Goal: Task Accomplishment & Management: Use online tool/utility

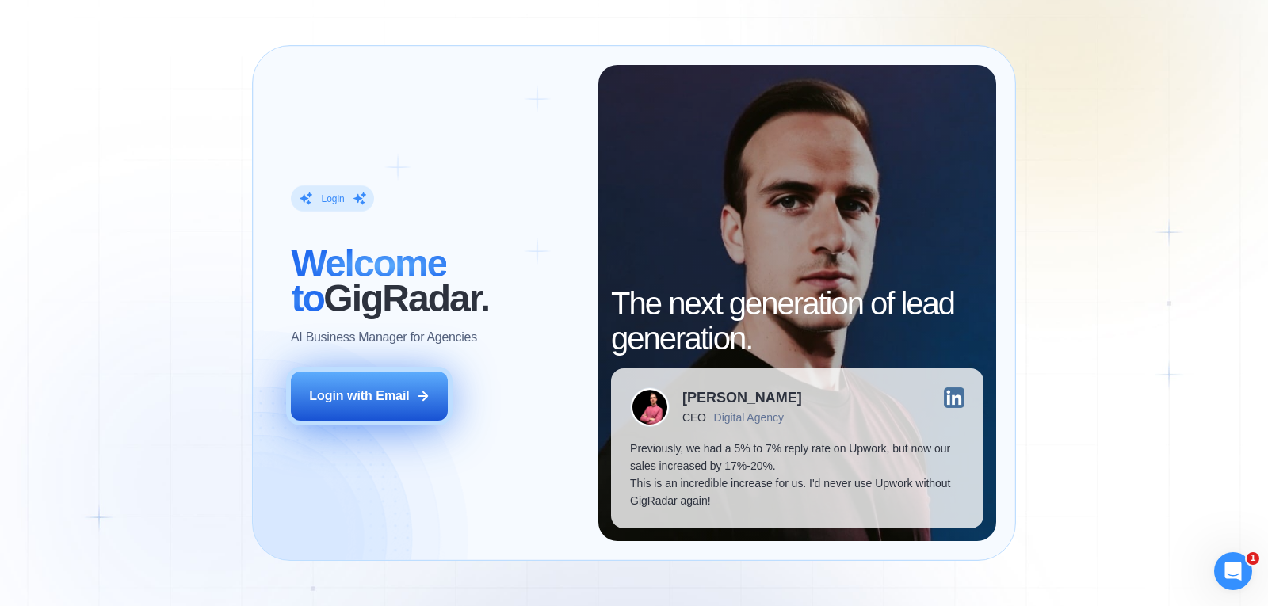
click at [394, 403] on div "Login with Email" at bounding box center [359, 396] width 101 height 17
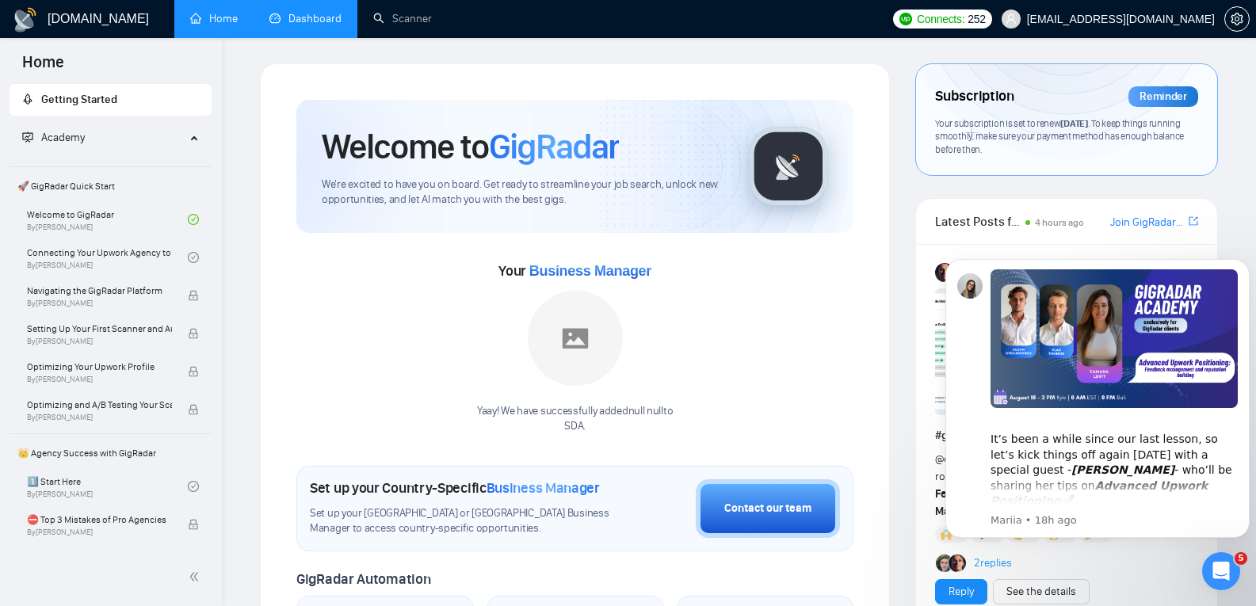
click at [330, 25] on link "Dashboard" at bounding box center [305, 18] width 72 height 13
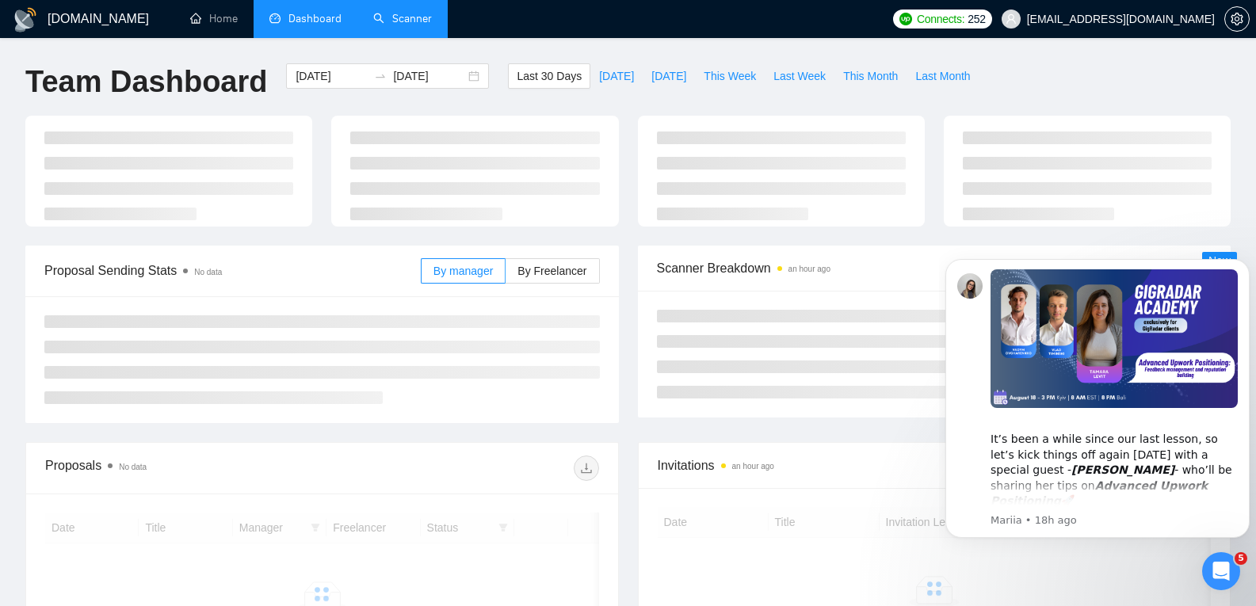
click at [410, 12] on link "Scanner" at bounding box center [402, 18] width 59 height 13
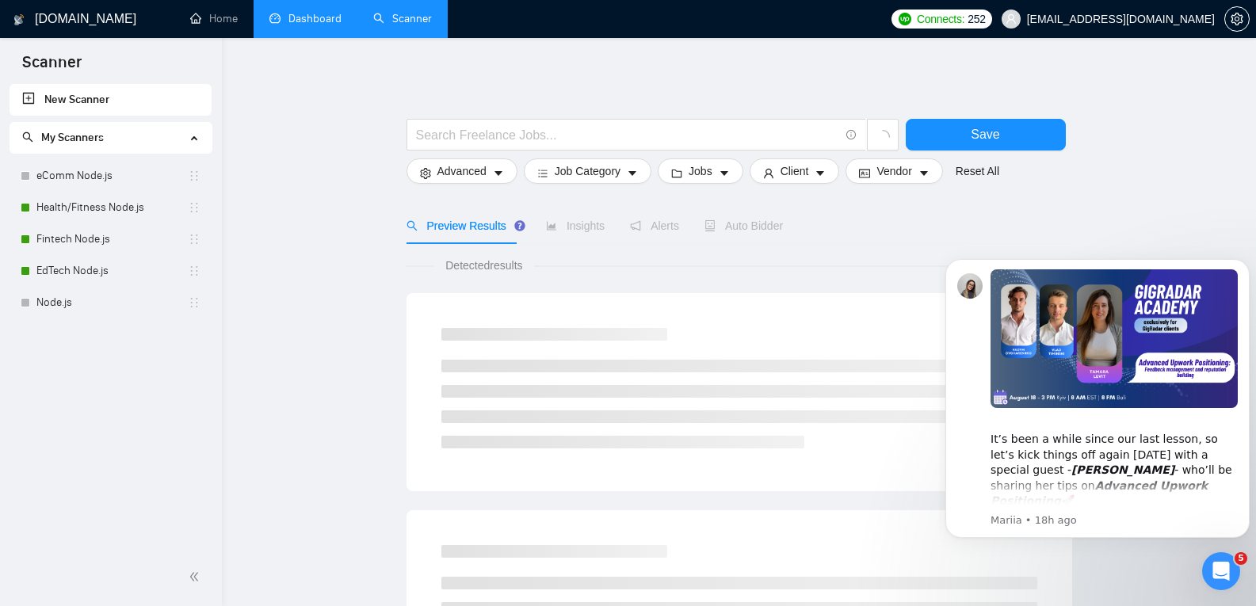
click at [314, 24] on link "Dashboard" at bounding box center [305, 18] width 72 height 13
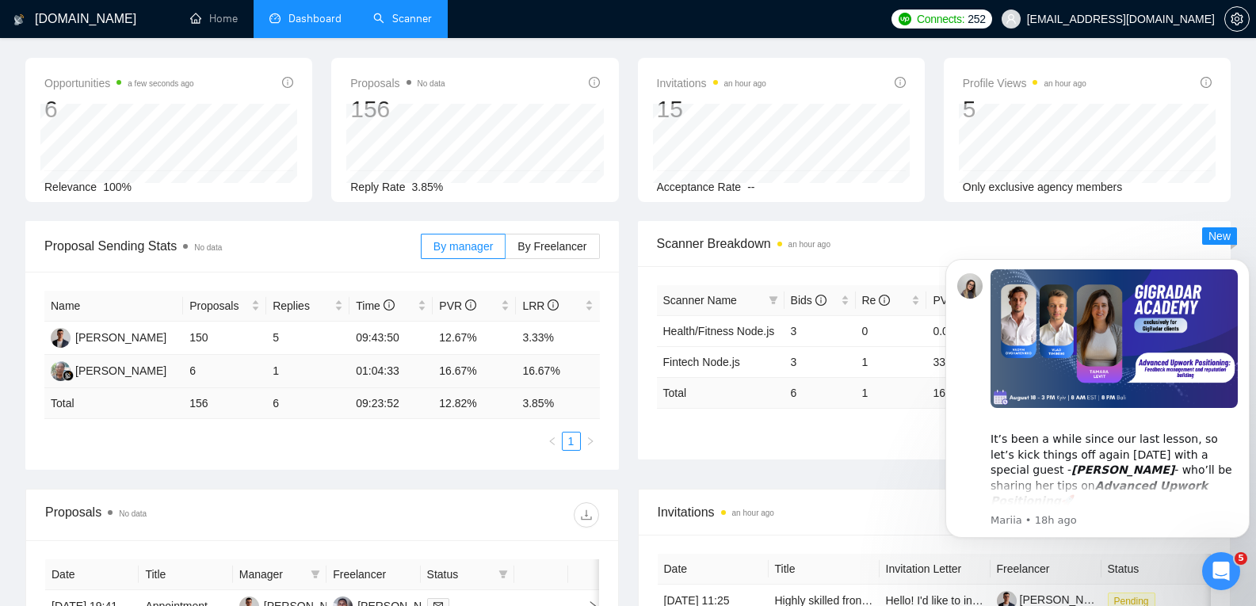
scroll to position [59, 0]
click at [1242, 262] on icon "Dismiss notification" at bounding box center [1245, 263] width 9 height 9
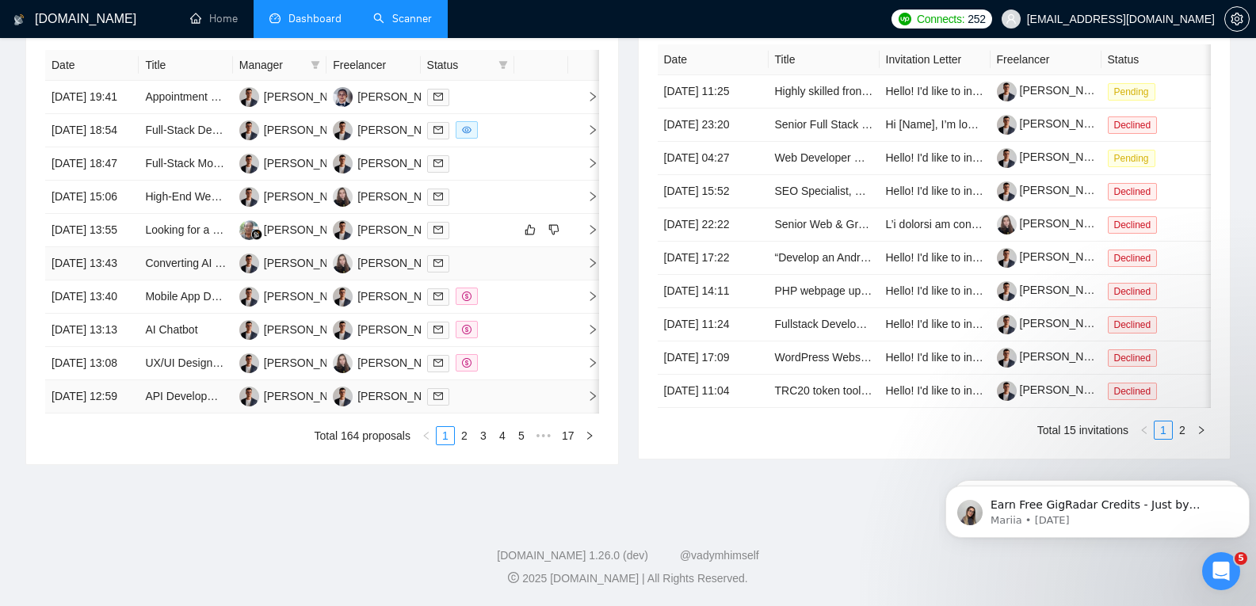
scroll to position [703, 0]
click at [470, 445] on link "2" at bounding box center [464, 435] width 17 height 17
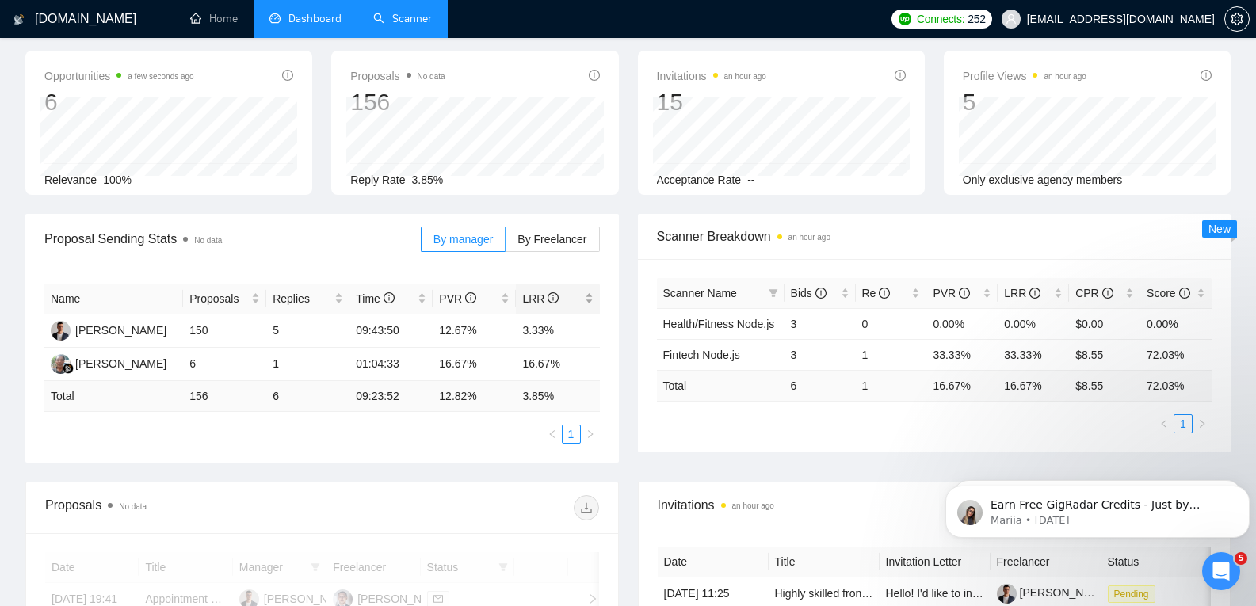
scroll to position [62, 0]
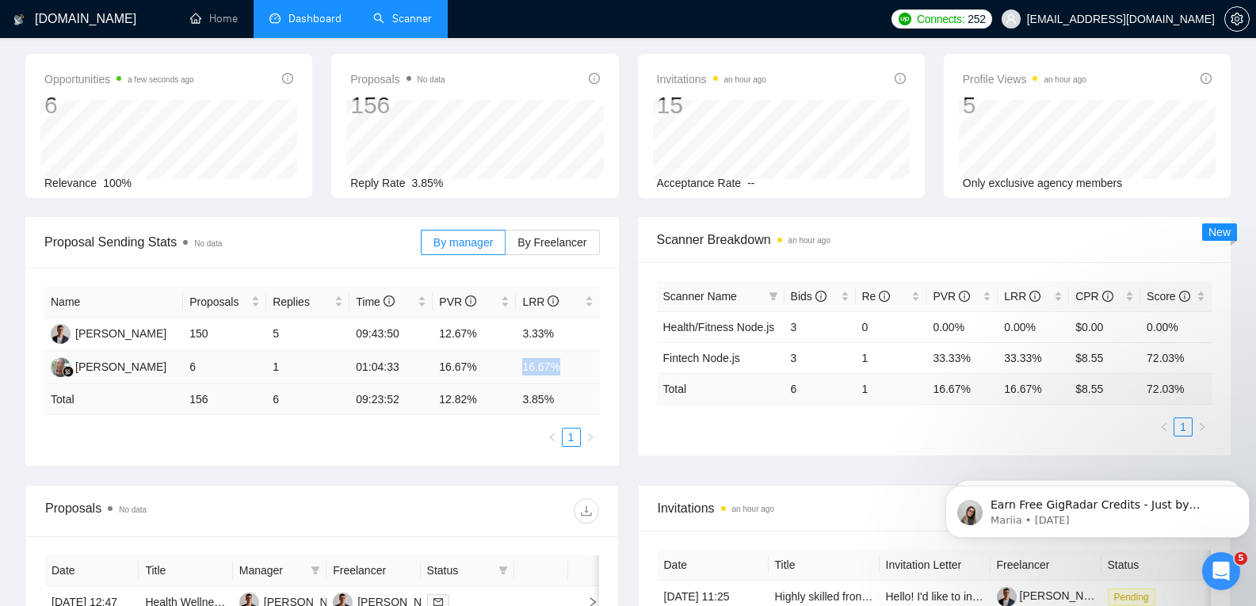
drag, startPoint x: 520, startPoint y: 370, endPoint x: 572, endPoint y: 375, distance: 52.5
click at [572, 375] on td "16.67%" at bounding box center [557, 367] width 83 height 33
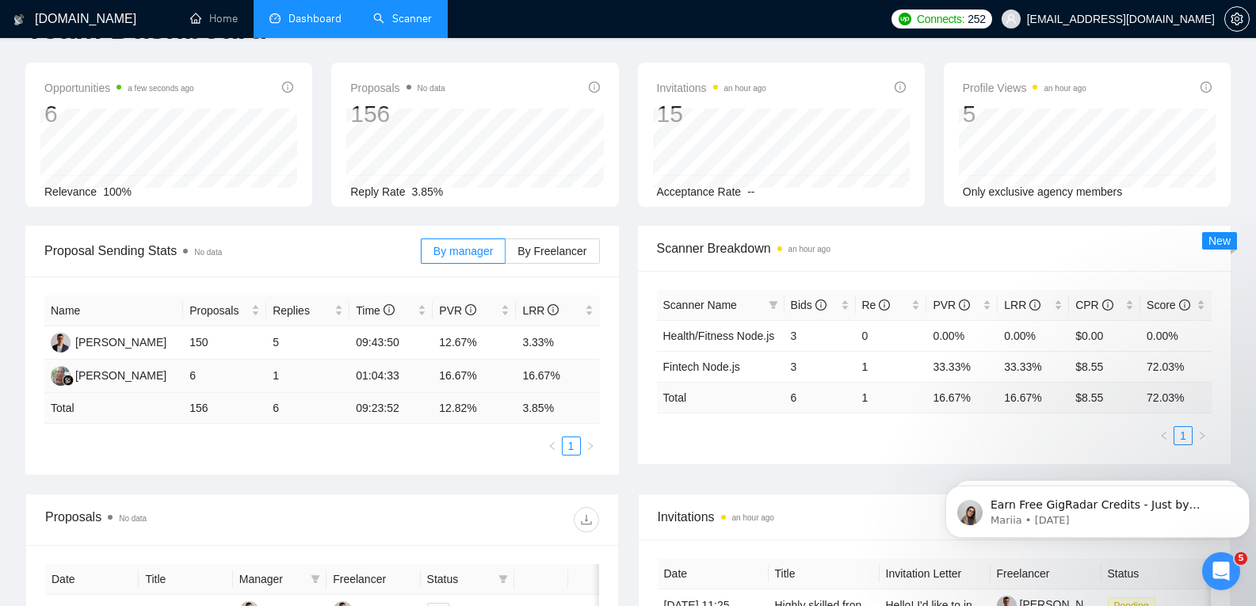
click at [166, 376] on td "Mohamad Dasir" at bounding box center [113, 376] width 139 height 33
click at [530, 249] on span "By Freelancer" at bounding box center [552, 251] width 69 height 13
click at [506, 255] on input "By Freelancer" at bounding box center [506, 255] width 0 height 0
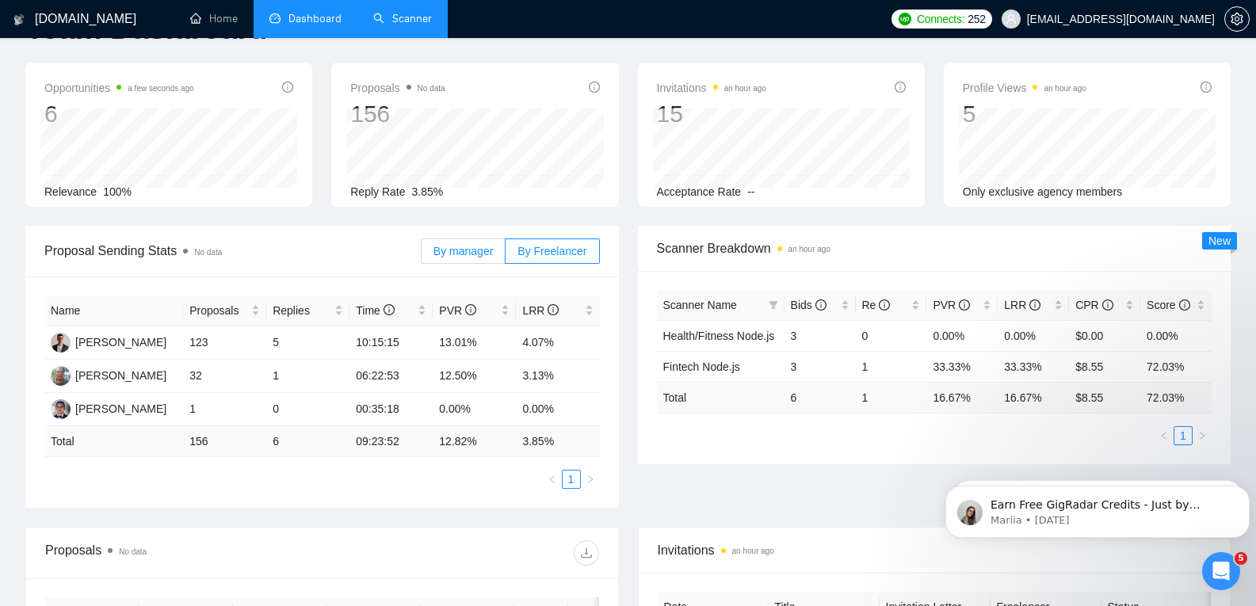
click at [457, 246] on span "By manager" at bounding box center [463, 251] width 59 height 13
click at [422, 255] on input "By manager" at bounding box center [422, 255] width 0 height 0
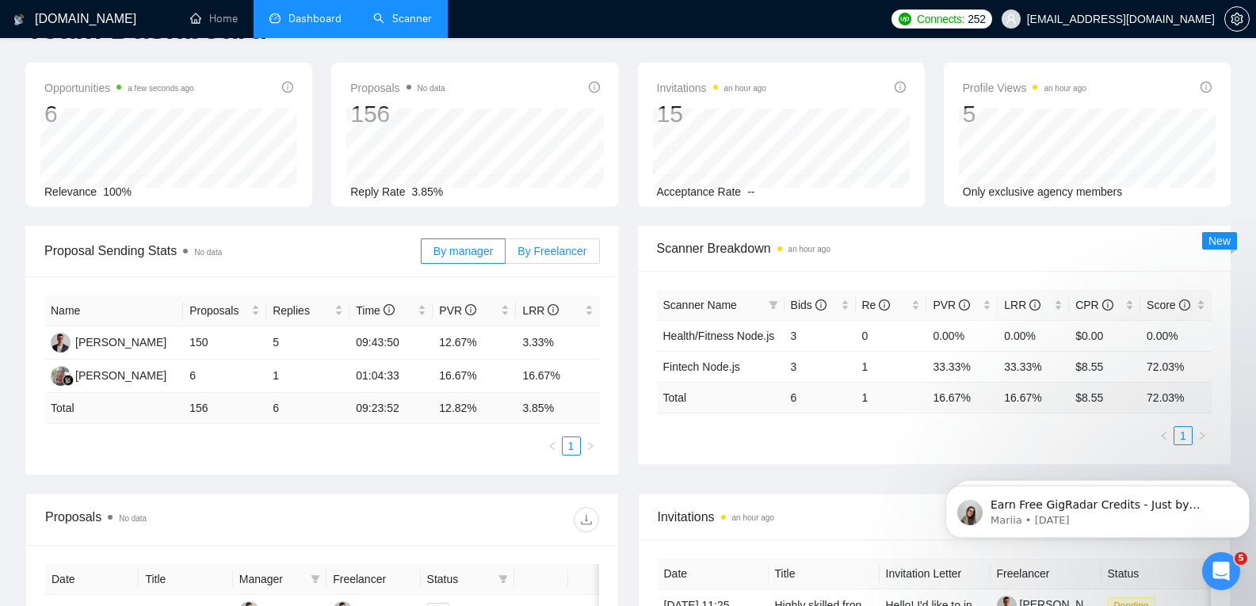
click at [515, 249] on label "By Freelancer" at bounding box center [553, 251] width 94 height 25
click at [506, 255] on input "By Freelancer" at bounding box center [506, 255] width 0 height 0
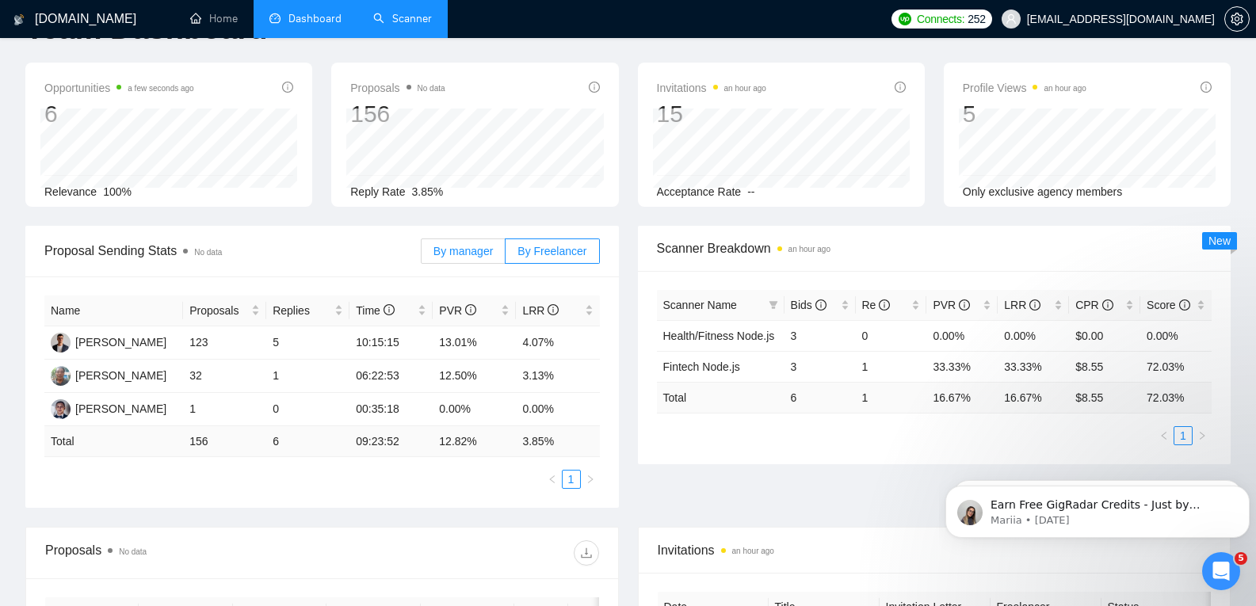
click at [480, 246] on span "By manager" at bounding box center [463, 251] width 59 height 13
click at [422, 255] on input "By manager" at bounding box center [422, 255] width 0 height 0
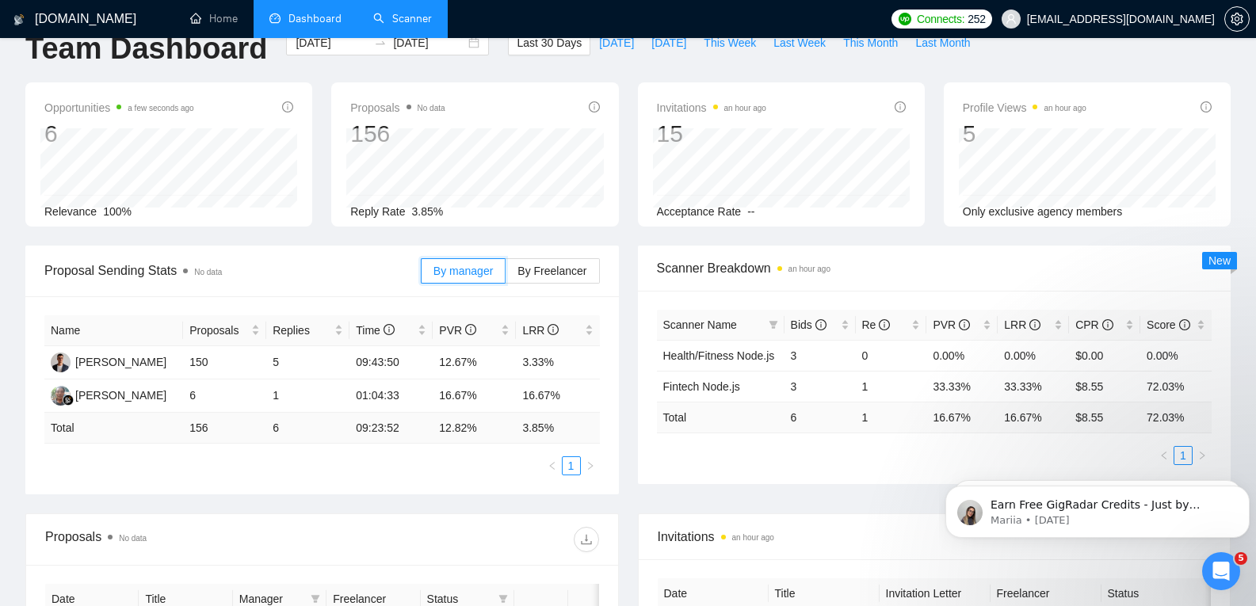
scroll to position [34, 0]
click at [159, 403] on td "Mohamad Dasir" at bounding box center [113, 395] width 139 height 33
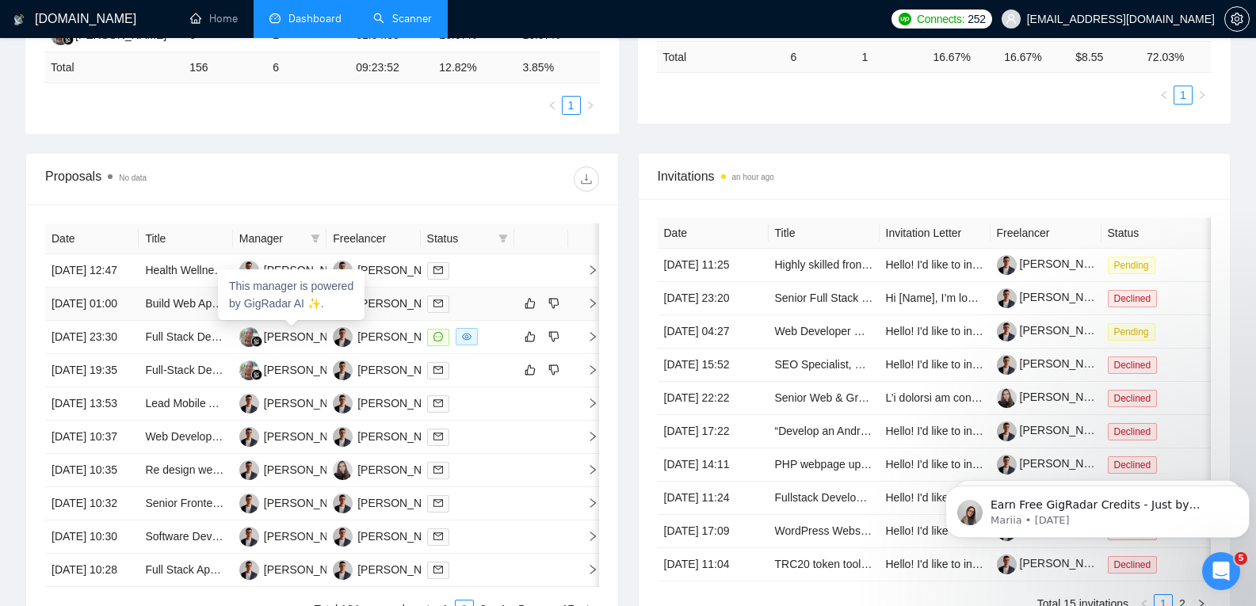
scroll to position [398, 0]
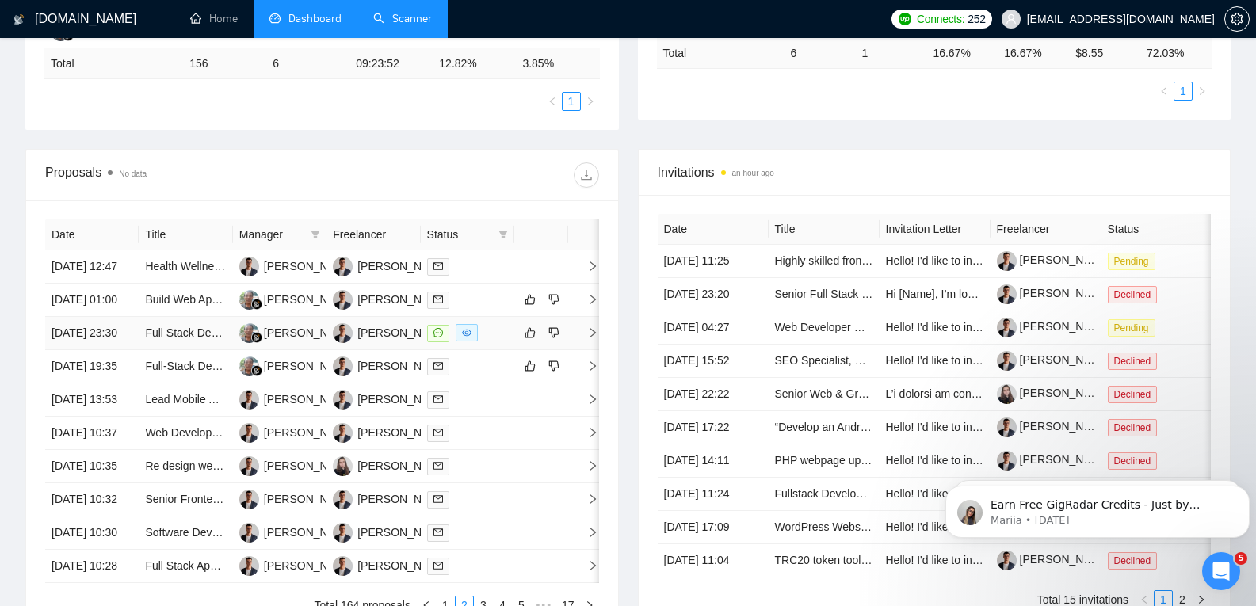
click at [190, 350] on td "Full Stack Development for Financial Analyst Application - Contract Position (I…" at bounding box center [186, 333] width 94 height 33
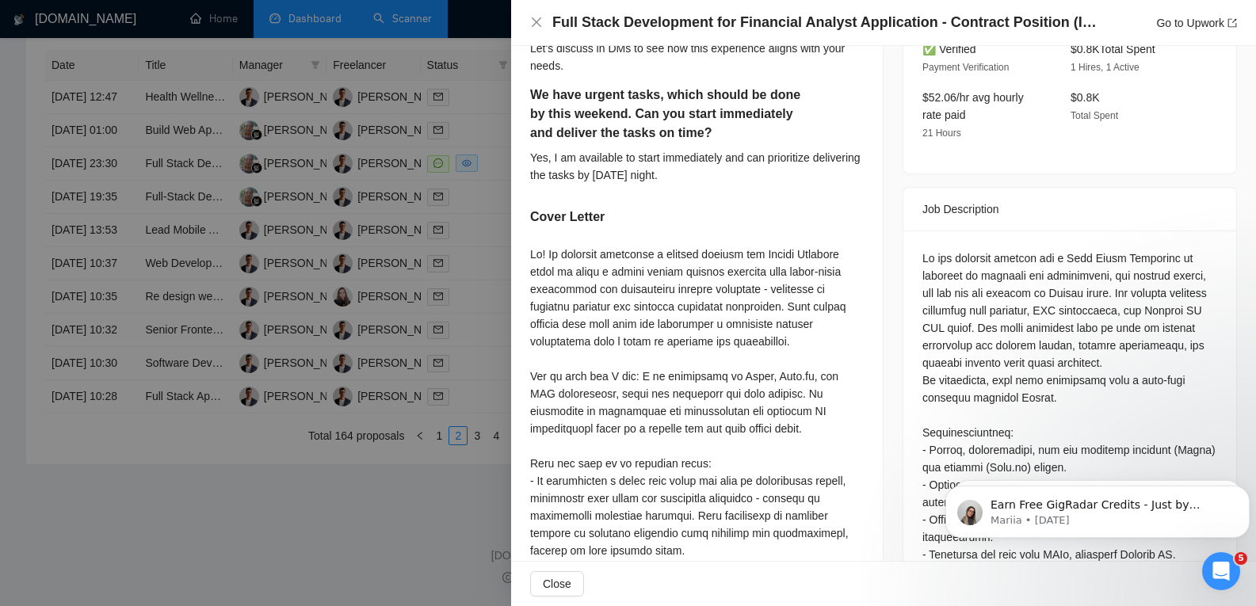
scroll to position [308, 0]
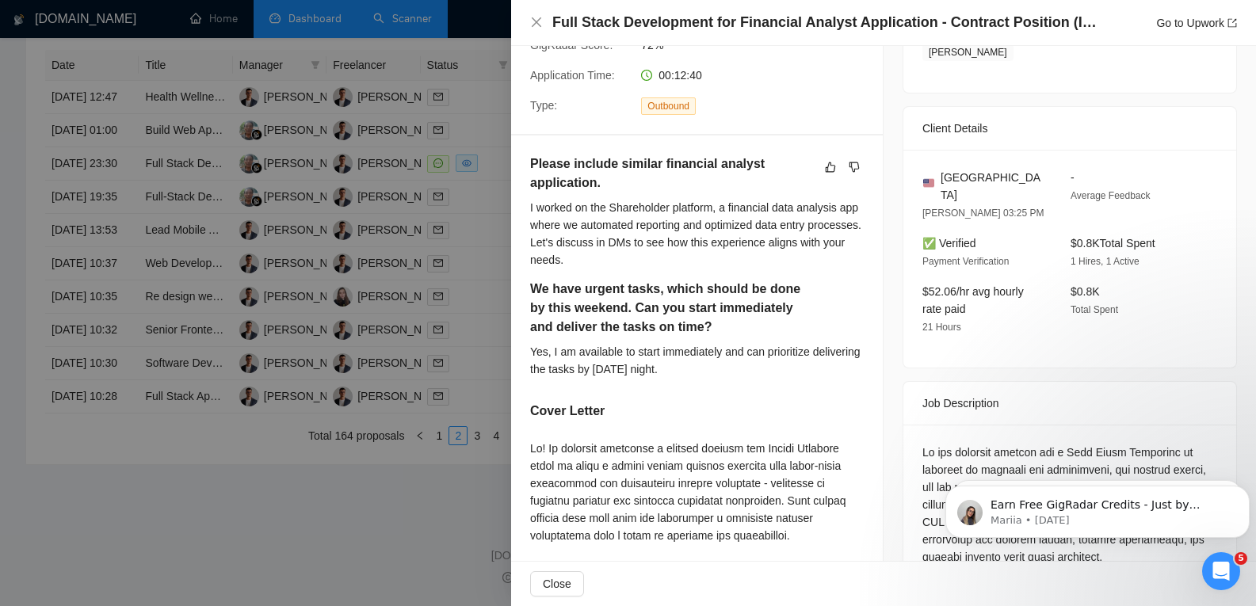
click at [318, 490] on div at bounding box center [628, 303] width 1256 height 606
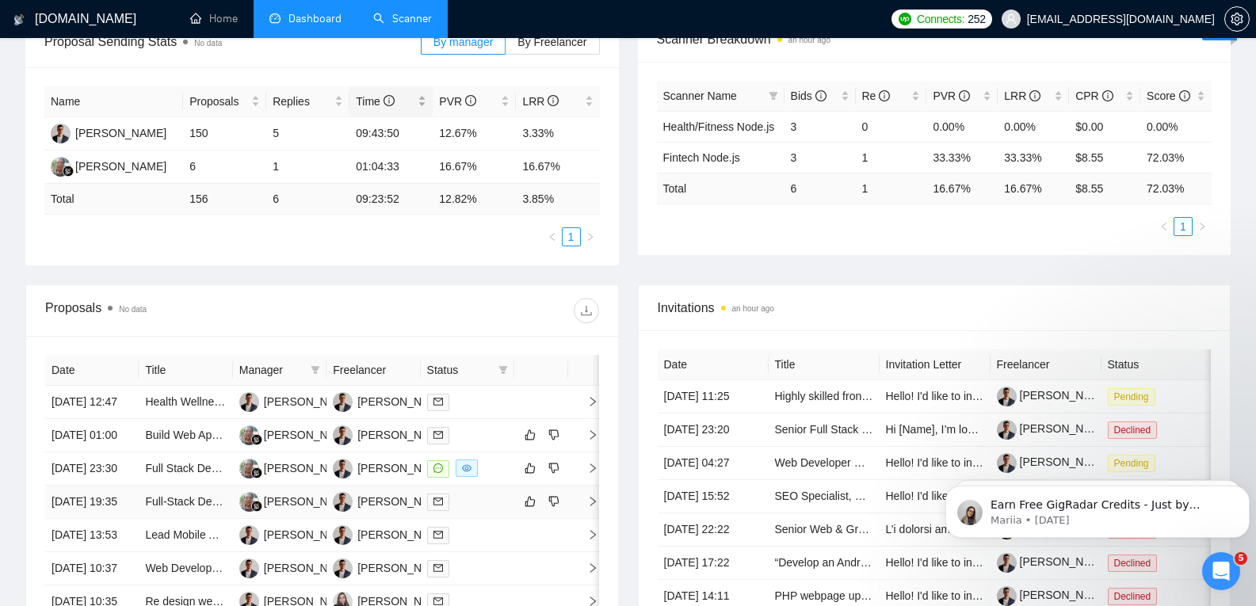
scroll to position [241, 0]
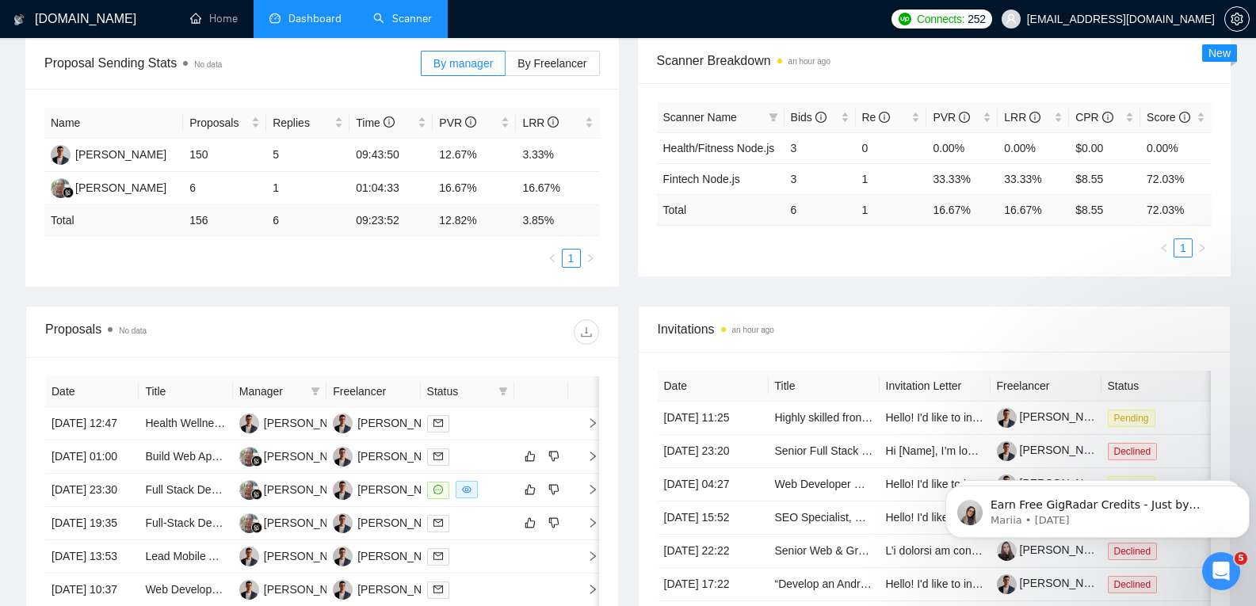
click at [390, 12] on link "Scanner" at bounding box center [402, 18] width 59 height 13
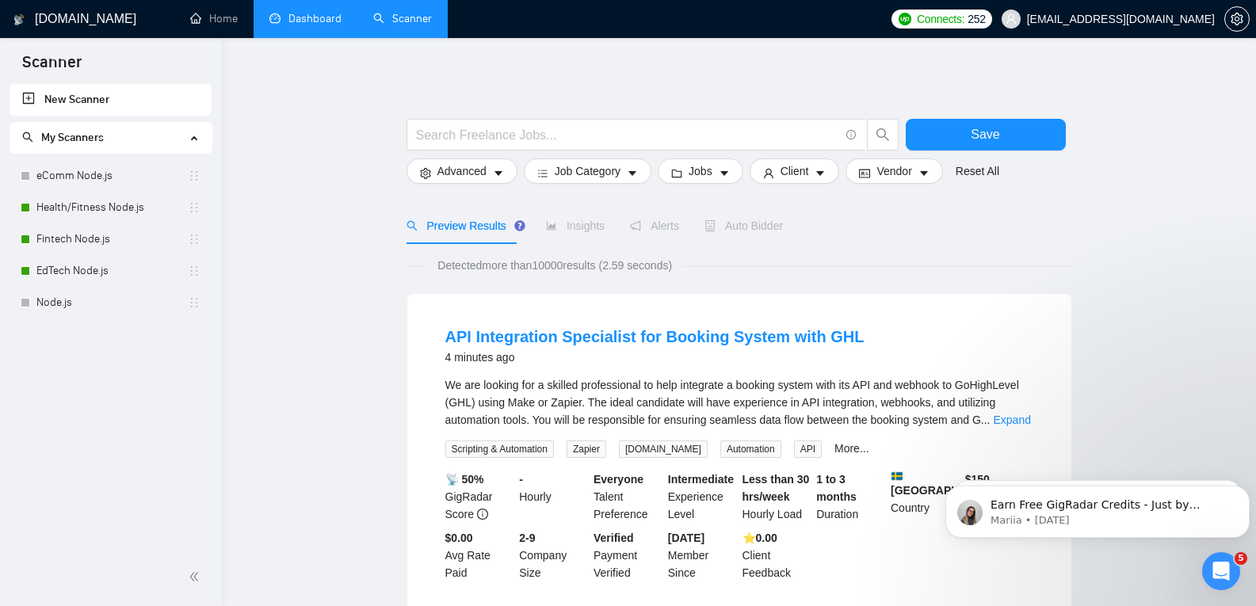
click at [322, 17] on link "Dashboard" at bounding box center [305, 18] width 72 height 13
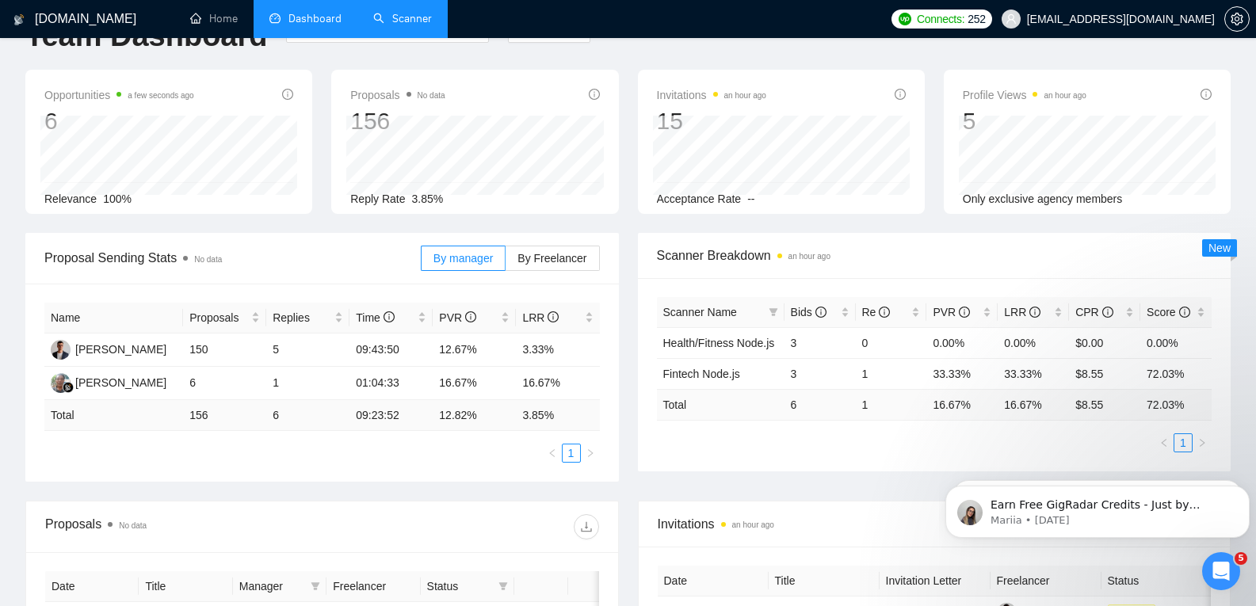
scroll to position [47, 0]
click at [384, 12] on link "Scanner" at bounding box center [402, 18] width 59 height 13
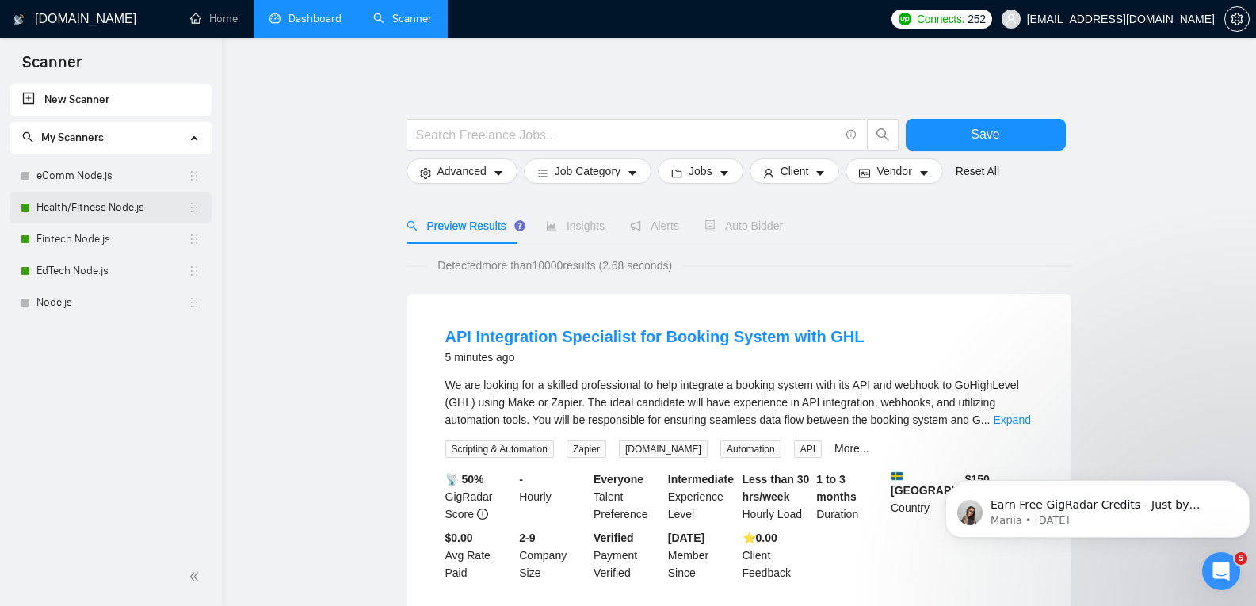
click at [55, 209] on link "Health/Fitness Node.js" at bounding box center [111, 208] width 151 height 32
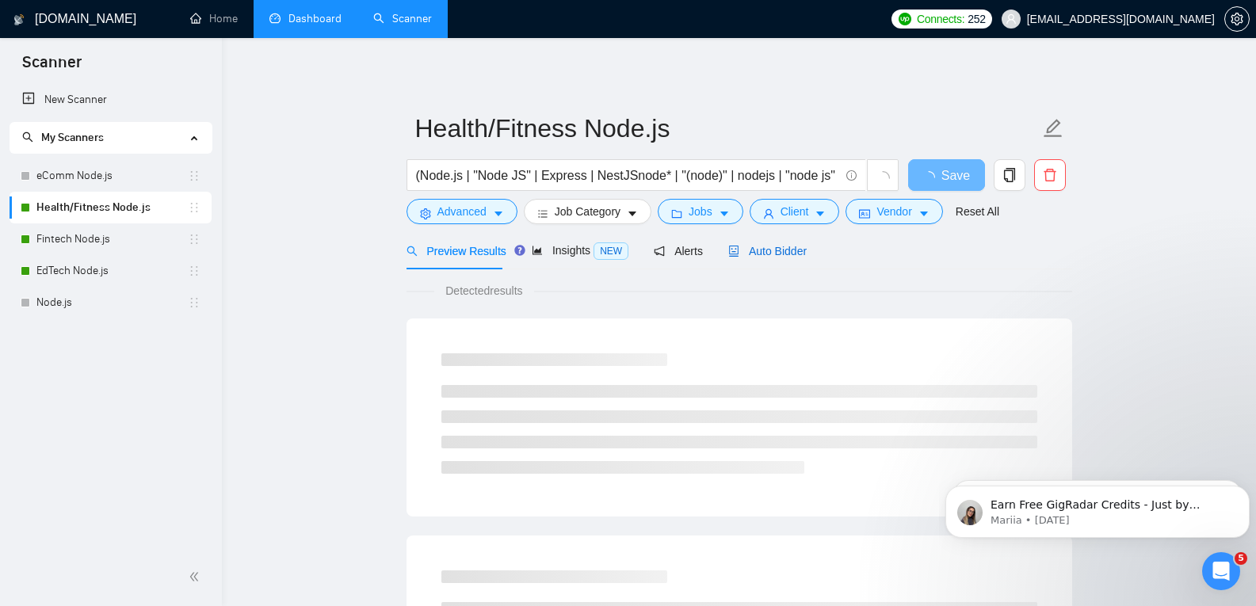
click at [769, 247] on span "Auto Bidder" at bounding box center [767, 251] width 78 height 13
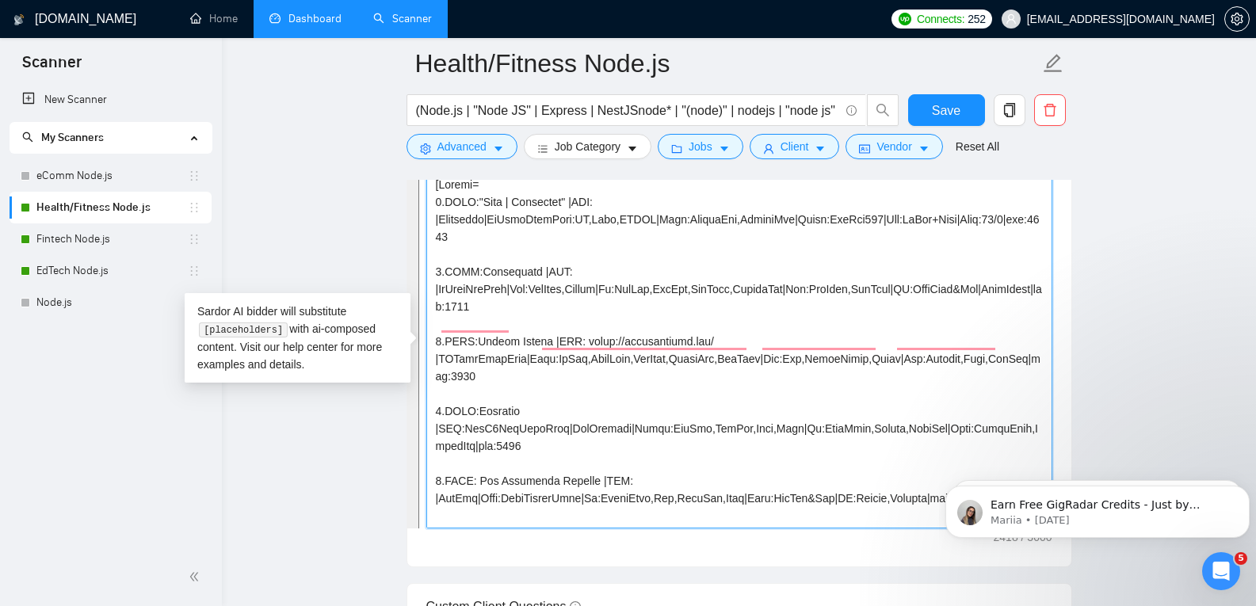
drag, startPoint x: 722, startPoint y: 511, endPoint x: 393, endPoint y: 168, distance: 475.3
click at [393, 168] on main "Health/Fitness Node.js (Node.js | "Node JS" | Express | NestJSnode* | "(node)" …" at bounding box center [739, 335] width 984 height 4351
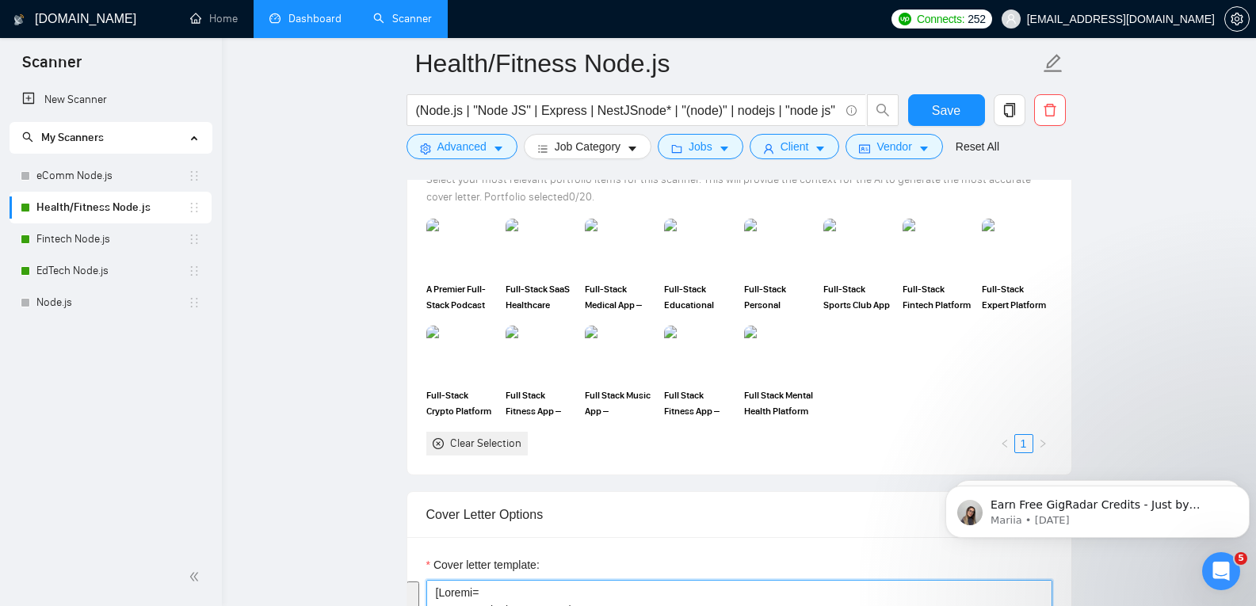
scroll to position [1472, 0]
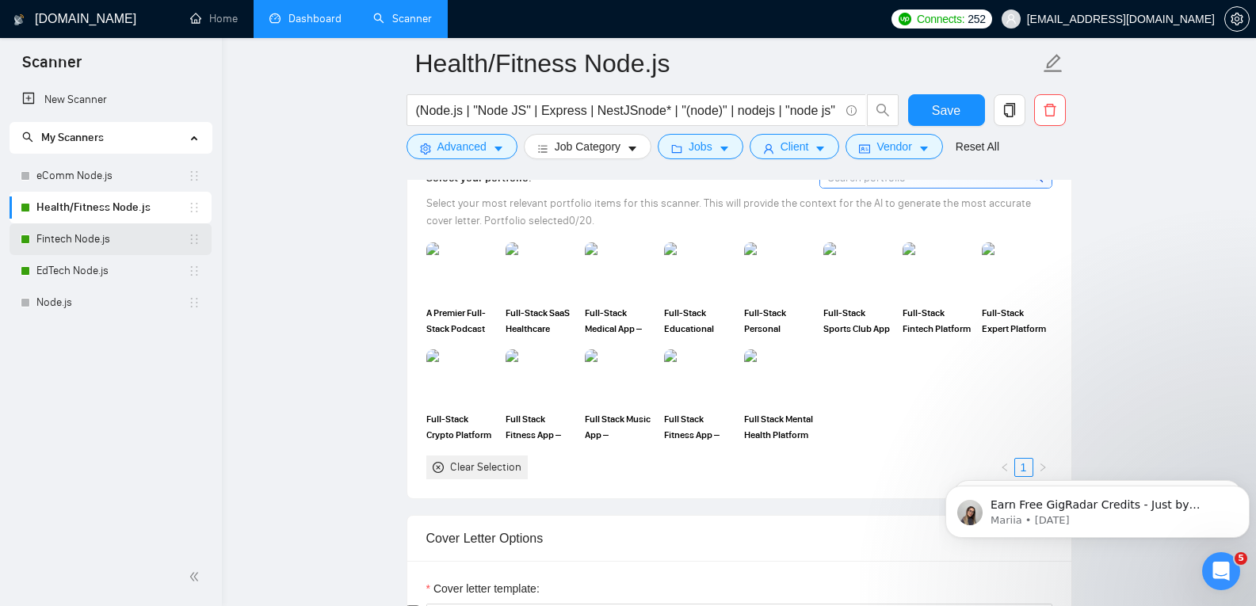
click at [80, 246] on link "Fintech Node.js" at bounding box center [111, 239] width 151 height 32
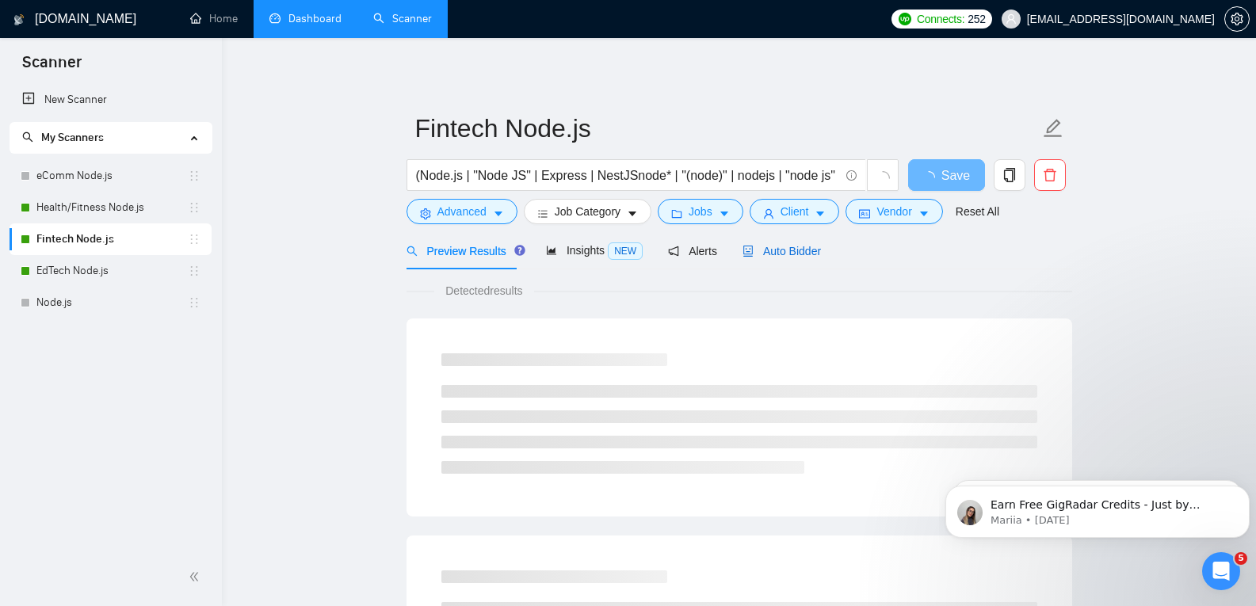
click at [779, 250] on span "Auto Bidder" at bounding box center [782, 251] width 78 height 13
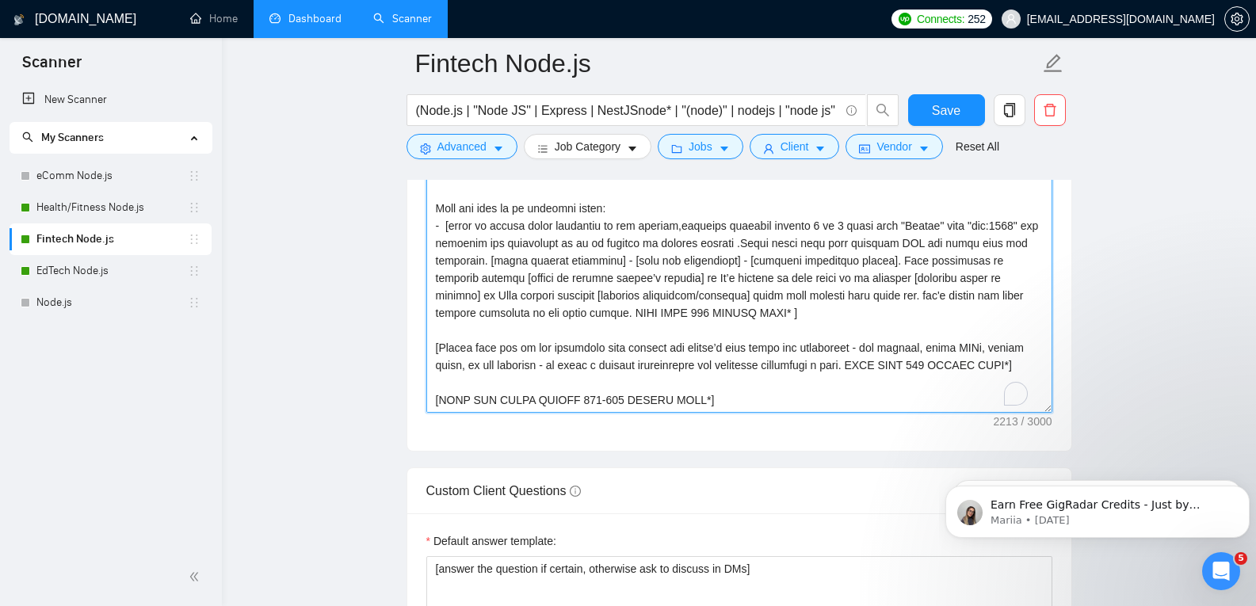
scroll to position [314, 0]
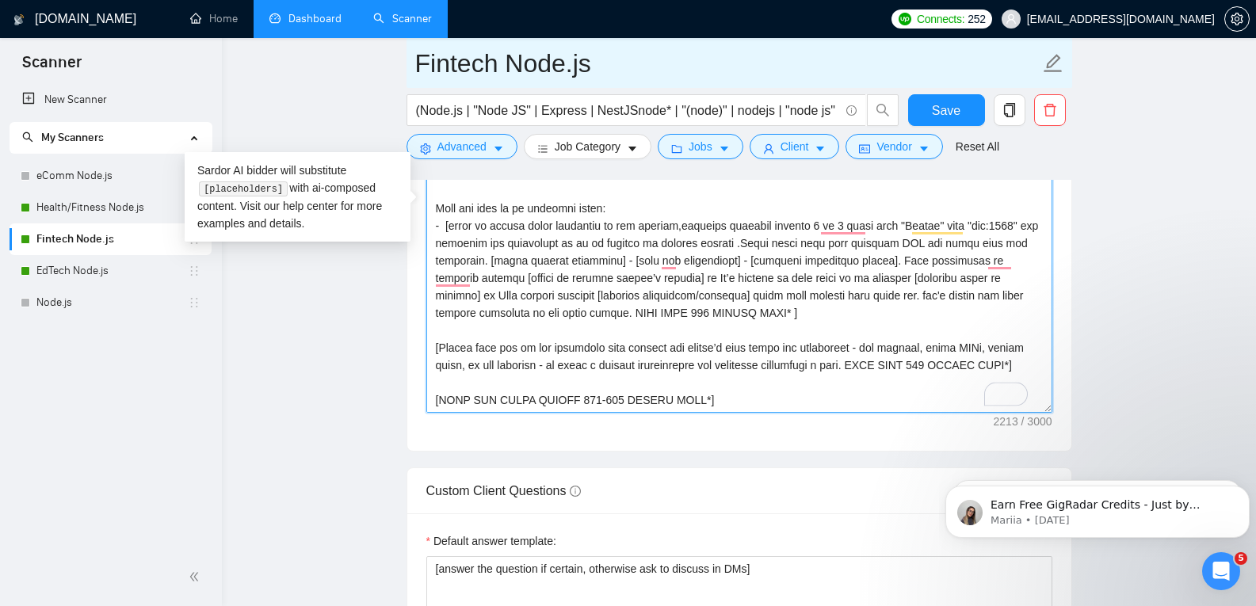
drag, startPoint x: 717, startPoint y: 375, endPoint x: 423, endPoint y: 59, distance: 431.2
click at [423, 59] on div "Fintech Node.js (Node.js | "Node JS" | Express | NestJSnode* | "(node)" | nodej…" at bounding box center [740, 219] width 666 height 4351
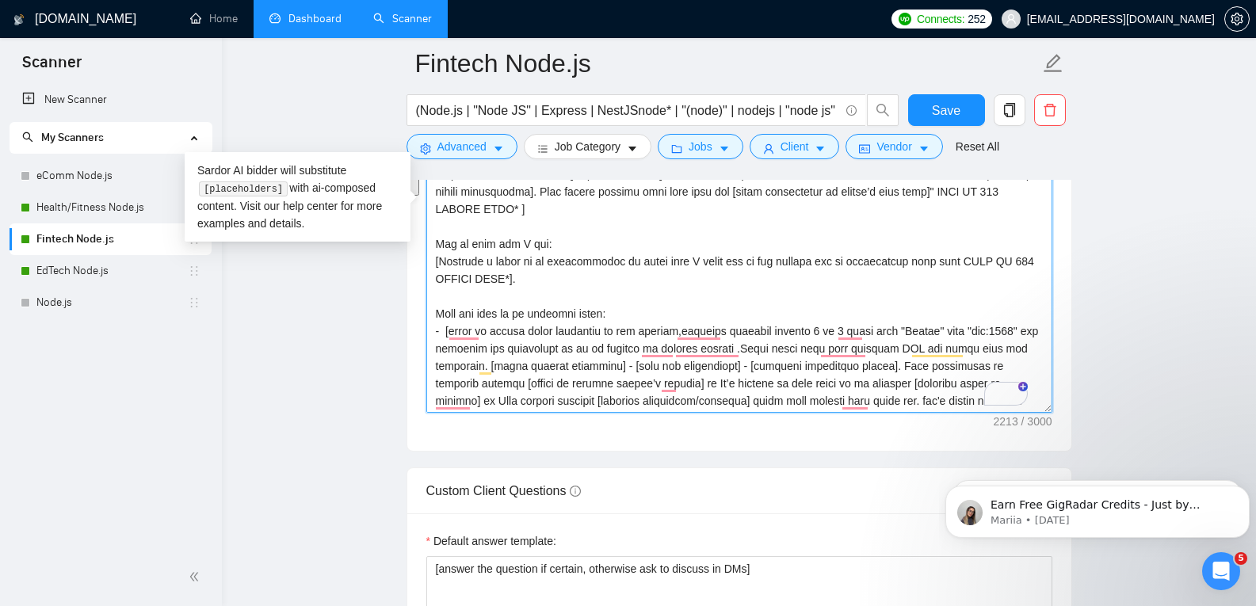
scroll to position [0, 0]
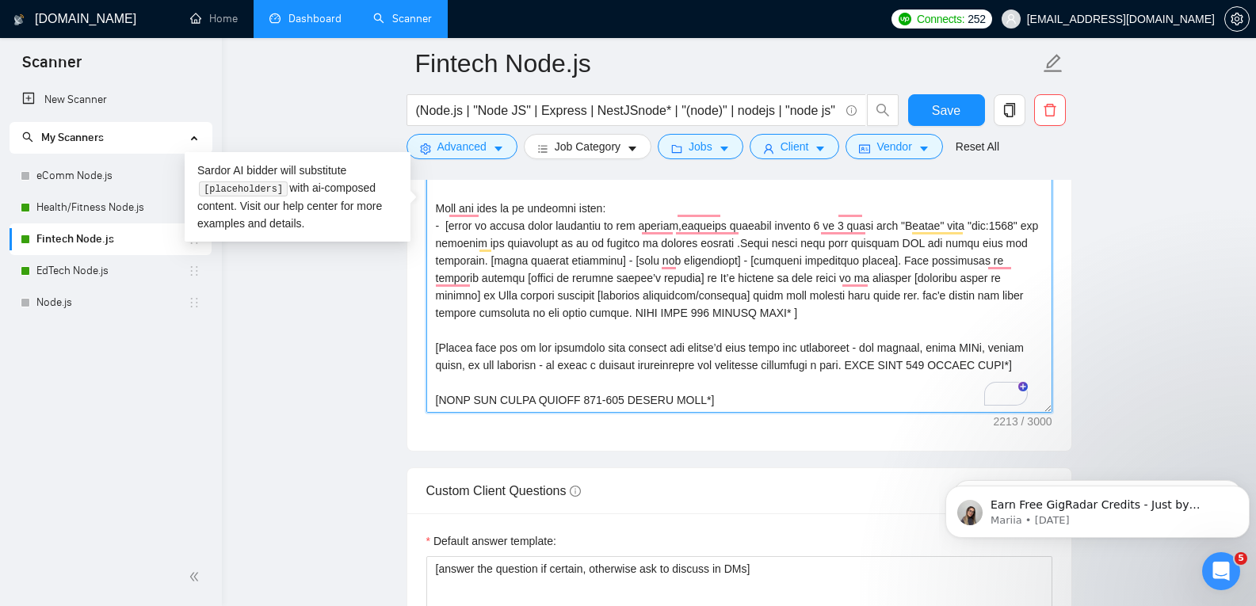
click at [715, 380] on textarea "Cover letter template:" at bounding box center [739, 234] width 626 height 357
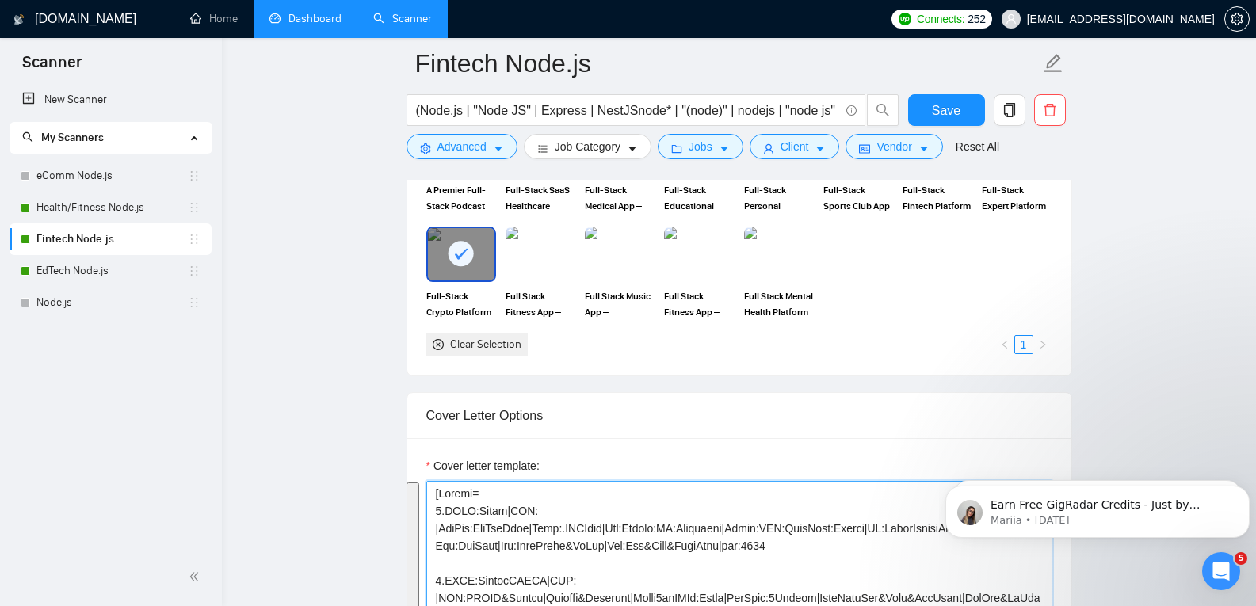
drag, startPoint x: 715, startPoint y: 380, endPoint x: 378, endPoint y: 427, distance: 340.2
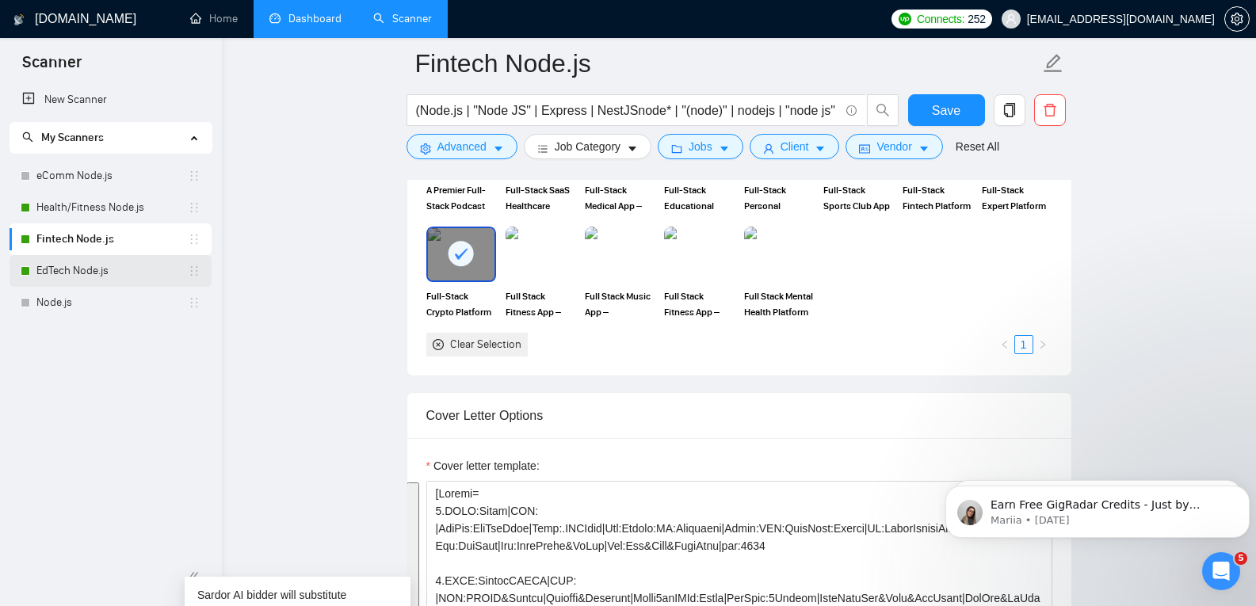
click at [67, 271] on link "EdTech Node.js" at bounding box center [111, 271] width 151 height 32
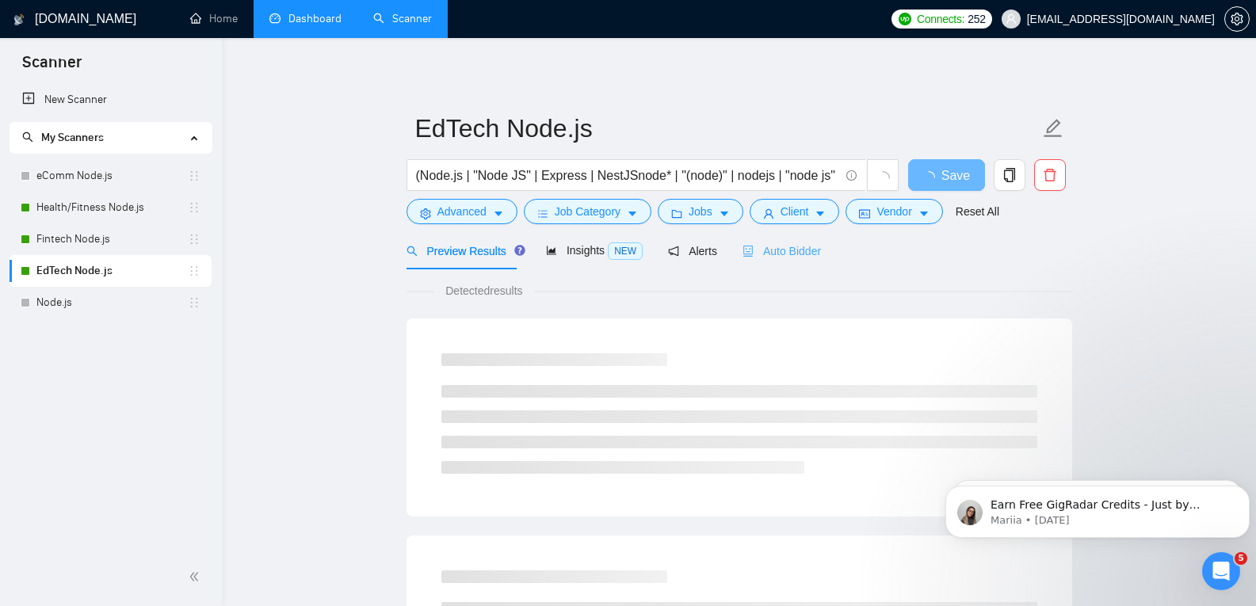
click at [771, 238] on div "Auto Bidder" at bounding box center [782, 250] width 78 height 37
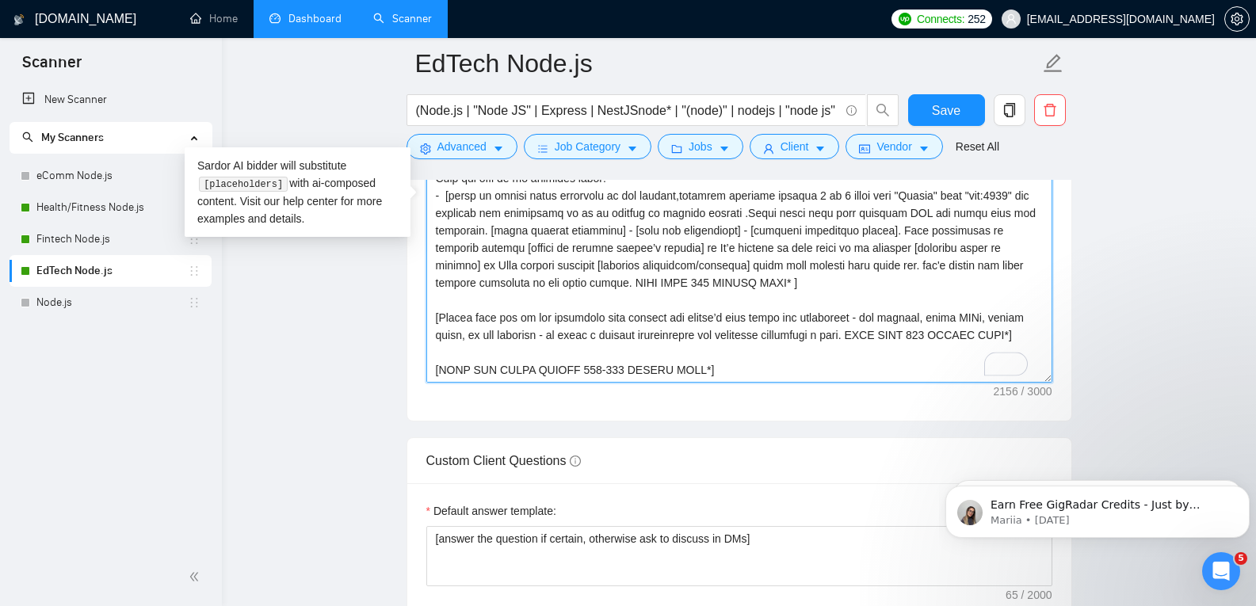
drag, startPoint x: 722, startPoint y: 370, endPoint x: 412, endPoint y: 23, distance: 465.3
click at [412, 23] on div "GigRadar.io Home Dashboard Scanner Connects: 252 alex@sda.company EdTech Node.j…" at bounding box center [739, 233] width 1034 height 4514
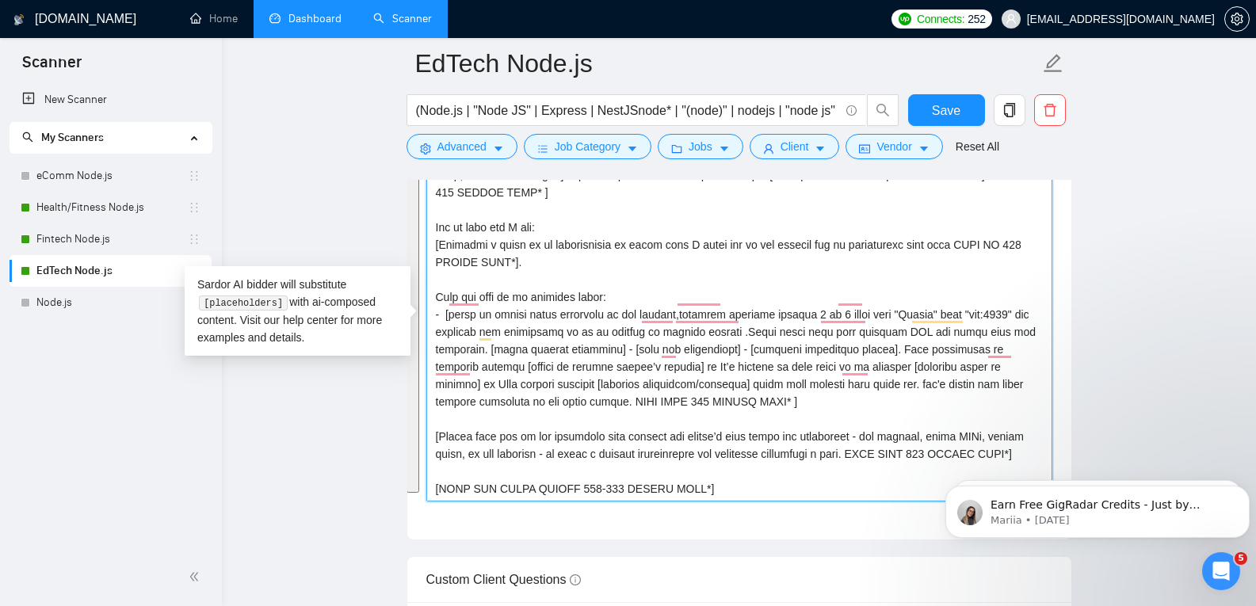
drag, startPoint x: 434, startPoint y: 197, endPoint x: 754, endPoint y: 484, distance: 430.5
click at [754, 484] on textarea "Cover letter template:" at bounding box center [739, 323] width 626 height 357
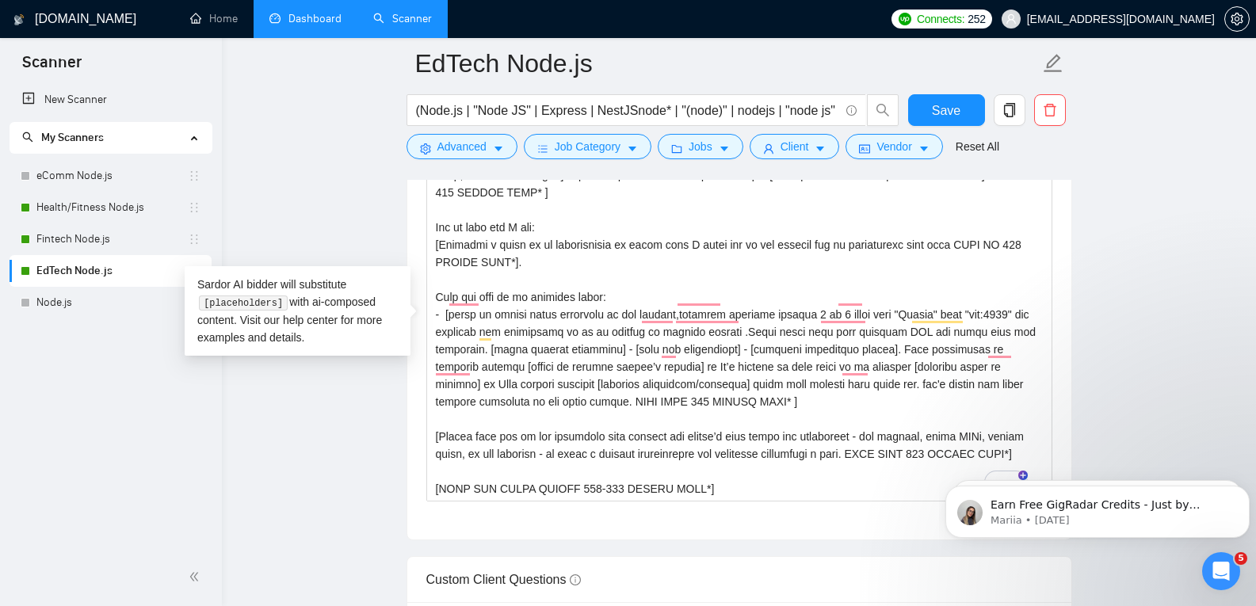
click at [374, 435] on main "EdTech Node.js (Node.js | "Node JS" | Express | NestJSnode* | "(node)" | nodejs…" at bounding box center [739, 322] width 984 height 4329
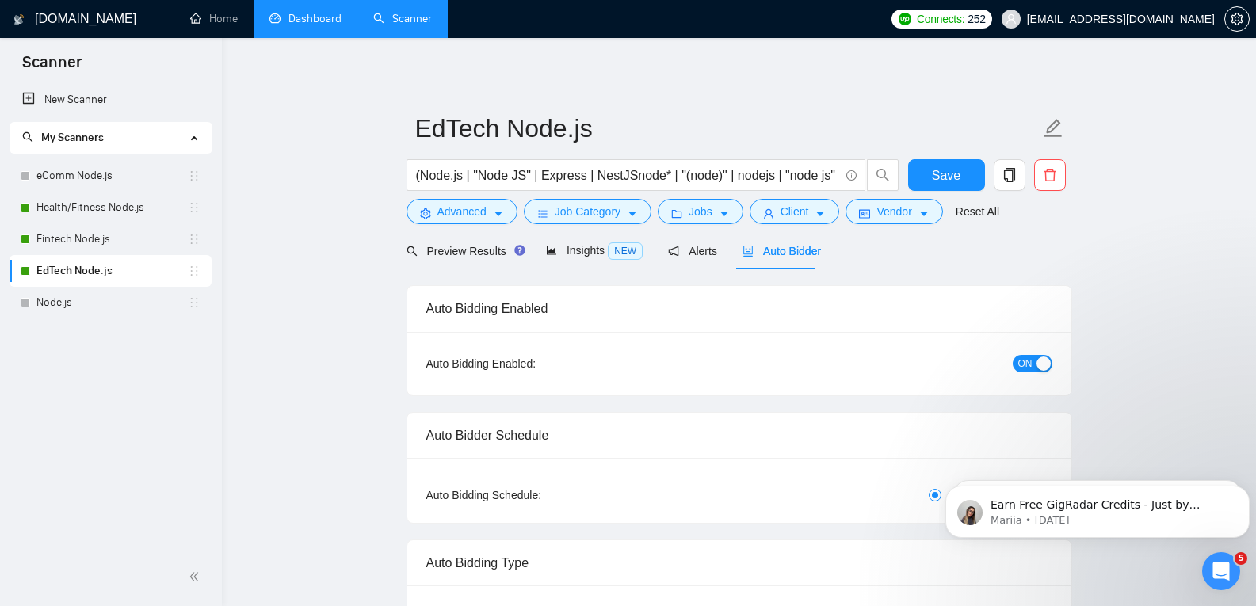
click at [296, 12] on link "Dashboard" at bounding box center [305, 18] width 72 height 13
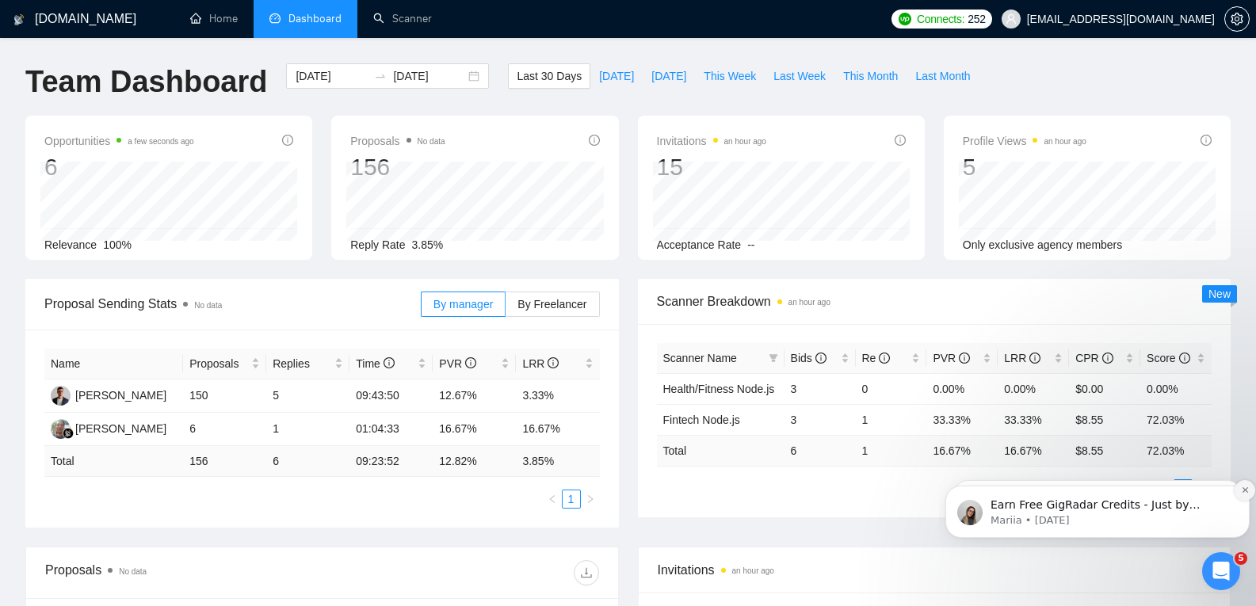
click at [1241, 489] on icon "Dismiss notification" at bounding box center [1245, 490] width 9 height 9
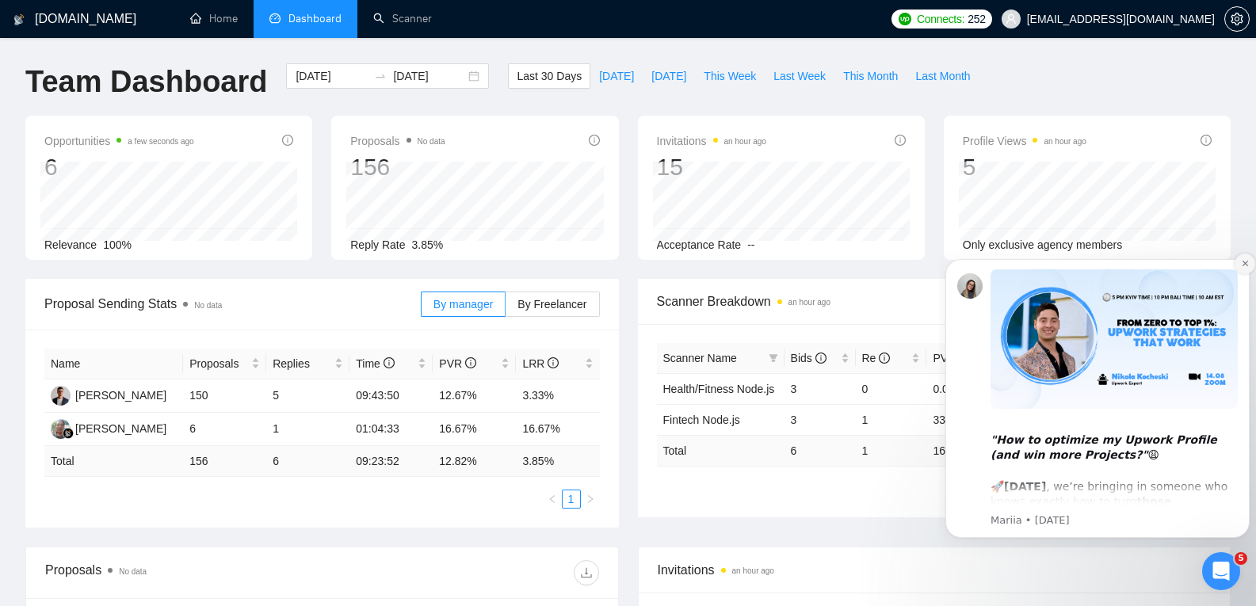
click at [1241, 266] on icon "Dismiss notification" at bounding box center [1245, 263] width 9 height 9
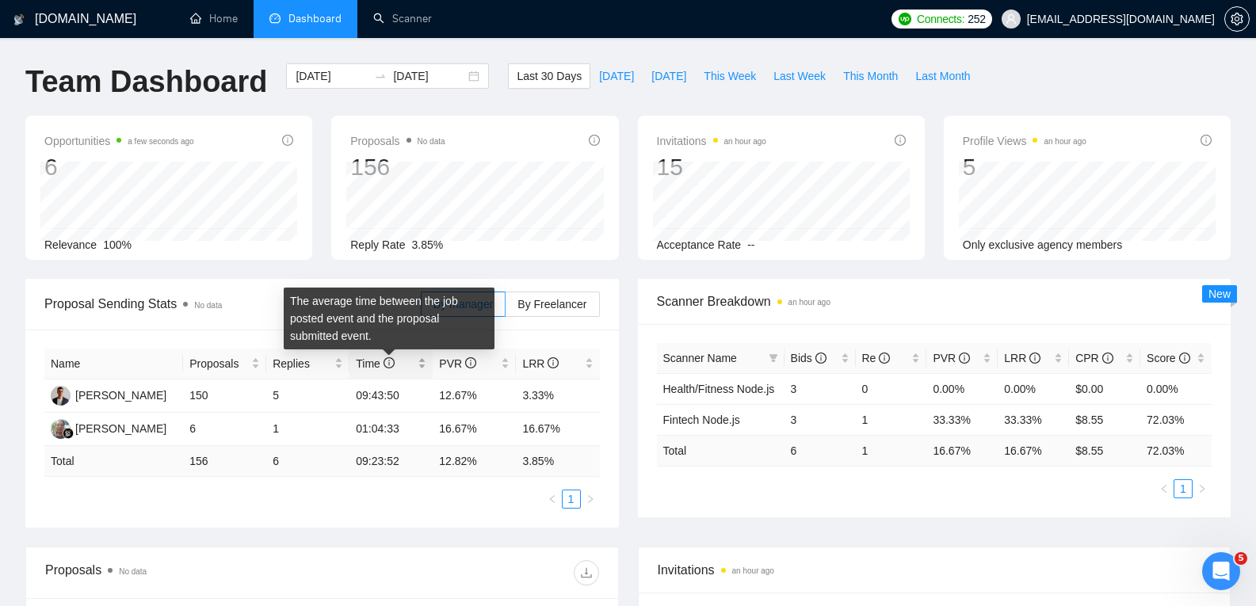
click at [393, 365] on icon "info-circle" at bounding box center [389, 362] width 11 height 11
click at [388, 364] on icon "info-circle" at bounding box center [389, 362] width 11 height 11
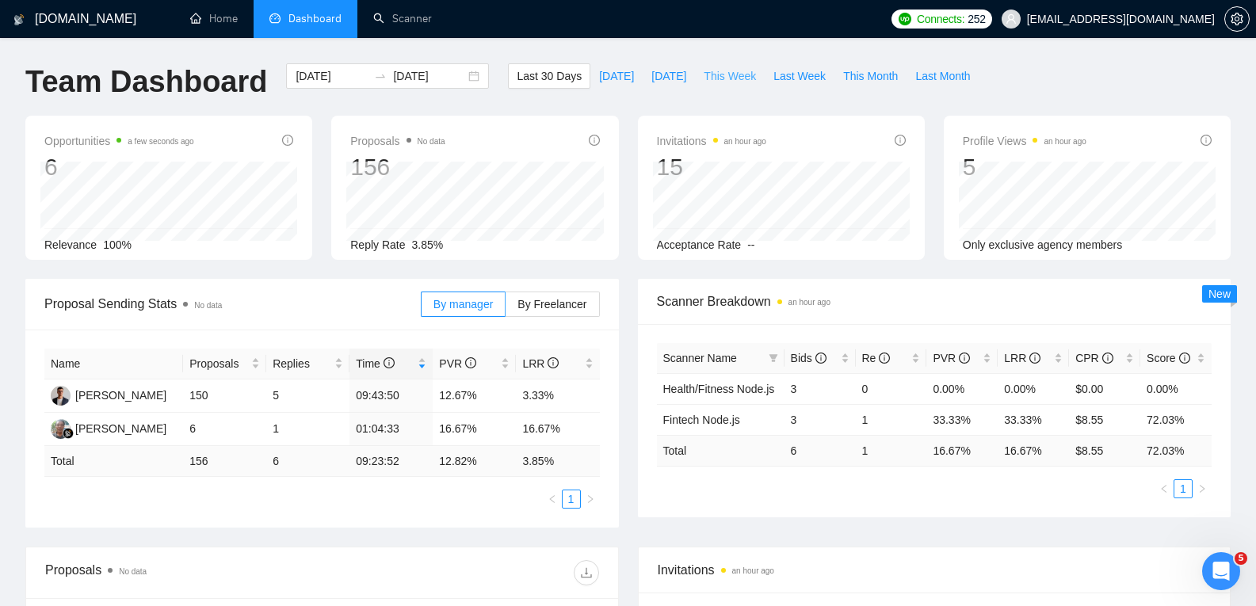
click at [723, 71] on span "This Week" at bounding box center [730, 75] width 52 height 17
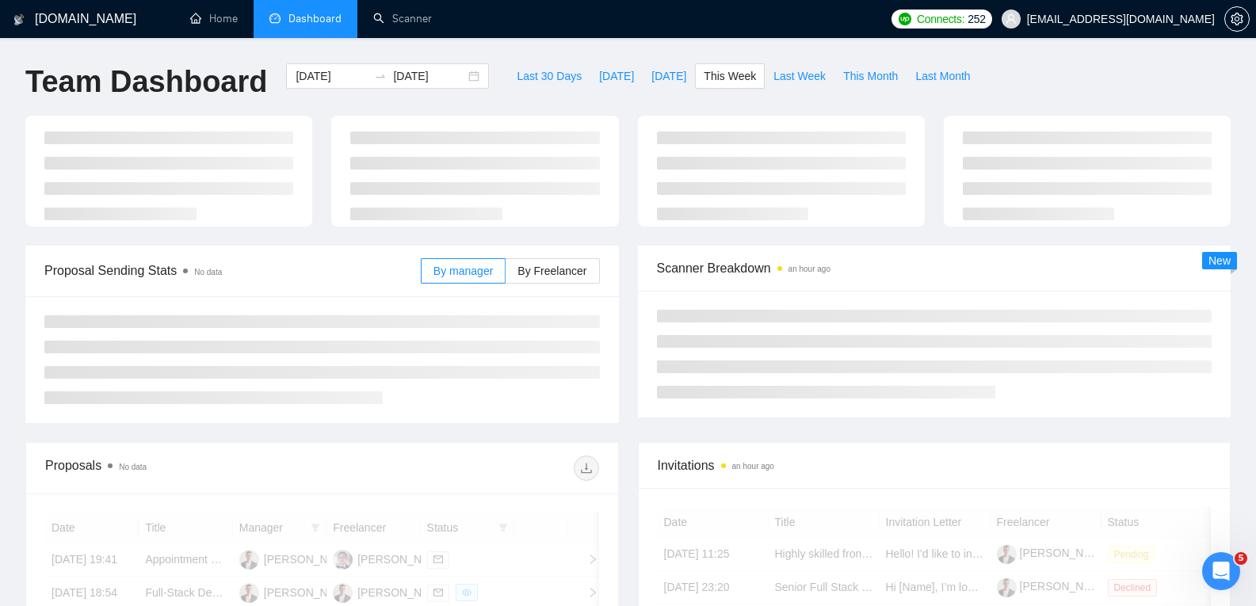
type input "2025-08-18"
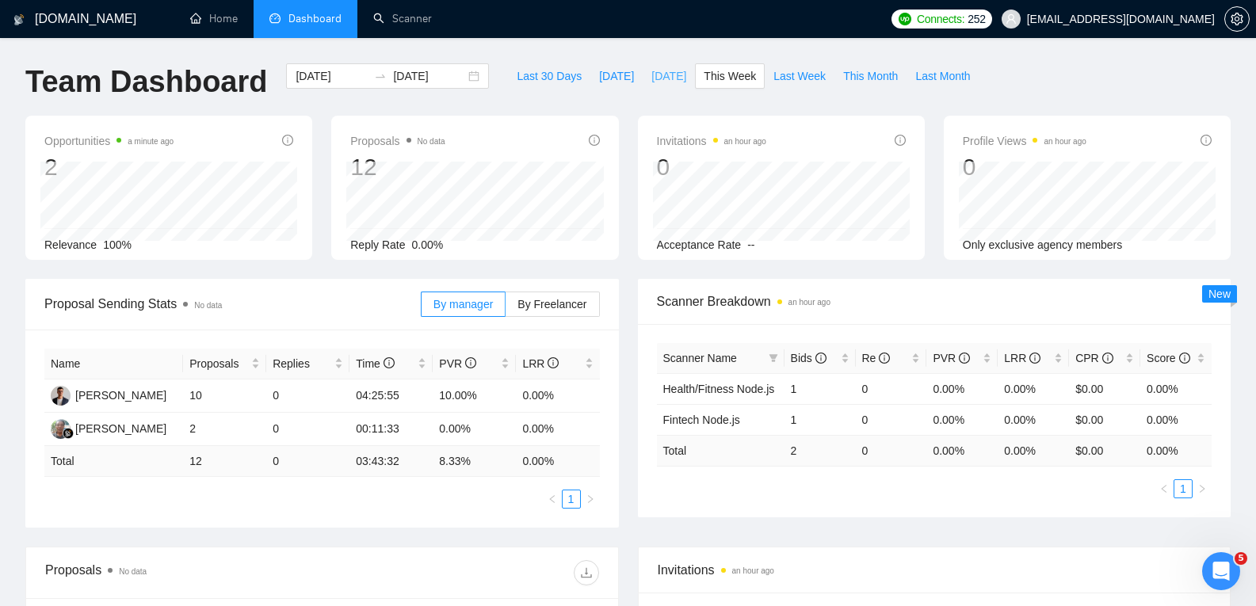
click at [659, 76] on span "Yesterday" at bounding box center [668, 75] width 35 height 17
type input "2025-08-18"
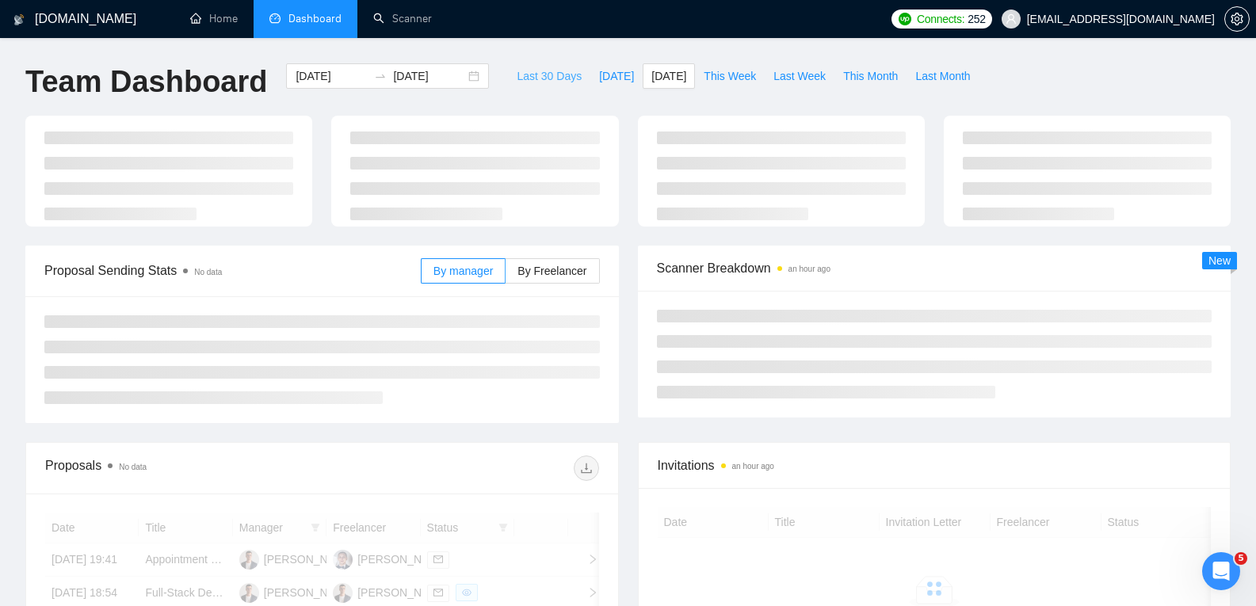
click at [550, 82] on span "Last 30 Days" at bounding box center [549, 75] width 65 height 17
type input "2025-07-20"
type input "2025-08-19"
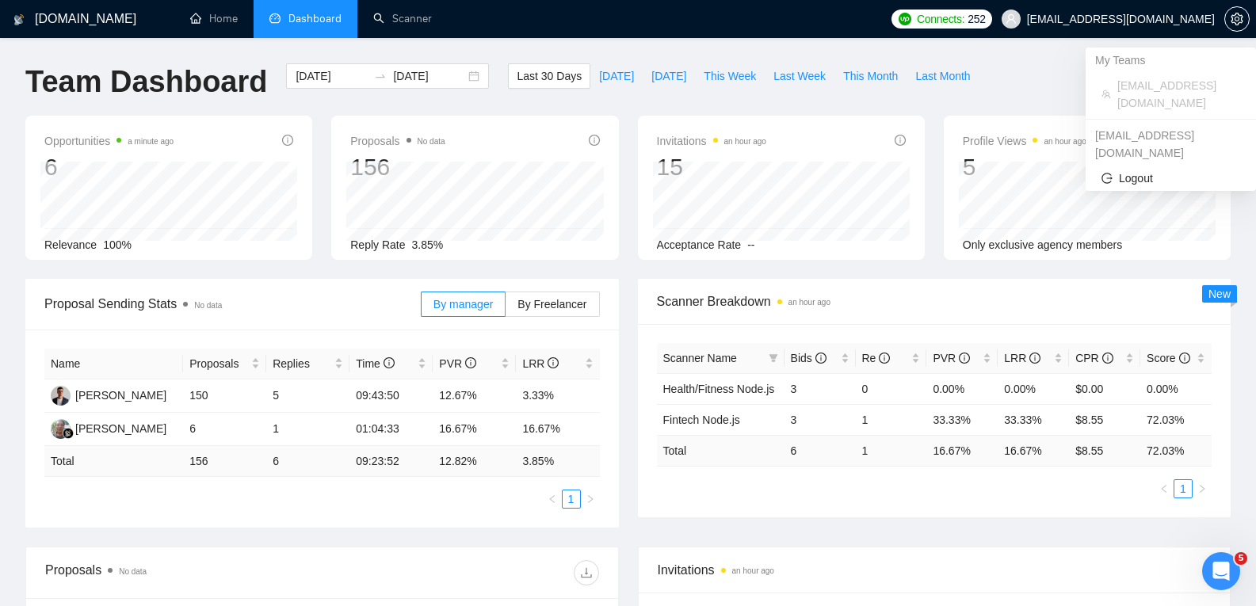
click at [1145, 19] on span "alex@sda.company" at bounding box center [1121, 19] width 188 height 0
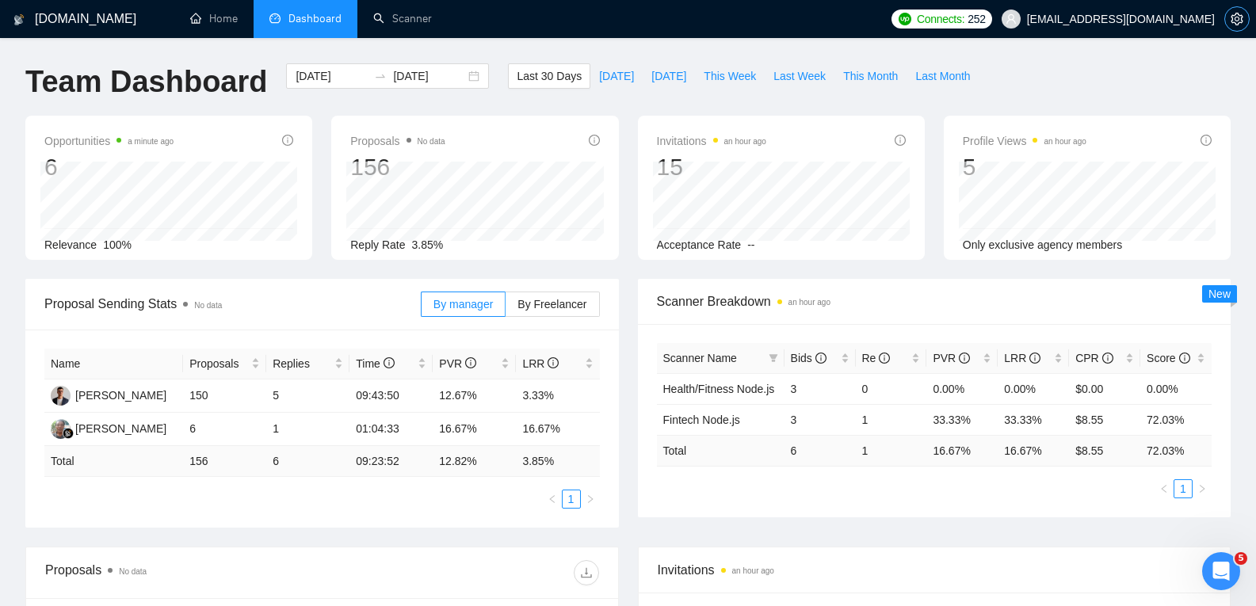
click at [1230, 21] on span "setting" at bounding box center [1237, 19] width 24 height 13
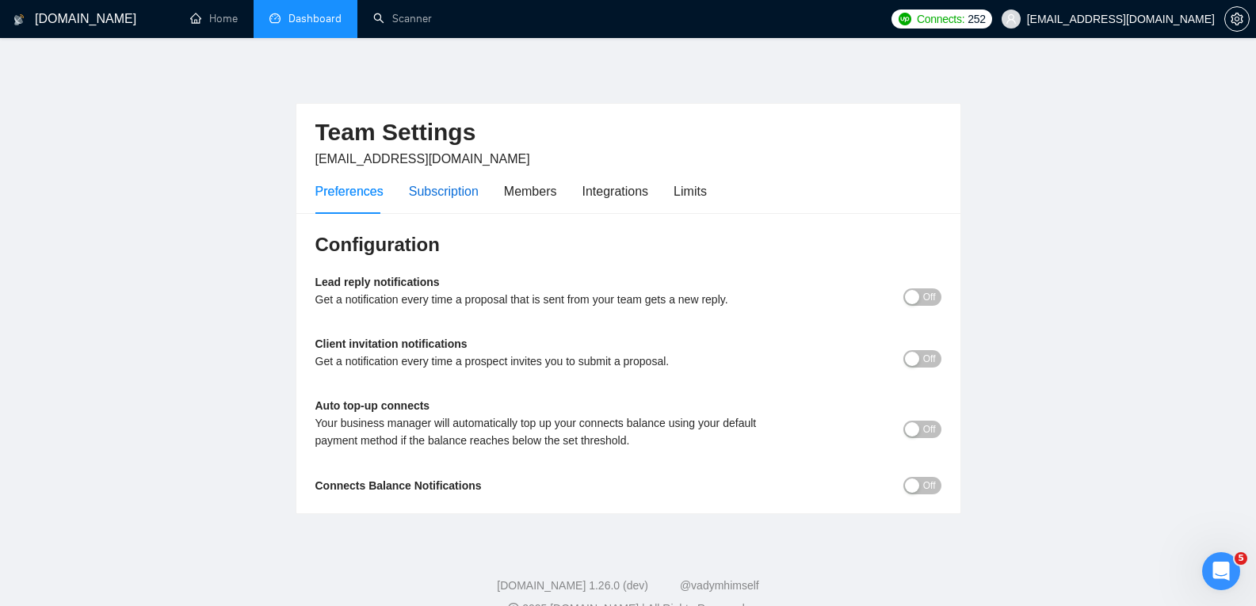
click at [434, 196] on div "Subscription" at bounding box center [444, 191] width 70 height 20
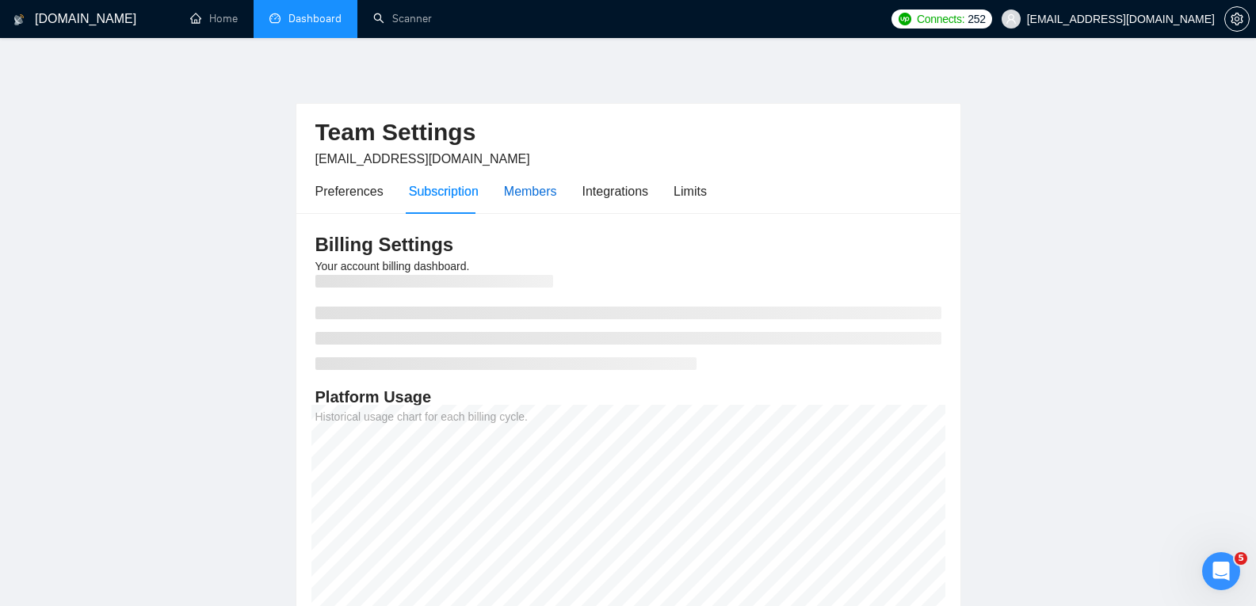
click at [529, 194] on div "Members" at bounding box center [530, 191] width 53 height 20
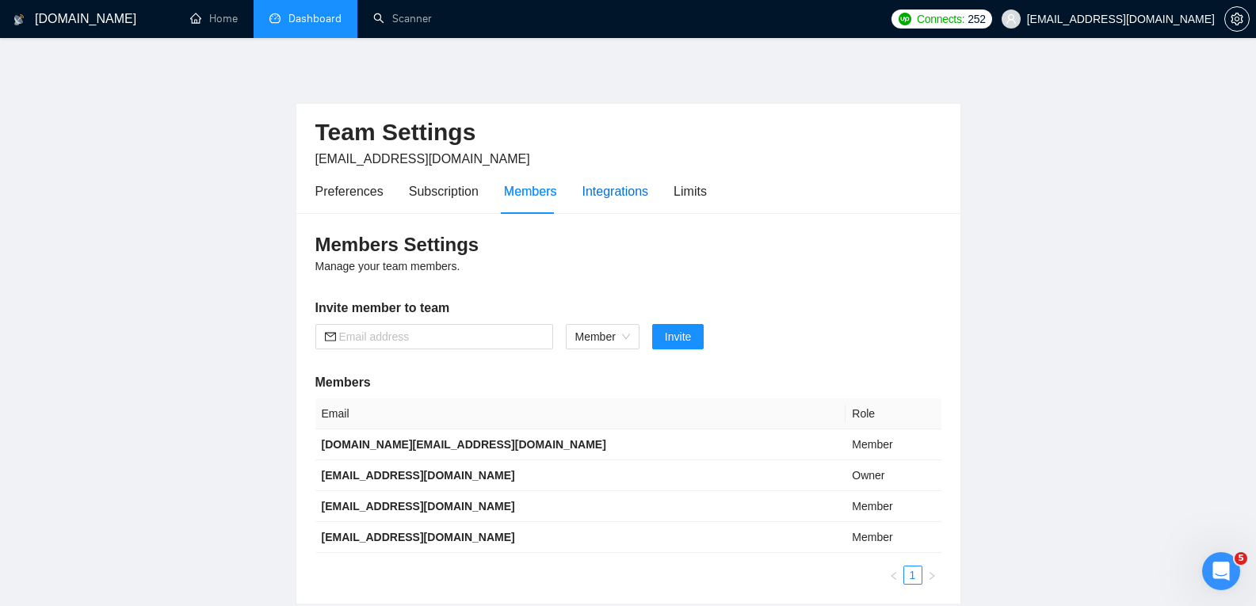
click at [606, 199] on div "Integrations" at bounding box center [616, 191] width 67 height 20
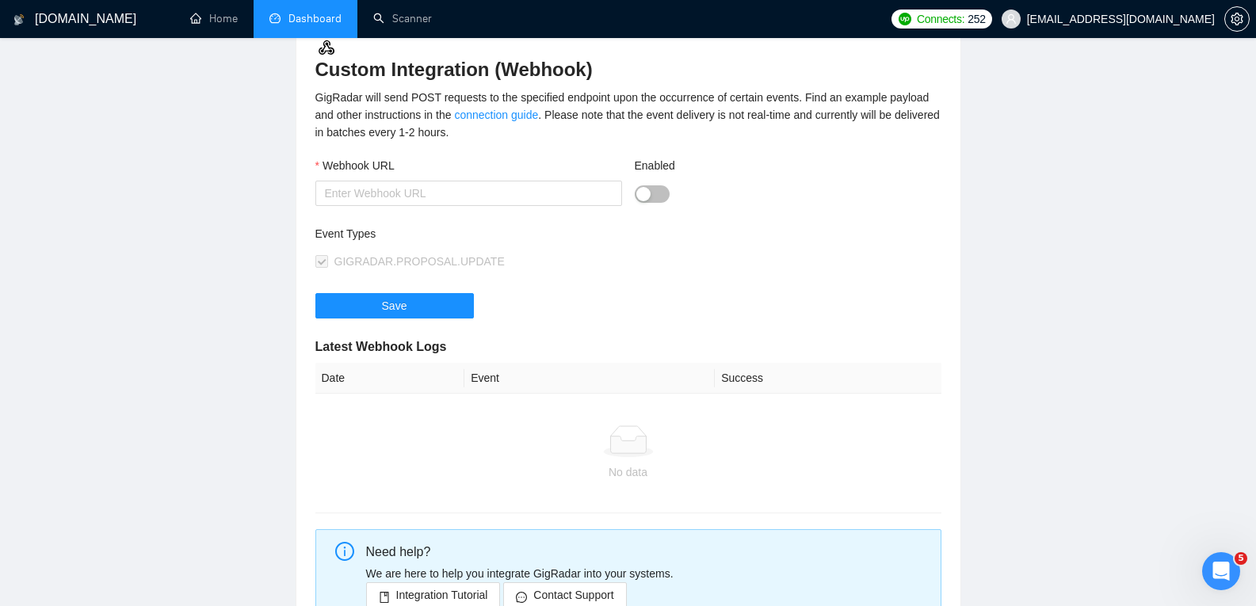
scroll to position [124, 0]
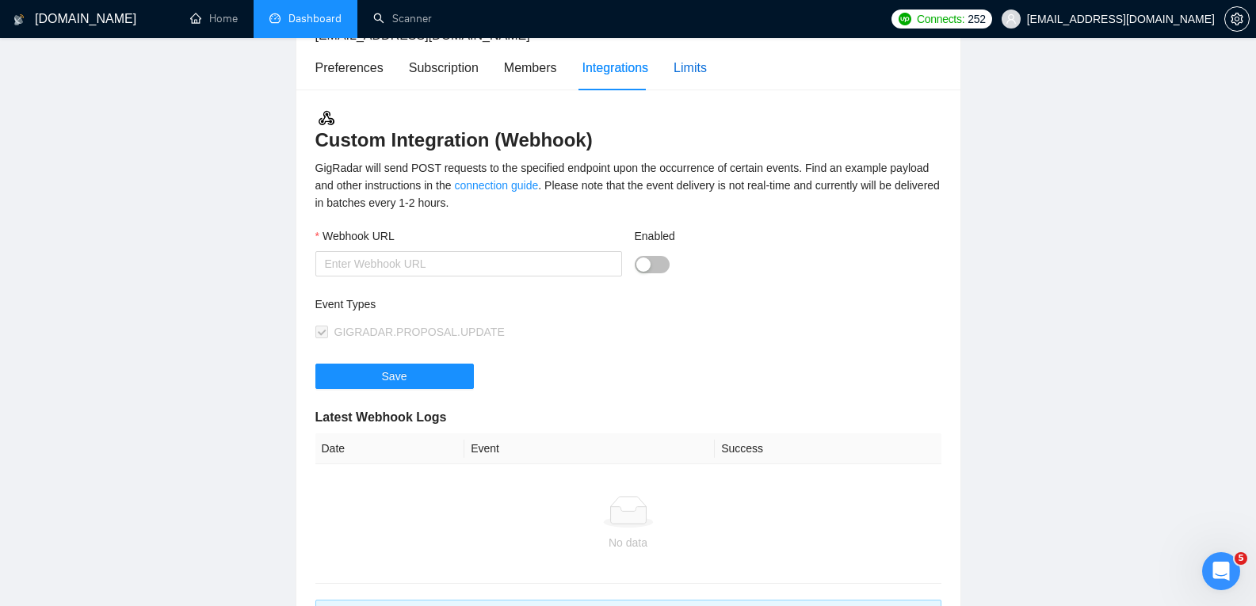
click at [678, 77] on div "Limits" at bounding box center [690, 68] width 33 height 20
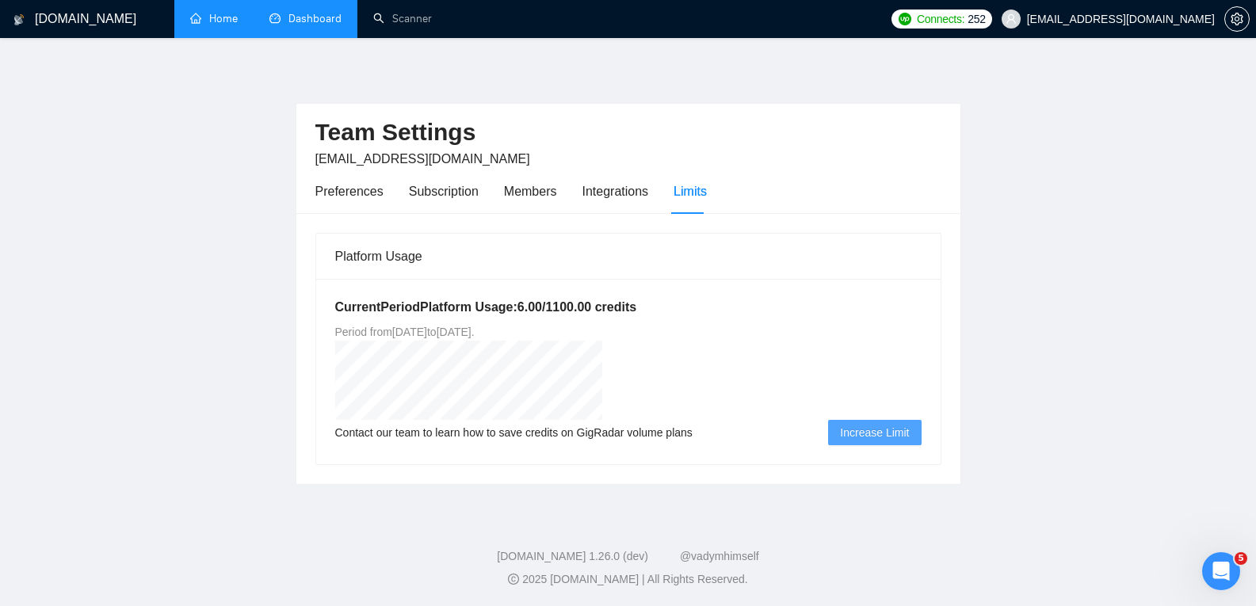
click at [216, 13] on link "Home" at bounding box center [214, 18] width 48 height 13
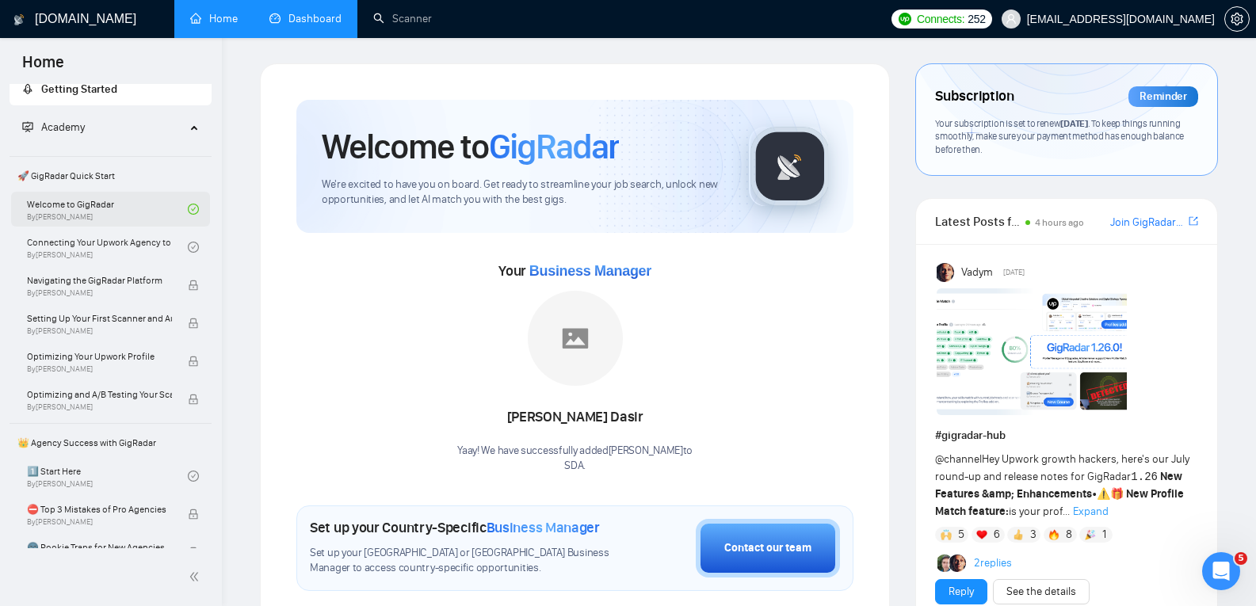
scroll to position [6, 0]
click at [71, 23] on h1 "GigRadar.io" at bounding box center [85, 19] width 101 height 38
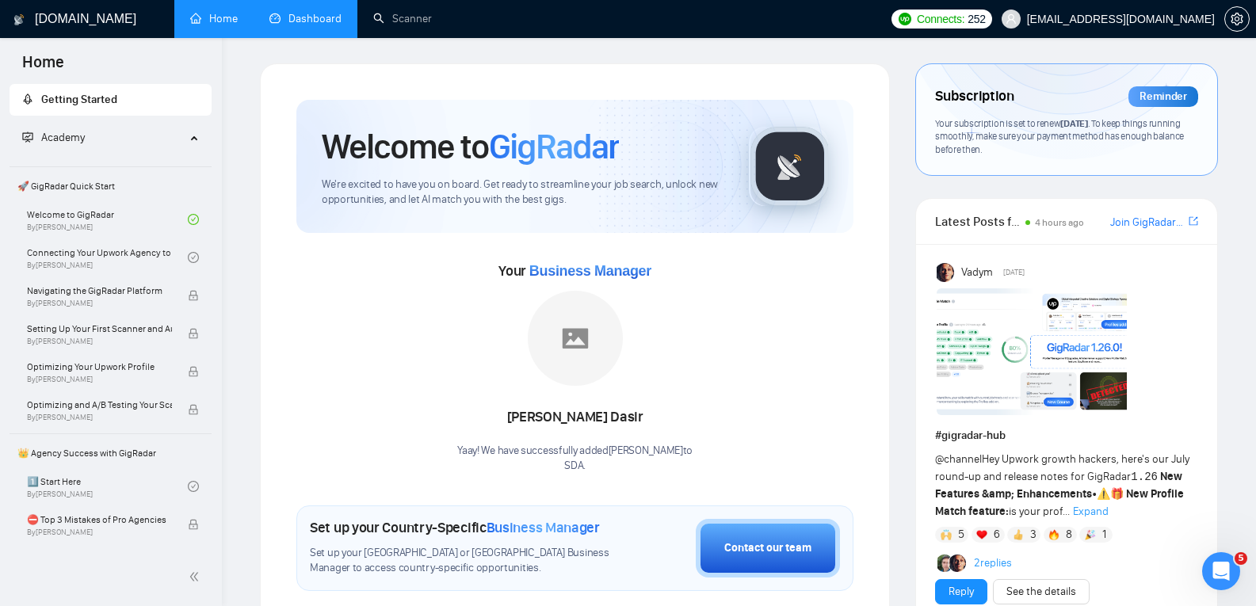
click at [1045, 136] on span "Your subscription is set to renew today . To keep things running smoothly, make…" at bounding box center [1059, 136] width 249 height 38
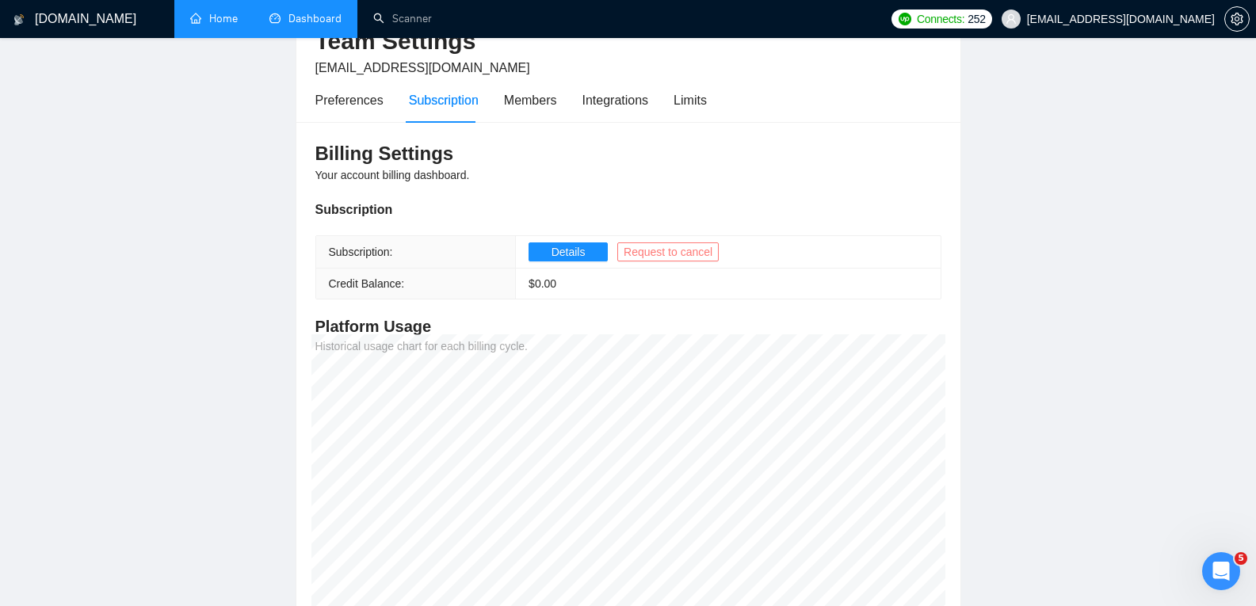
scroll to position [82, 0]
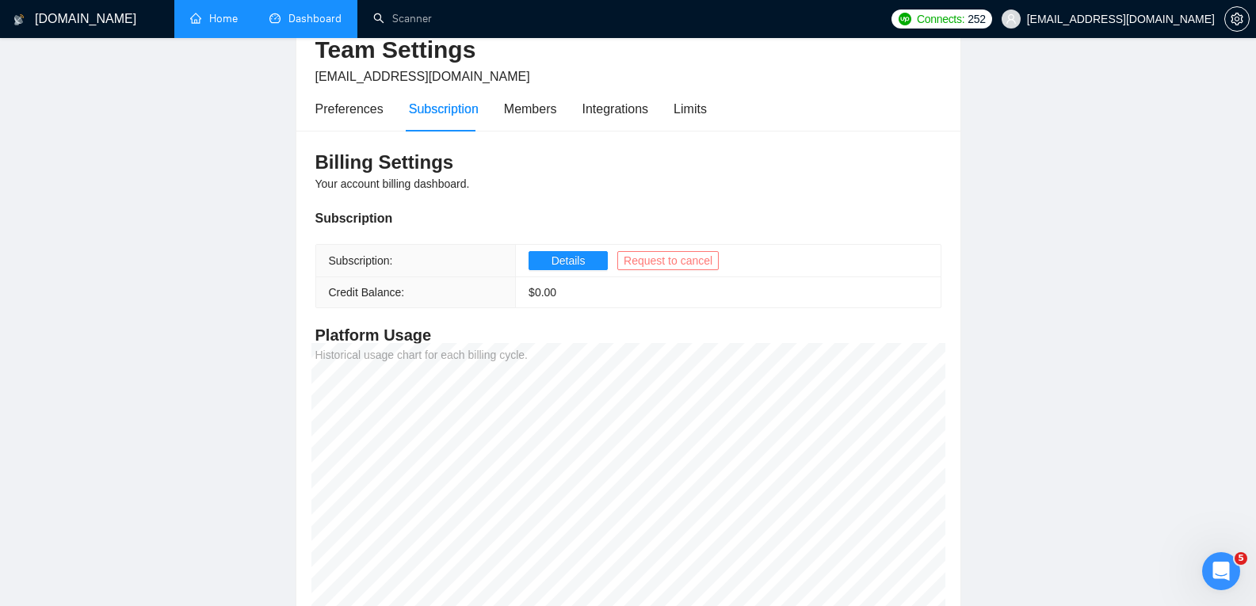
click at [697, 261] on span "Request to cancel" at bounding box center [668, 260] width 89 height 17
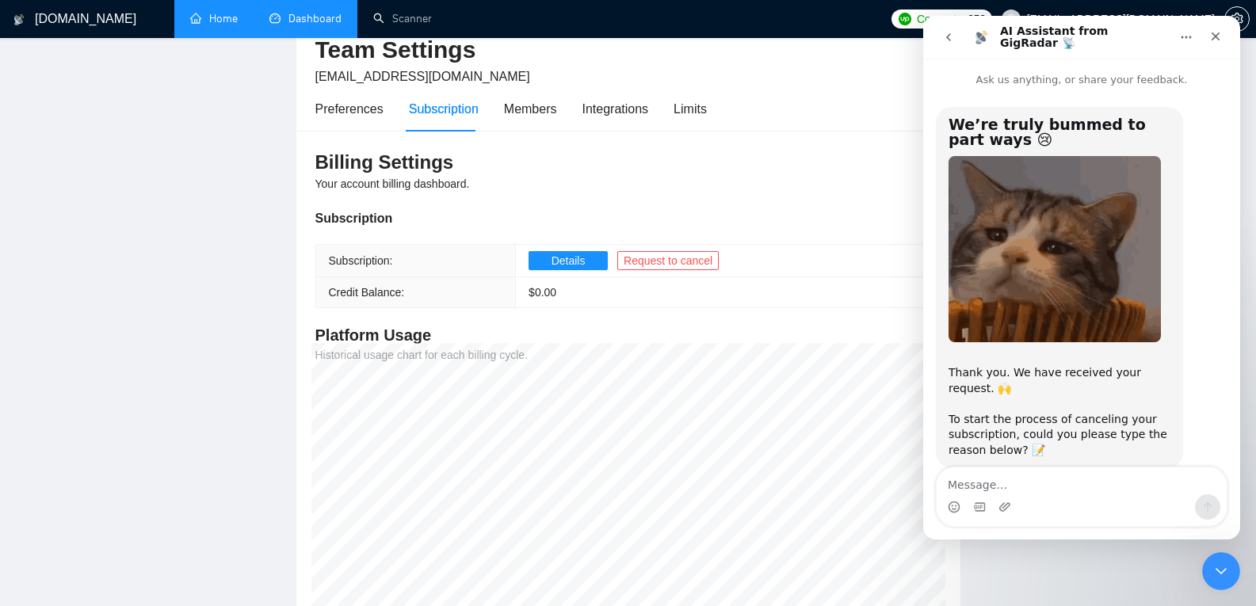
scroll to position [34, 0]
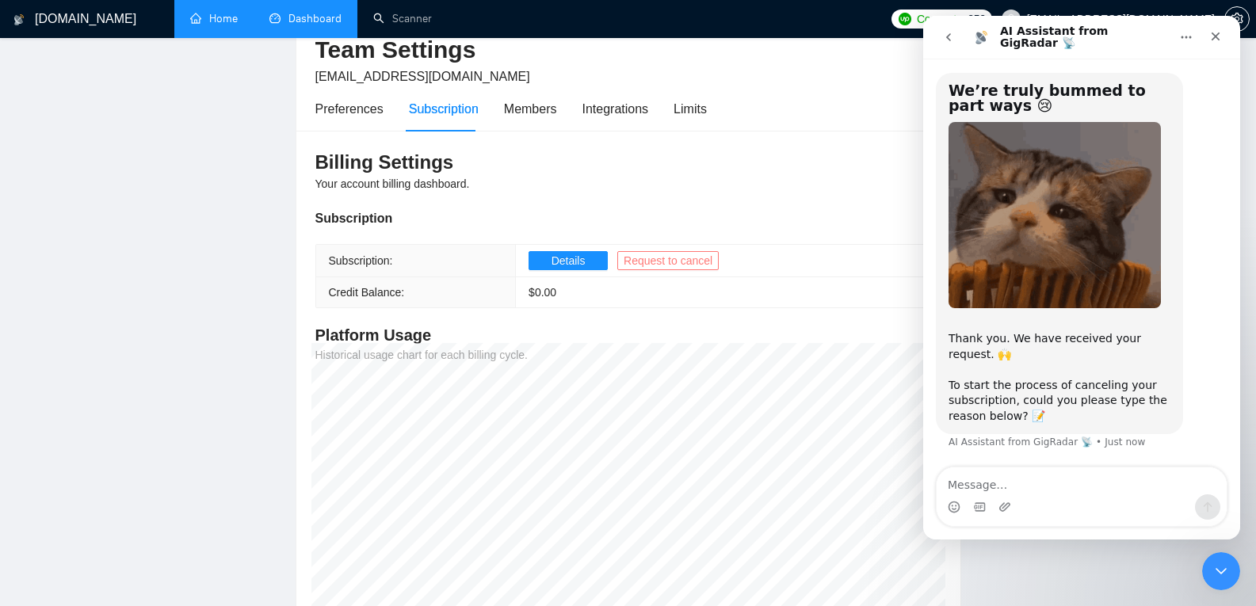
click at [689, 254] on span "Request to cancel" at bounding box center [668, 260] width 89 height 17
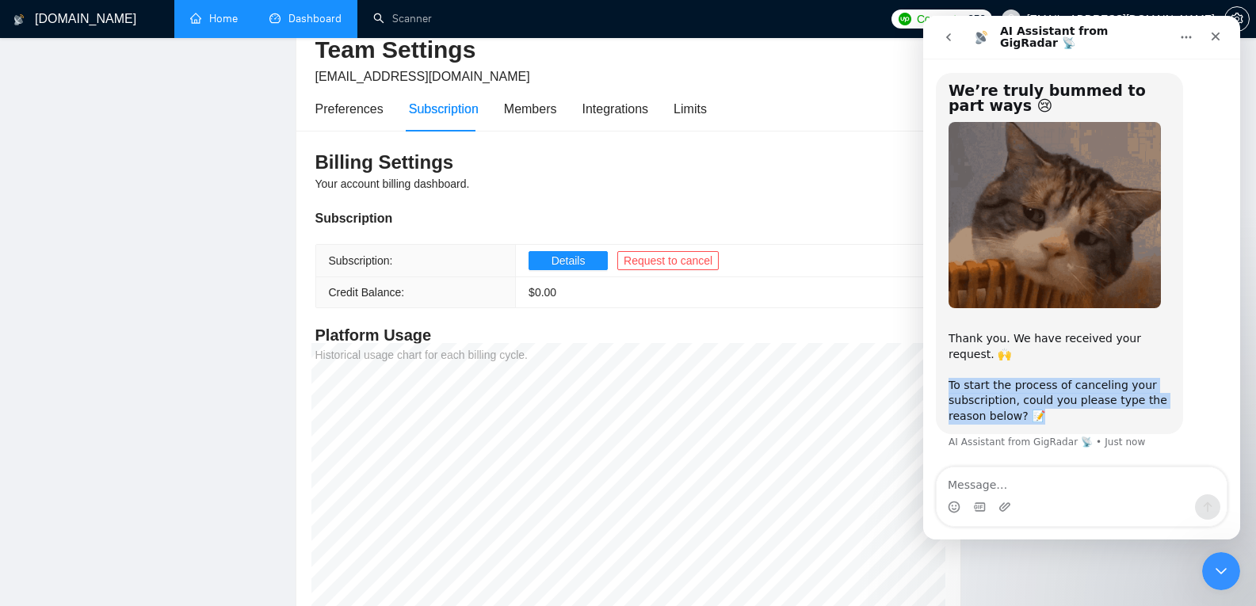
drag, startPoint x: 946, startPoint y: 387, endPoint x: 1052, endPoint y: 428, distance: 113.2
click at [1052, 428] on div "We’re truly bummed to part ways 😢​ Thank you. We have received your request. 🙌 …" at bounding box center [1059, 253] width 247 height 361
copy div "To start the process of canceling your subscription, could you please type the …"
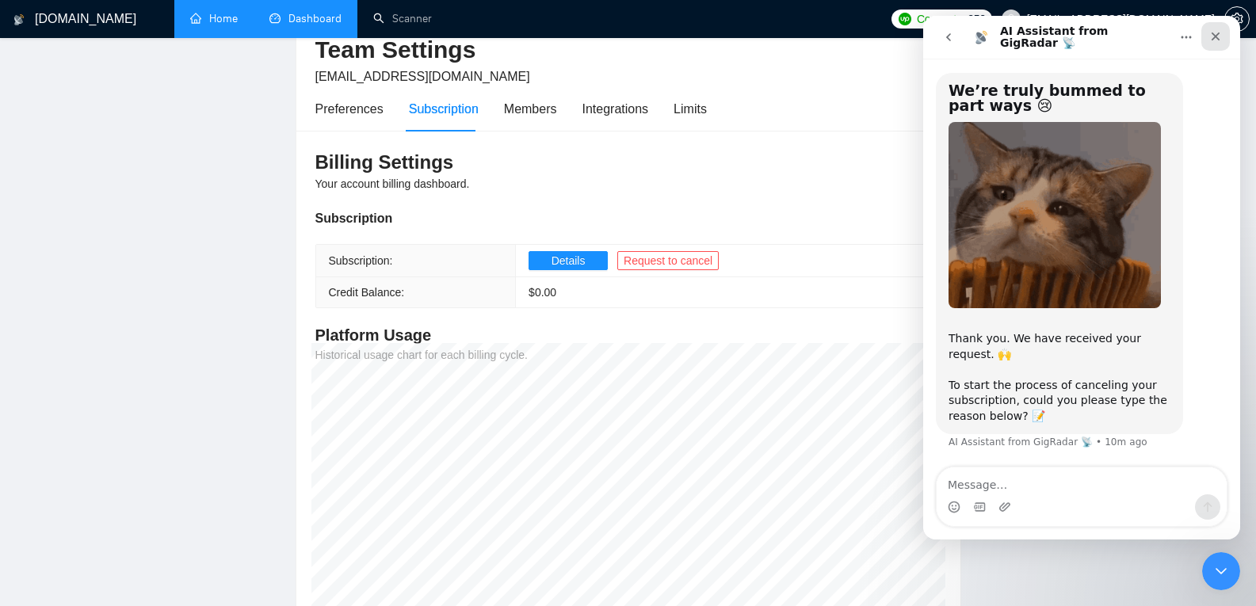
click at [1220, 29] on div "Close" at bounding box center [1216, 36] width 29 height 29
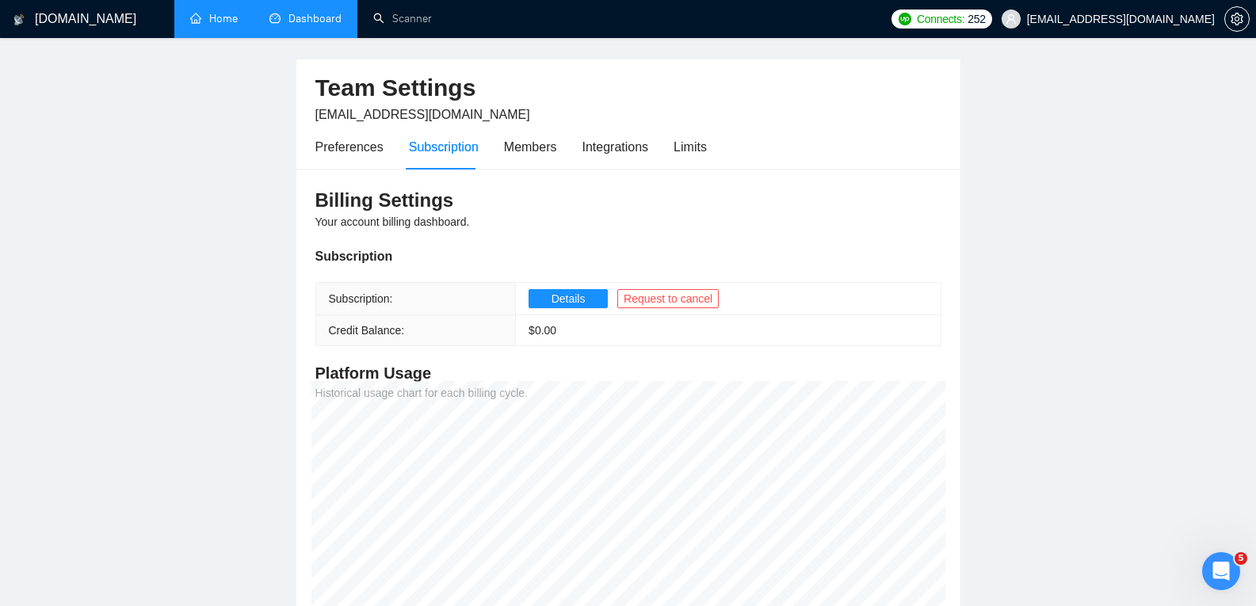
scroll to position [0, 0]
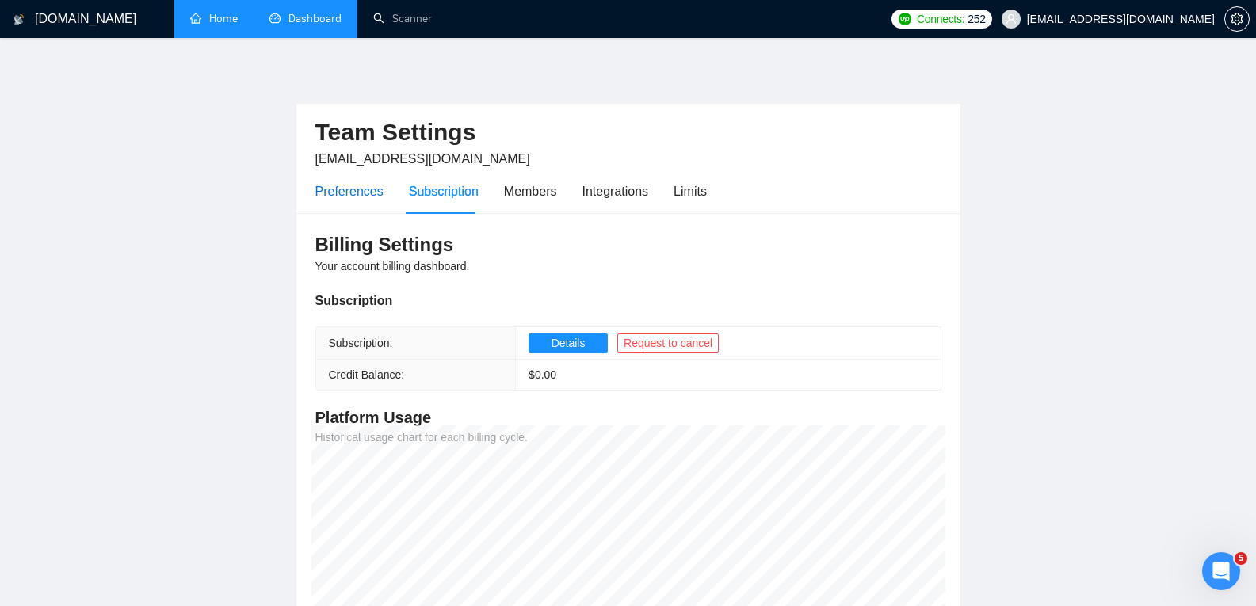
click at [370, 194] on div "Preferences" at bounding box center [349, 191] width 68 height 20
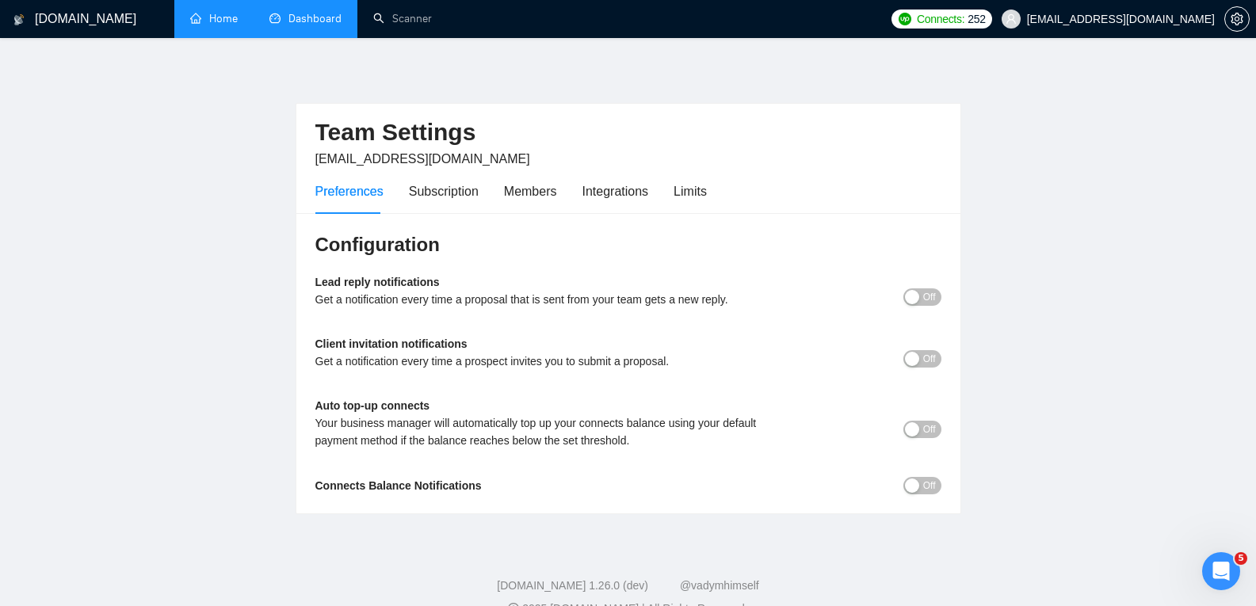
click at [477, 193] on div "Preferences Subscription Members Integrations Limits" at bounding box center [511, 191] width 392 height 45
click at [431, 202] on div "Subscription" at bounding box center [444, 191] width 70 height 45
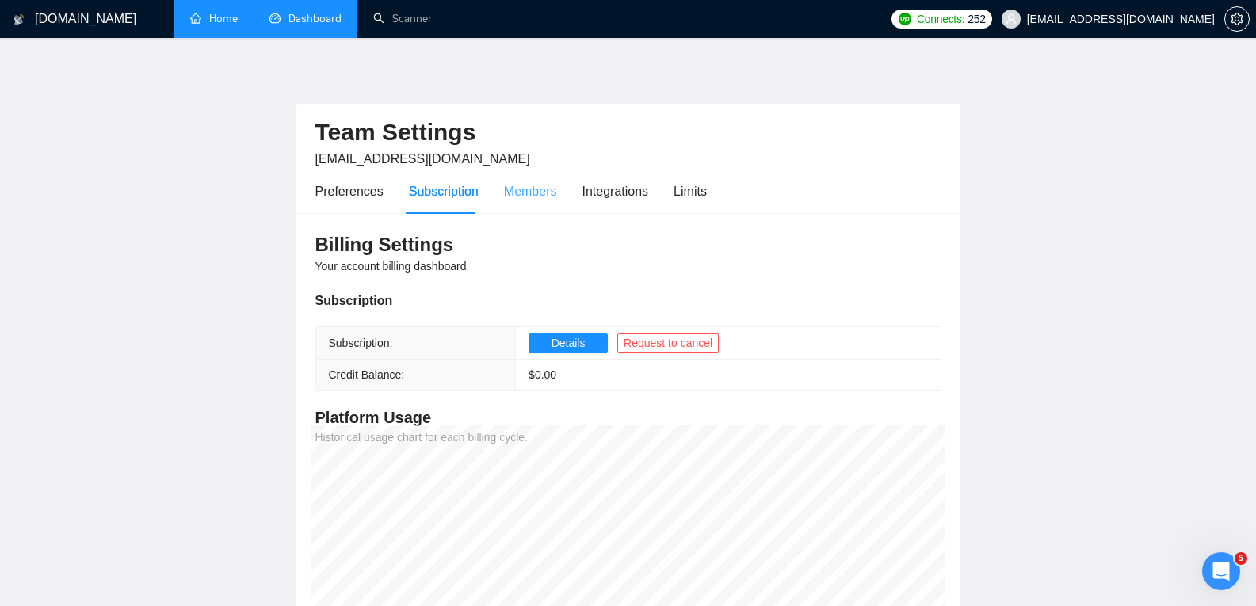
click at [506, 204] on div "Members" at bounding box center [530, 191] width 53 height 45
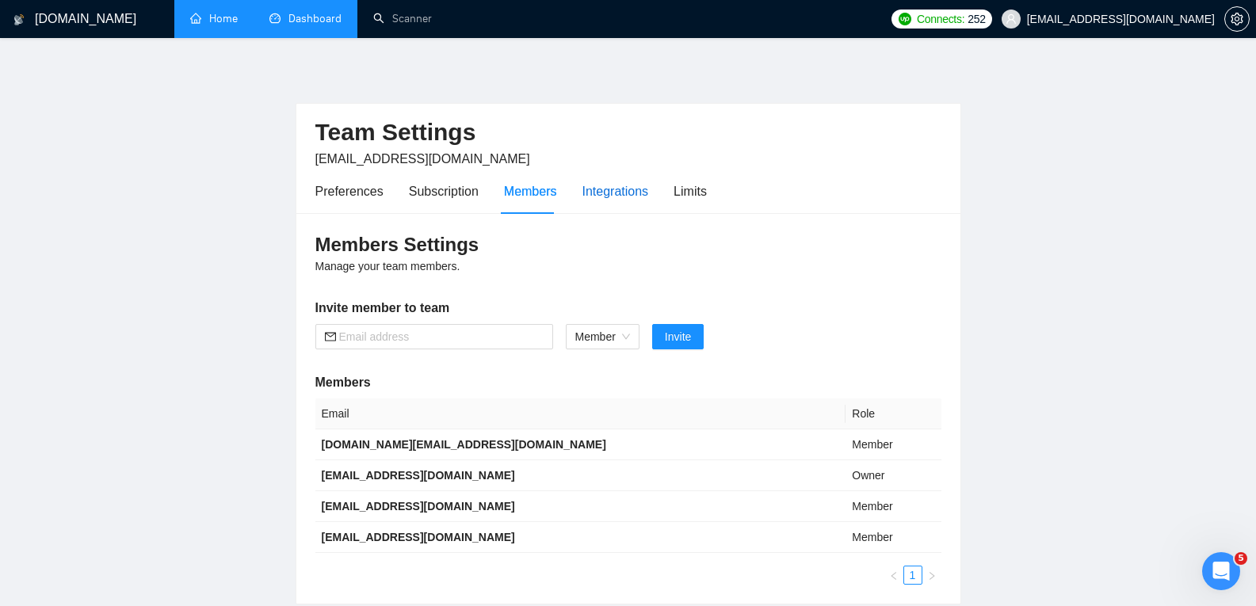
click at [615, 199] on div "Integrations" at bounding box center [616, 191] width 67 height 20
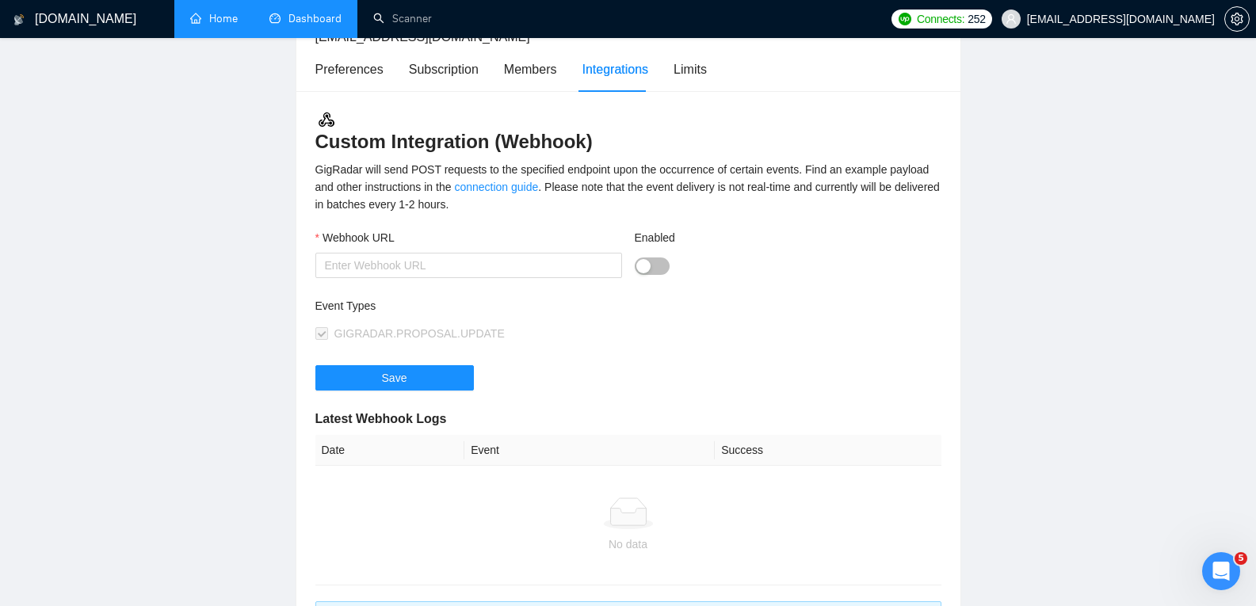
scroll to position [105, 0]
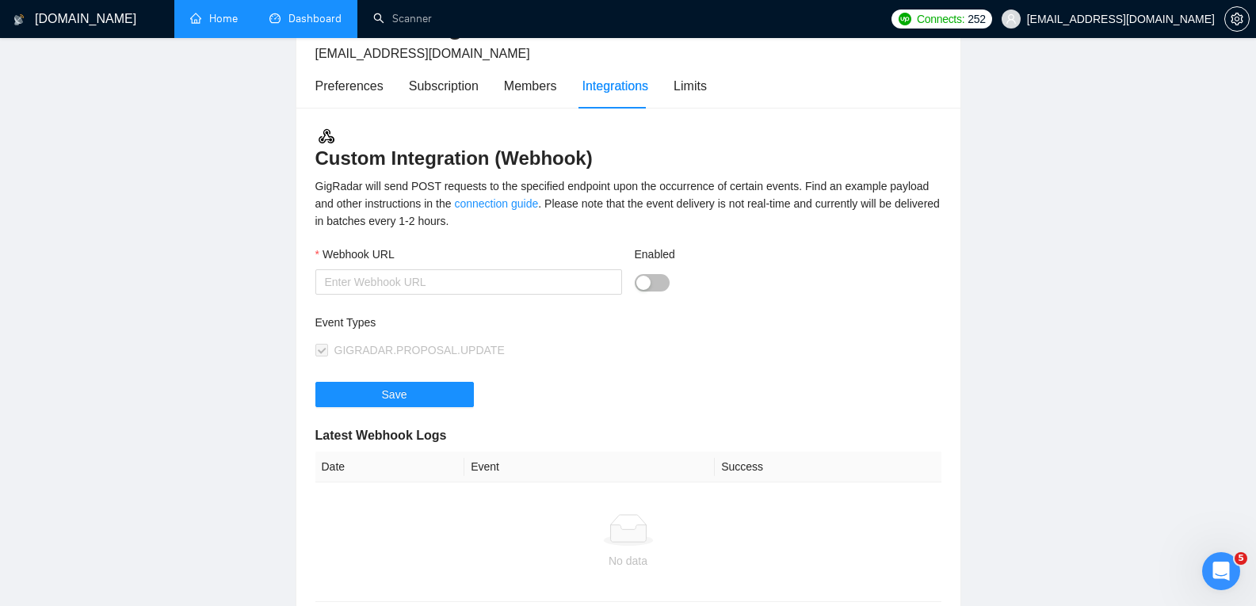
click at [659, 78] on div "Preferences Subscription Members Integrations Limits" at bounding box center [511, 85] width 392 height 45
click at [682, 89] on div "Limits" at bounding box center [690, 86] width 33 height 20
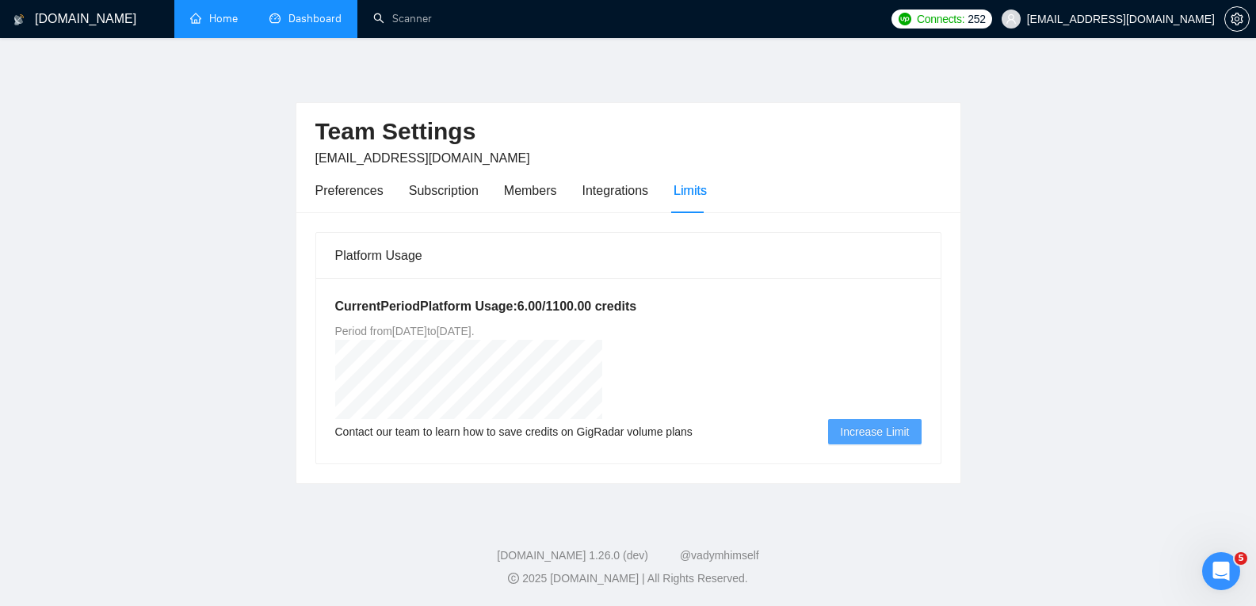
scroll to position [47, 0]
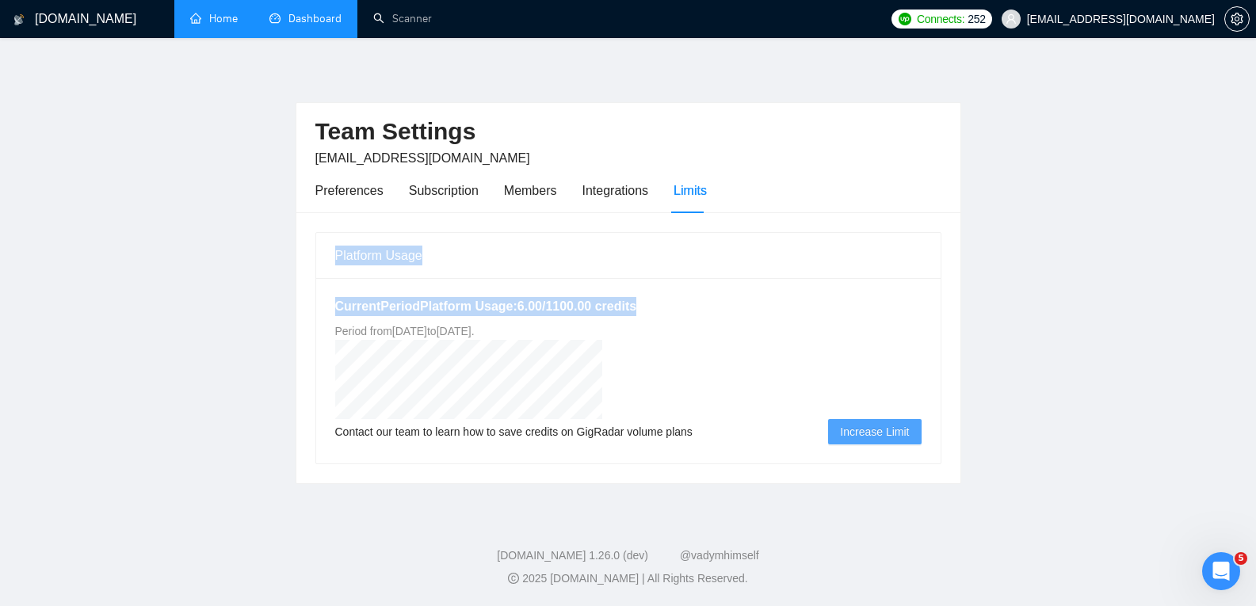
drag, startPoint x: 391, startPoint y: 279, endPoint x: 410, endPoint y: 271, distance: 20.6
click at [410, 271] on div "Platform Usage Current Period Platform Usage: 6.00 / 1100.00 credits Period fro…" at bounding box center [628, 348] width 626 height 232
copy div "Platform Usage Current Period Platform Usage: 6.00 / 1100.00 credits"
click at [334, 12] on link "Dashboard" at bounding box center [305, 18] width 72 height 13
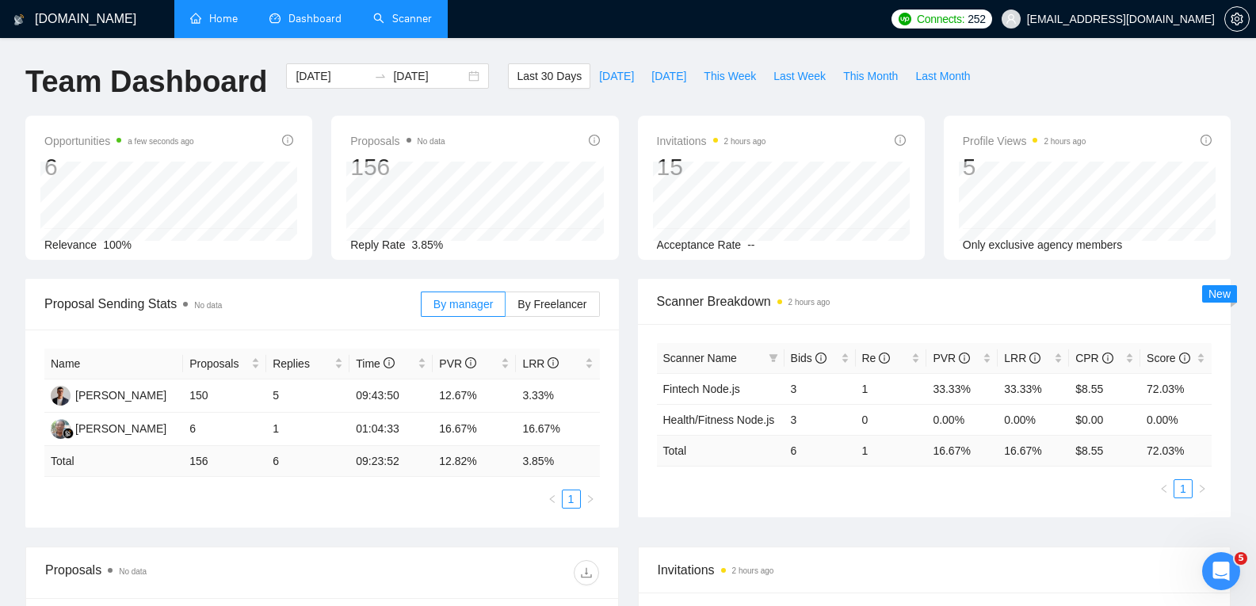
click at [413, 17] on link "Scanner" at bounding box center [402, 18] width 59 height 13
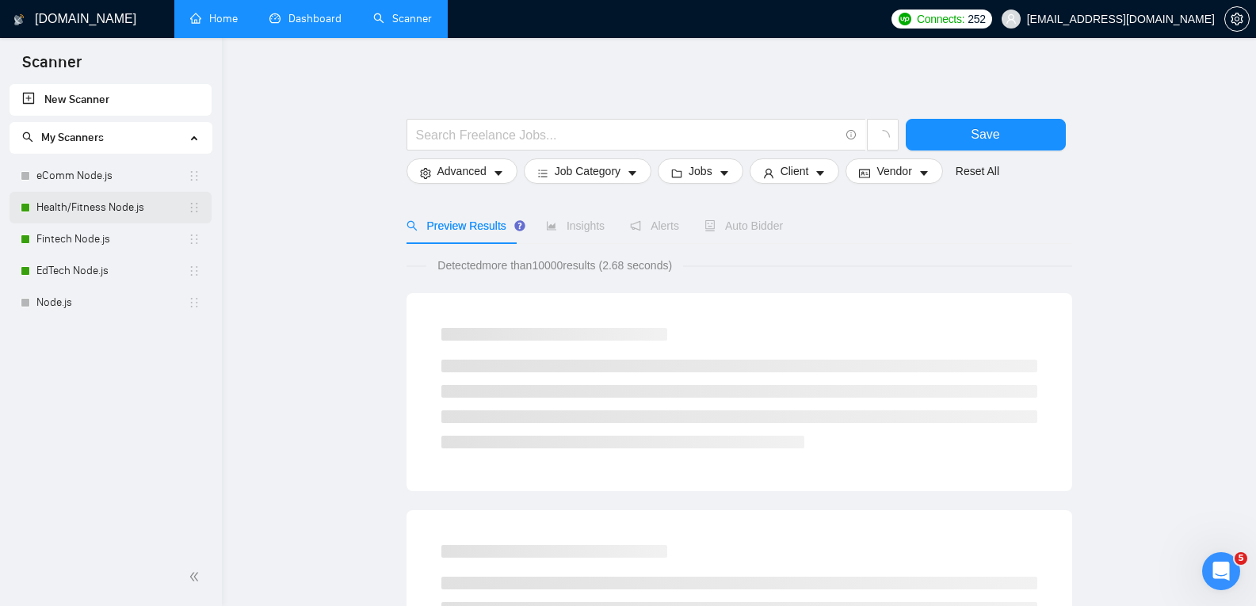
click at [125, 204] on link "Health/Fitness Node.js" at bounding box center [111, 208] width 151 height 32
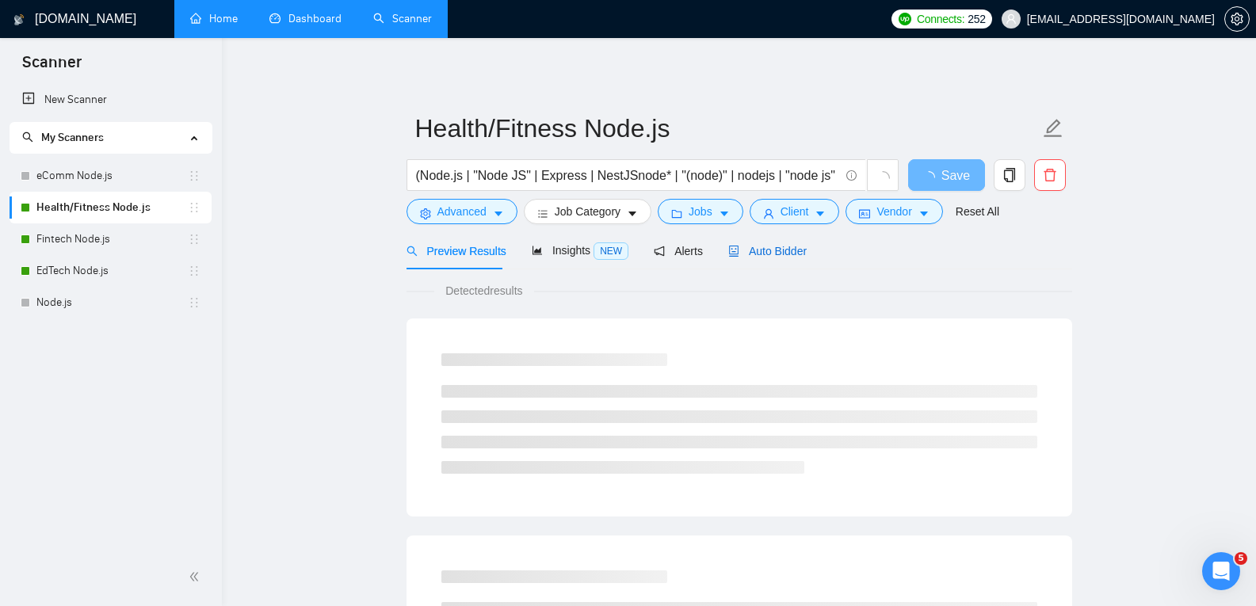
click at [766, 245] on span "Auto Bidder" at bounding box center [767, 251] width 78 height 13
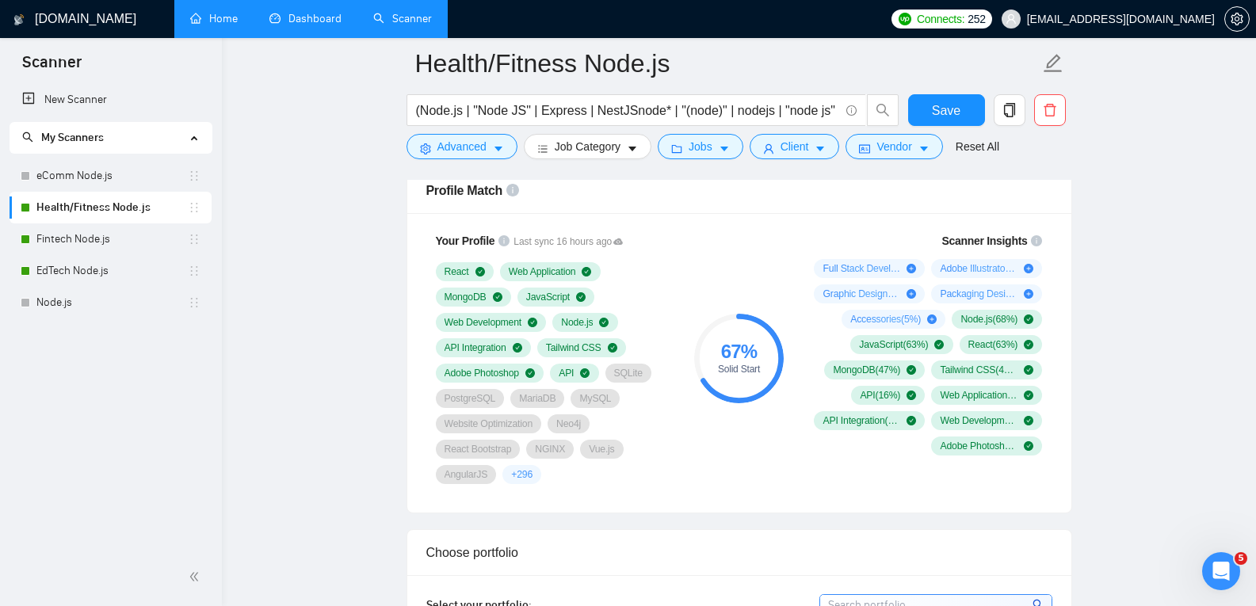
scroll to position [1056, 0]
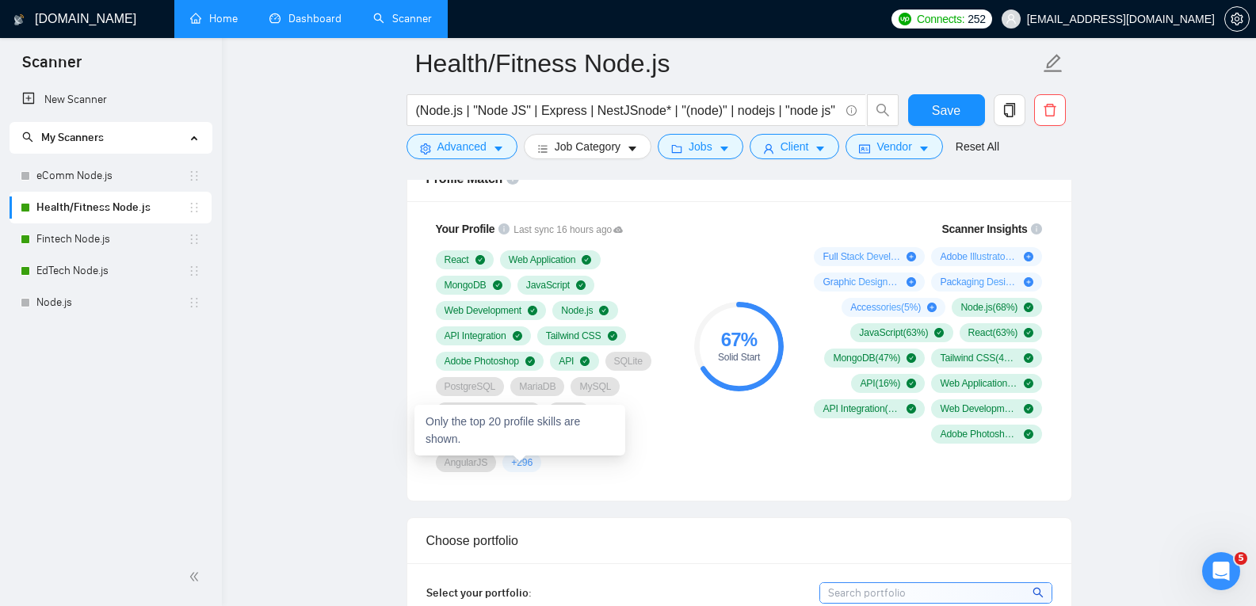
click at [515, 463] on span "+ 296" at bounding box center [521, 463] width 21 height 13
click at [523, 463] on span "+ 296" at bounding box center [521, 463] width 21 height 13
click at [518, 458] on span "+ 296" at bounding box center [521, 463] width 21 height 13
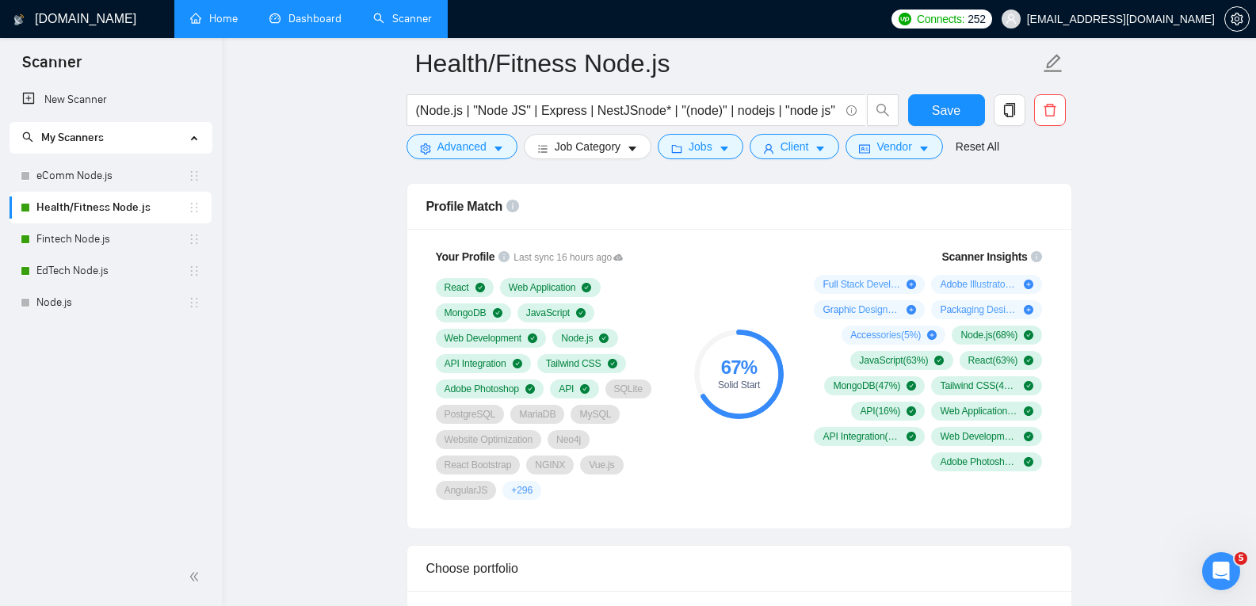
scroll to position [1004, 0]
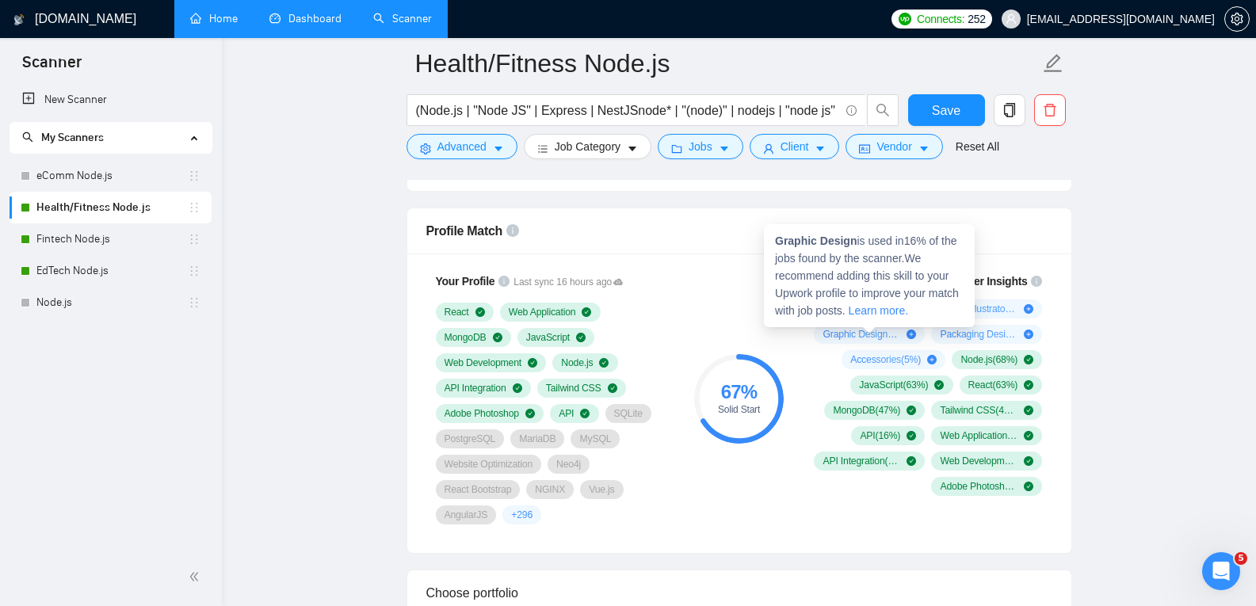
click at [912, 330] on icon "plus-circle" at bounding box center [912, 335] width 10 height 10
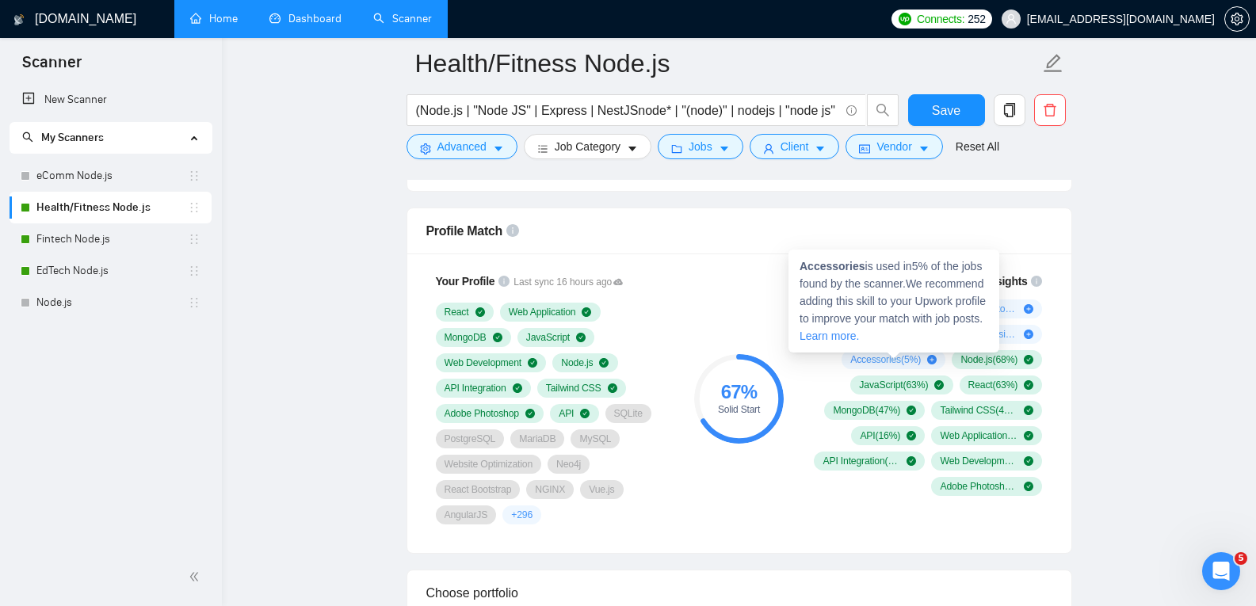
click at [929, 358] on icon "plus-circle" at bounding box center [932, 360] width 10 height 10
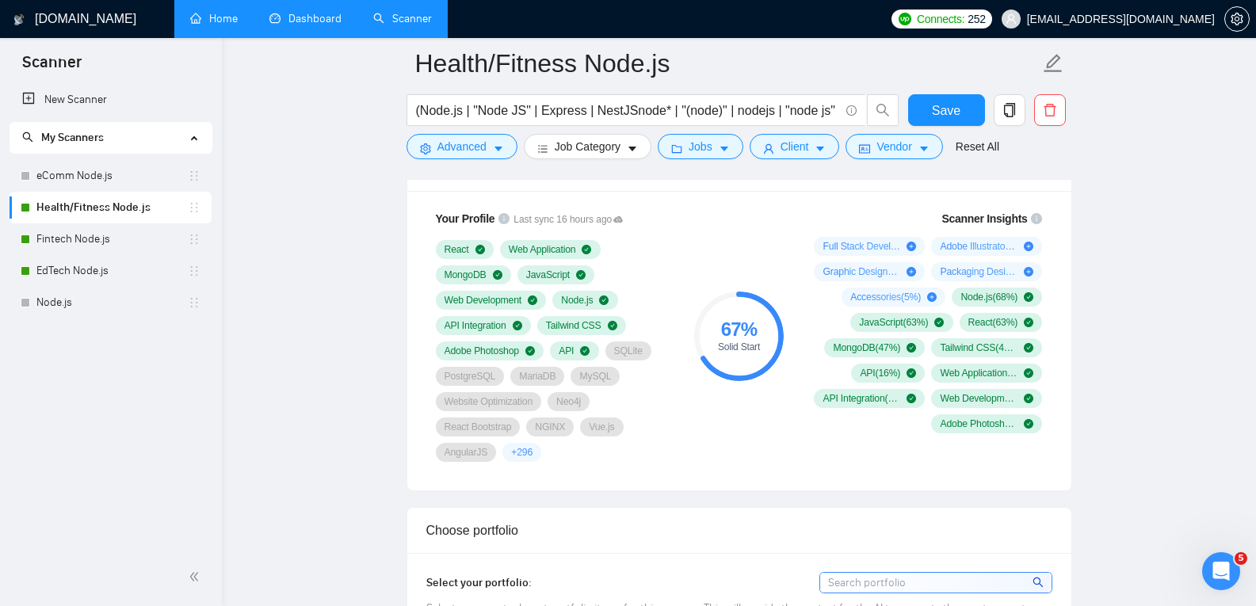
scroll to position [1056, 0]
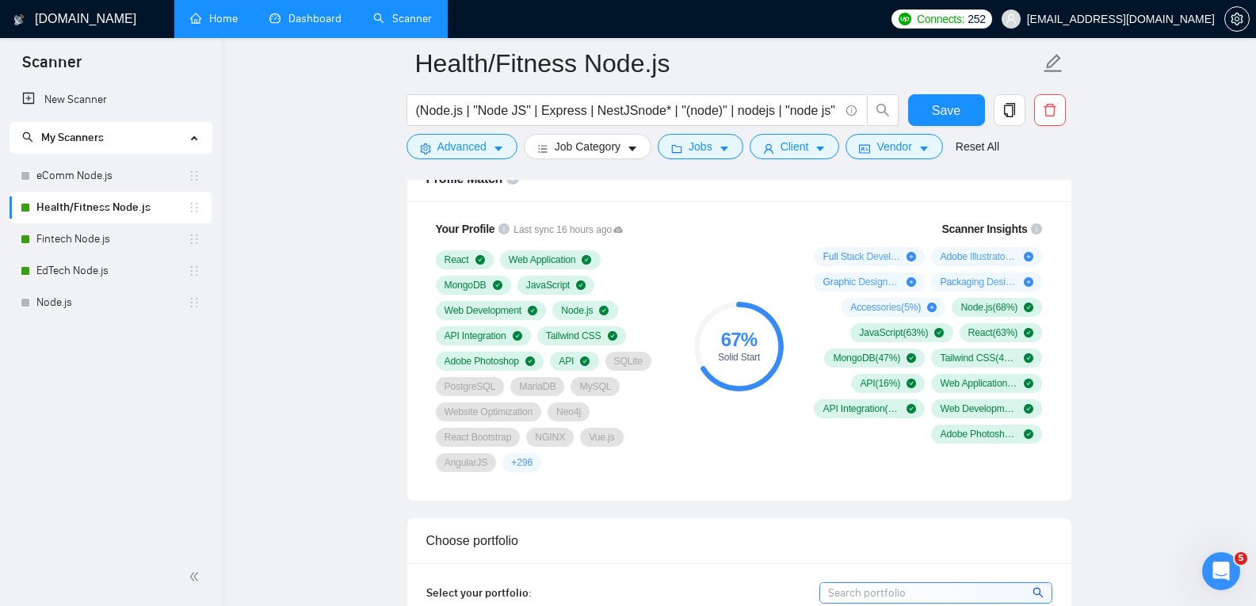
click at [1038, 229] on icon "info-circle" at bounding box center [1036, 228] width 11 height 11
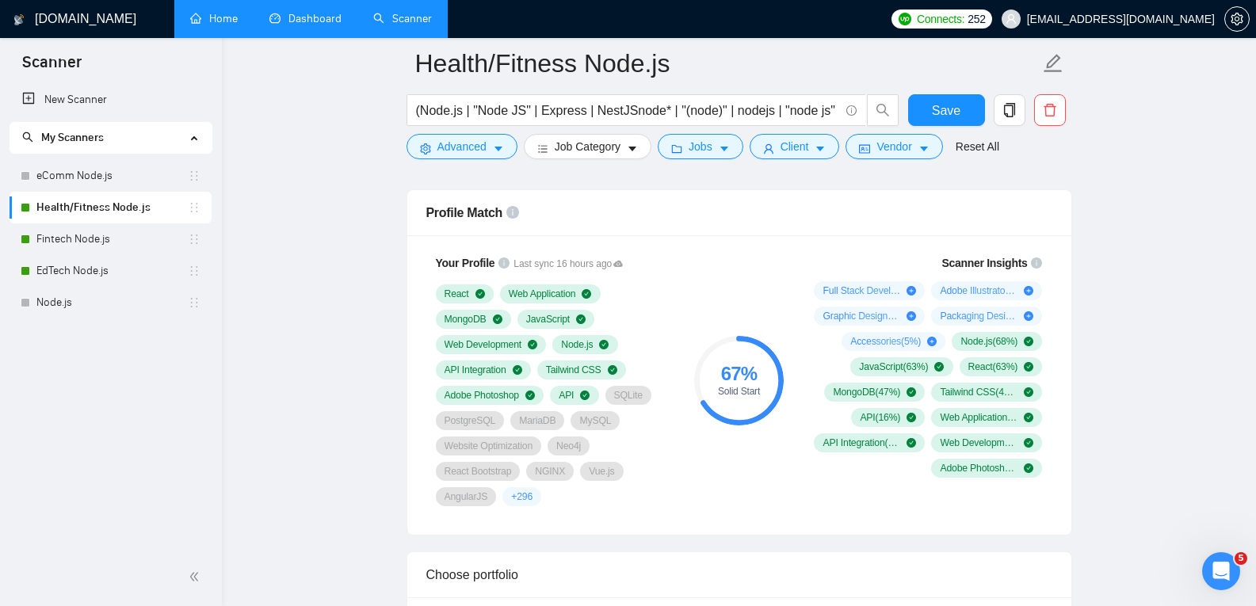
scroll to position [1004, 0]
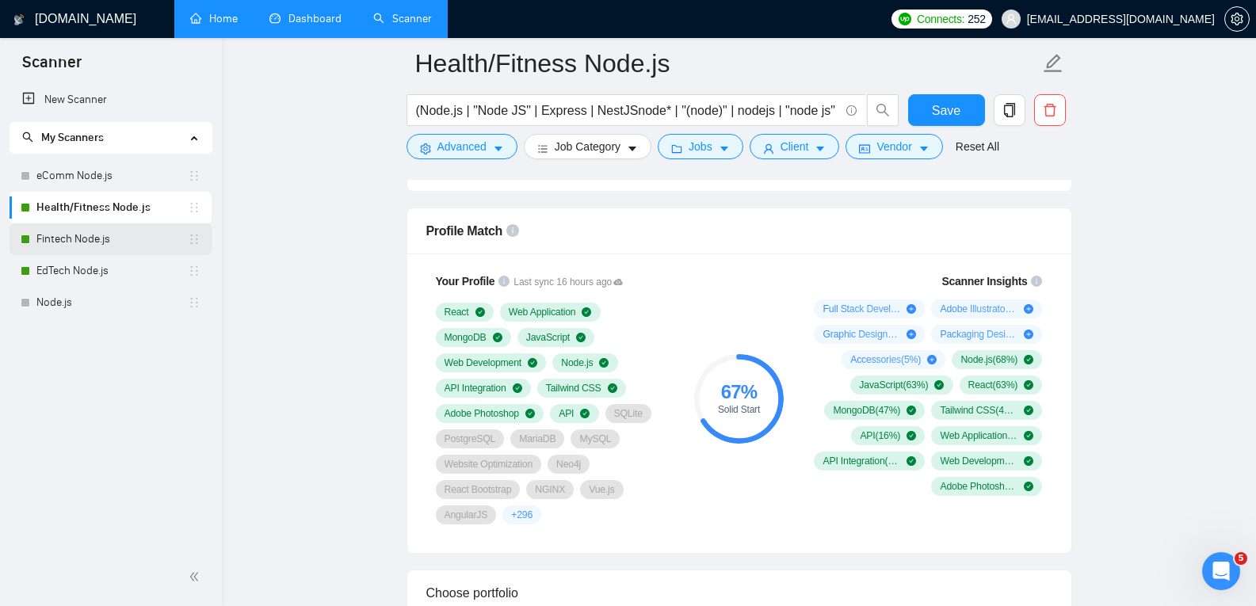
click at [114, 237] on link "Fintech Node.js" at bounding box center [111, 239] width 151 height 32
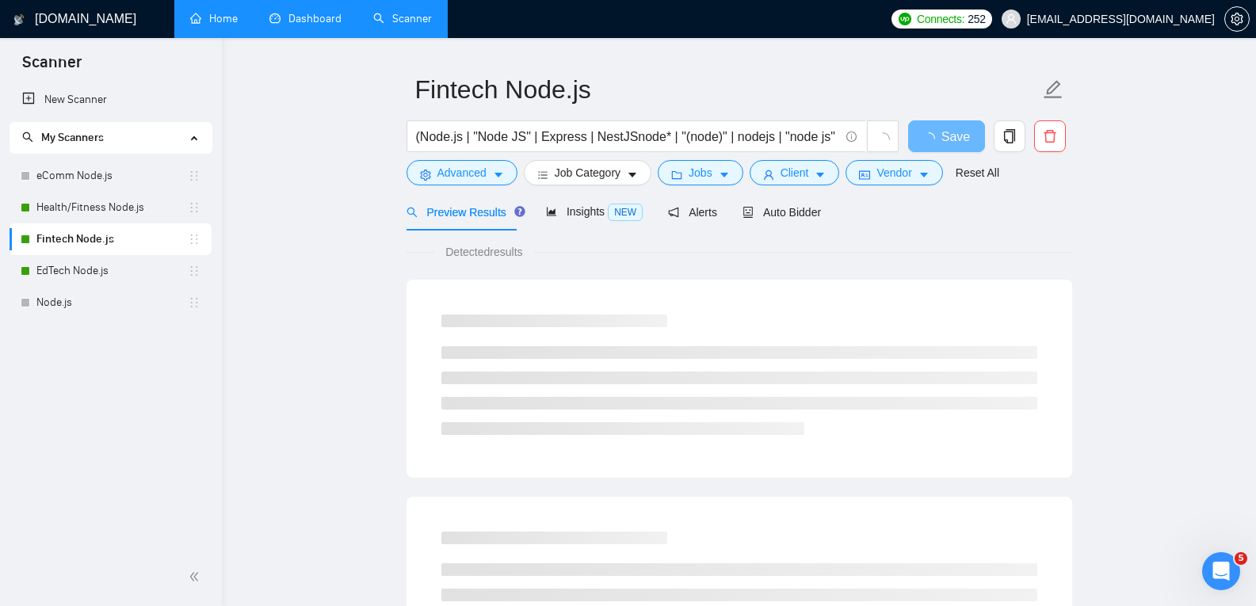
scroll to position [105, 0]
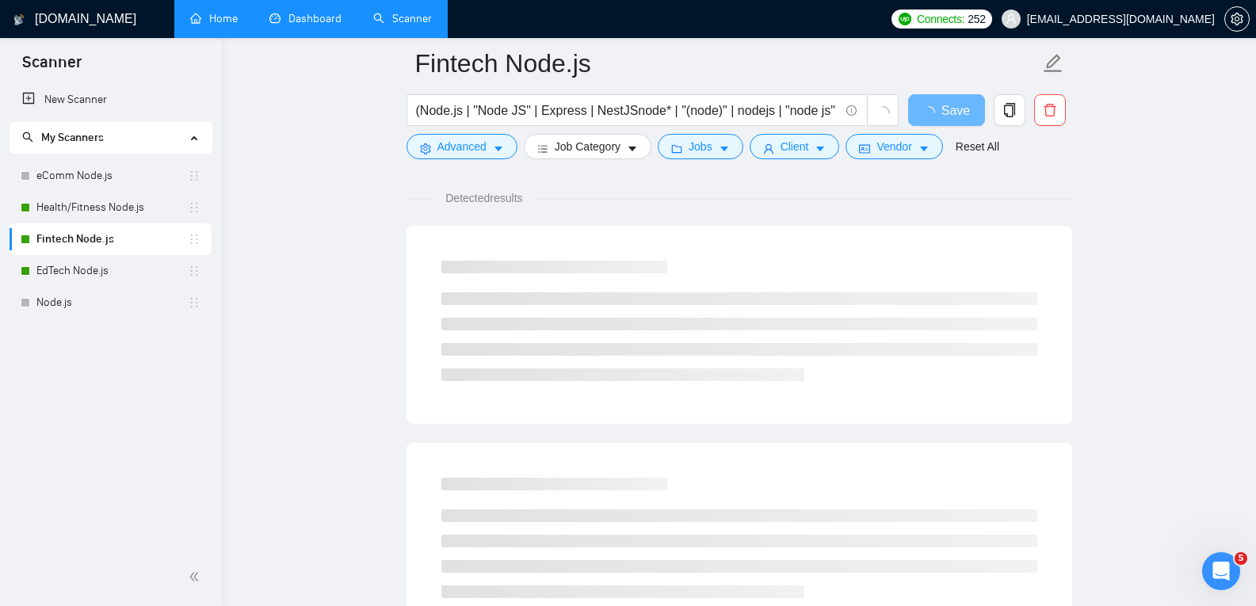
drag, startPoint x: 106, startPoint y: 200, endPoint x: 363, endPoint y: 218, distance: 257.4
click at [107, 201] on link "Health/Fitness Node.js" at bounding box center [111, 208] width 151 height 32
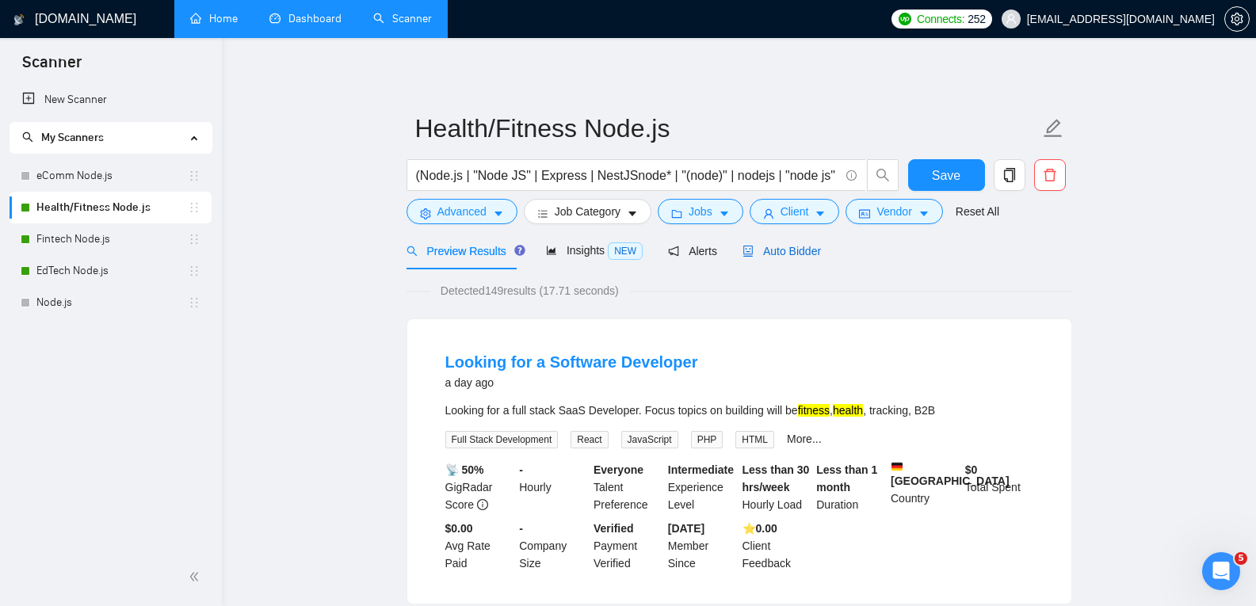
click at [800, 251] on span "Auto Bidder" at bounding box center [782, 251] width 78 height 13
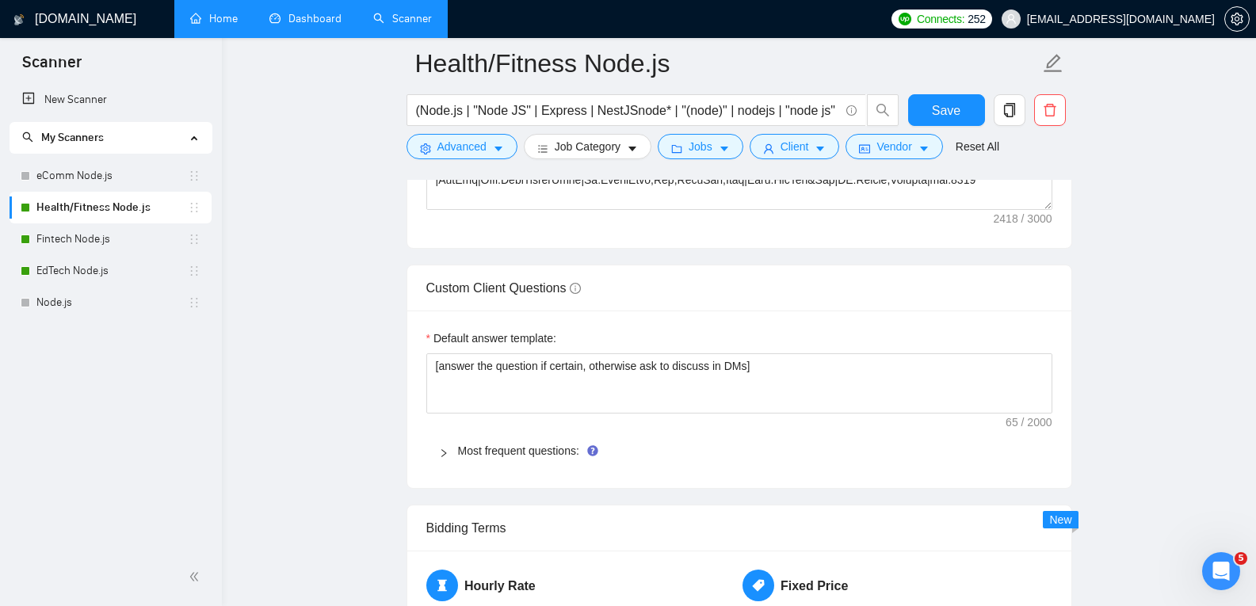
scroll to position [2219, 0]
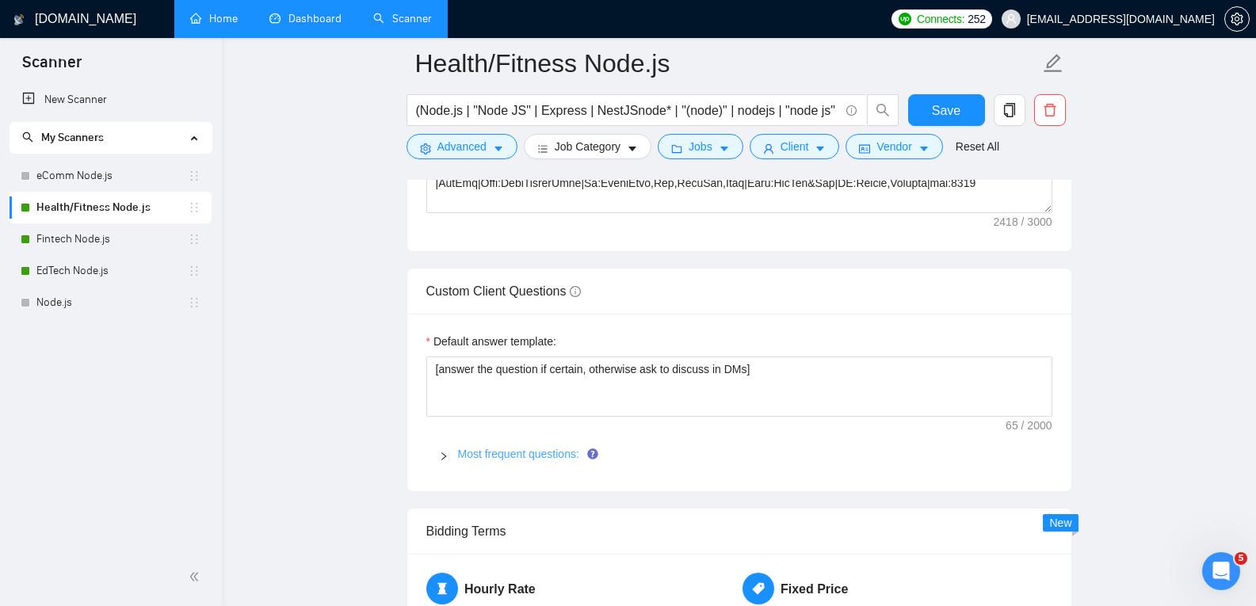
click at [525, 452] on link "Most frequent questions:" at bounding box center [518, 454] width 121 height 13
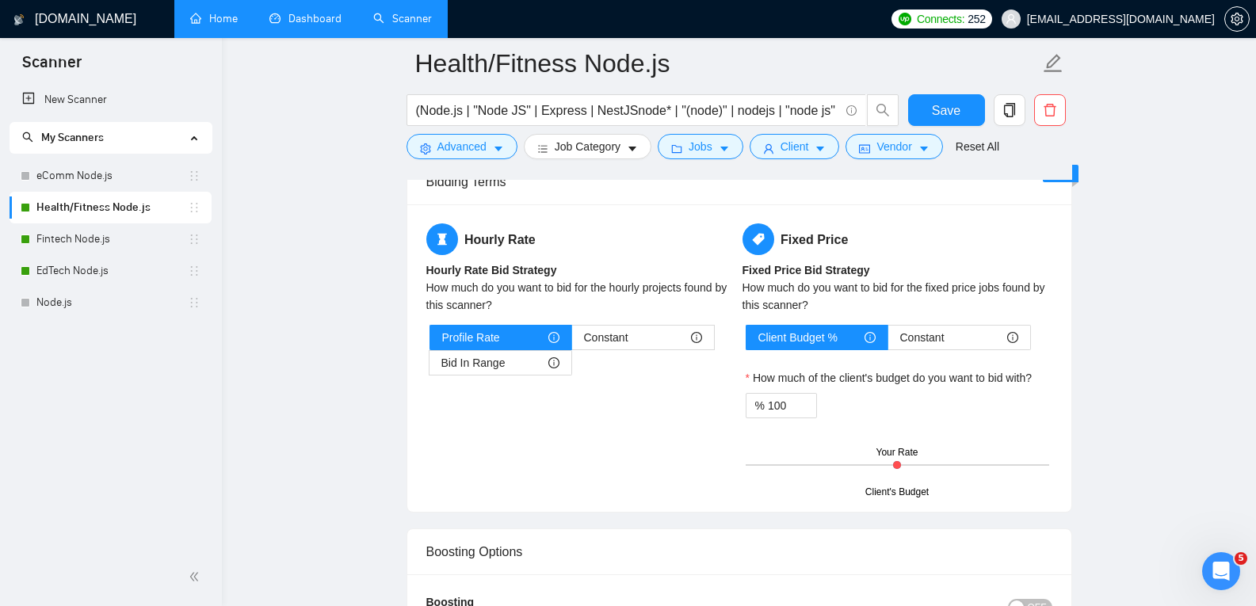
scroll to position [3223, 0]
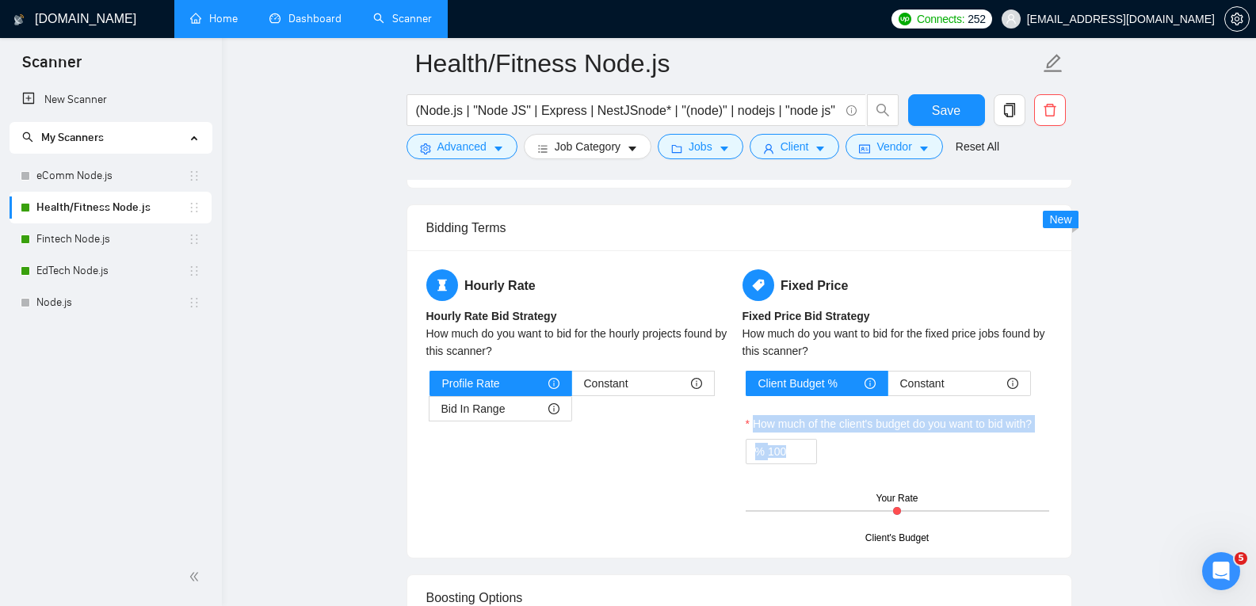
drag, startPoint x: 747, startPoint y: 422, endPoint x: 930, endPoint y: 467, distance: 188.6
click at [930, 467] on div "Client Budget % Constant How much of the client's budget do you want to bid wit…" at bounding box center [898, 455] width 310 height 168
copy div "How much of the client's budget do you want to bid with? %"
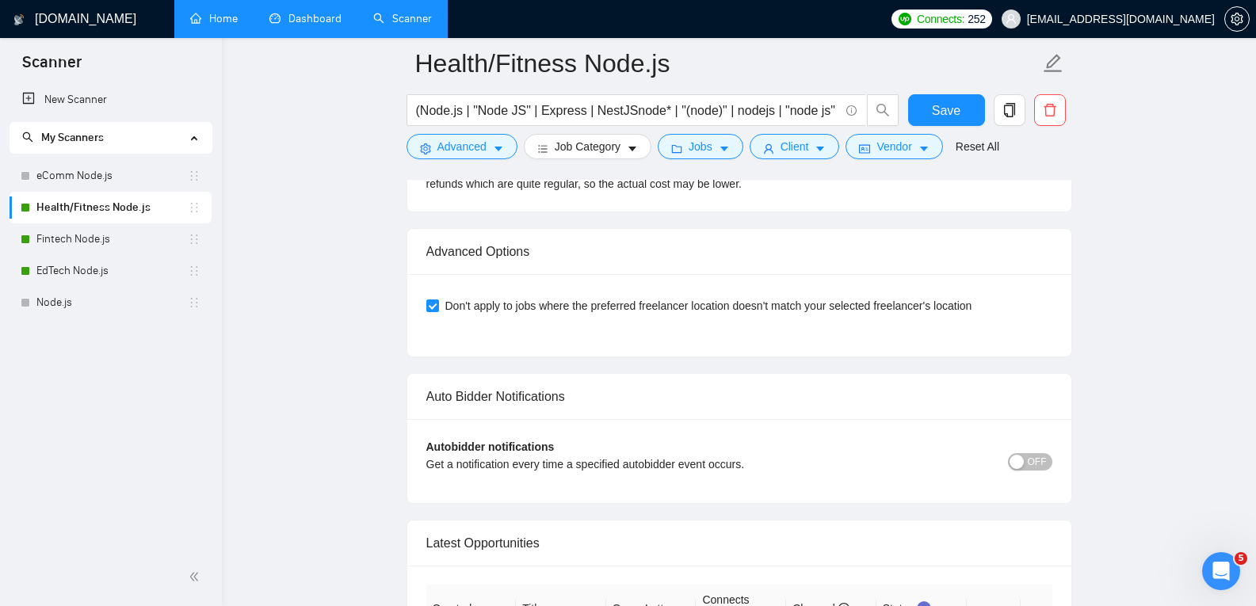
scroll to position [4306, 0]
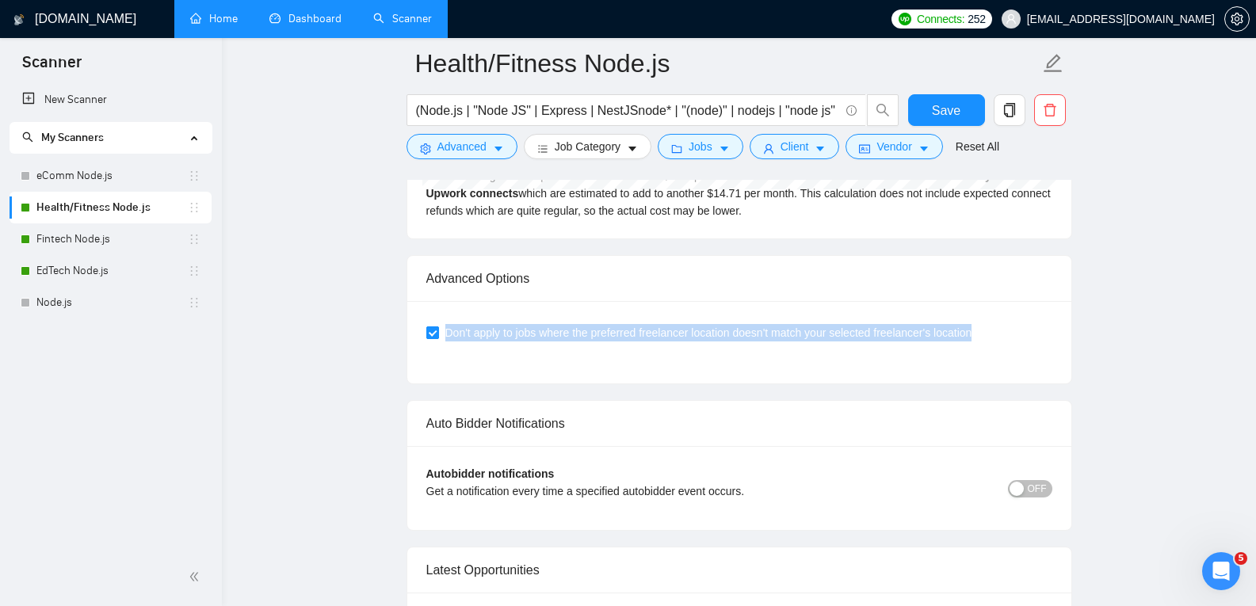
copy span "Don't apply to jobs where the preferred freelancer location doesn't match your …"
drag, startPoint x: 984, startPoint y: 337, endPoint x: 444, endPoint y: 328, distance: 540.6
click at [444, 328] on div "Don't apply to jobs where the preferred freelancer location doesn't match your …" at bounding box center [739, 332] width 626 height 17
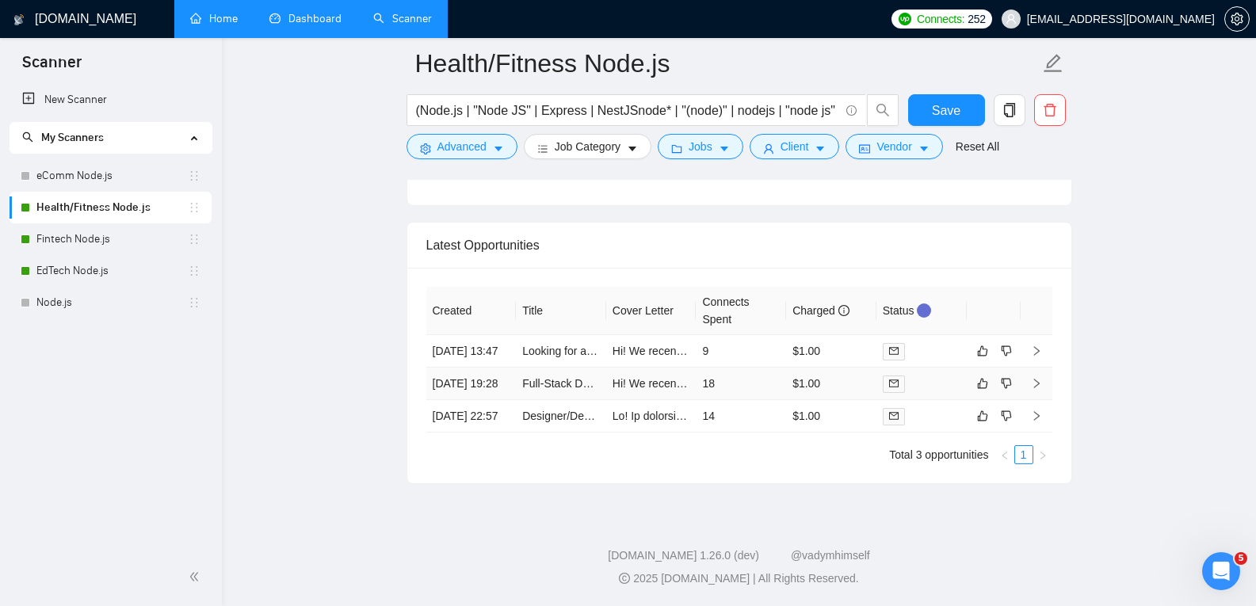
scroll to position [4497, 0]
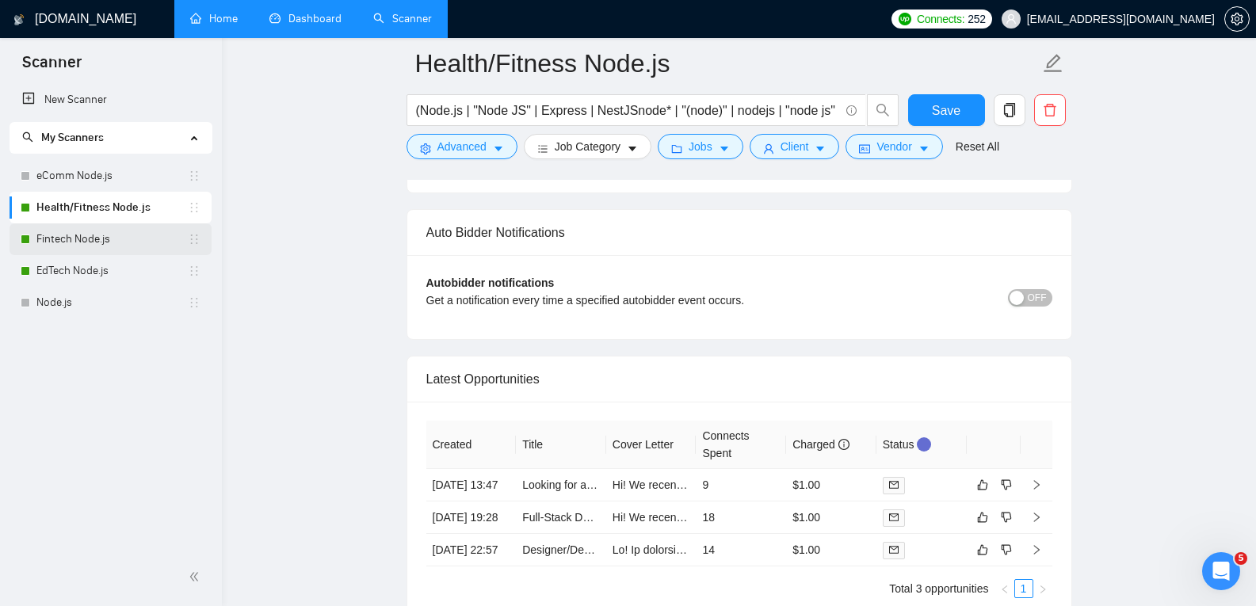
click at [65, 239] on link "Fintech Node.js" at bounding box center [111, 239] width 151 height 32
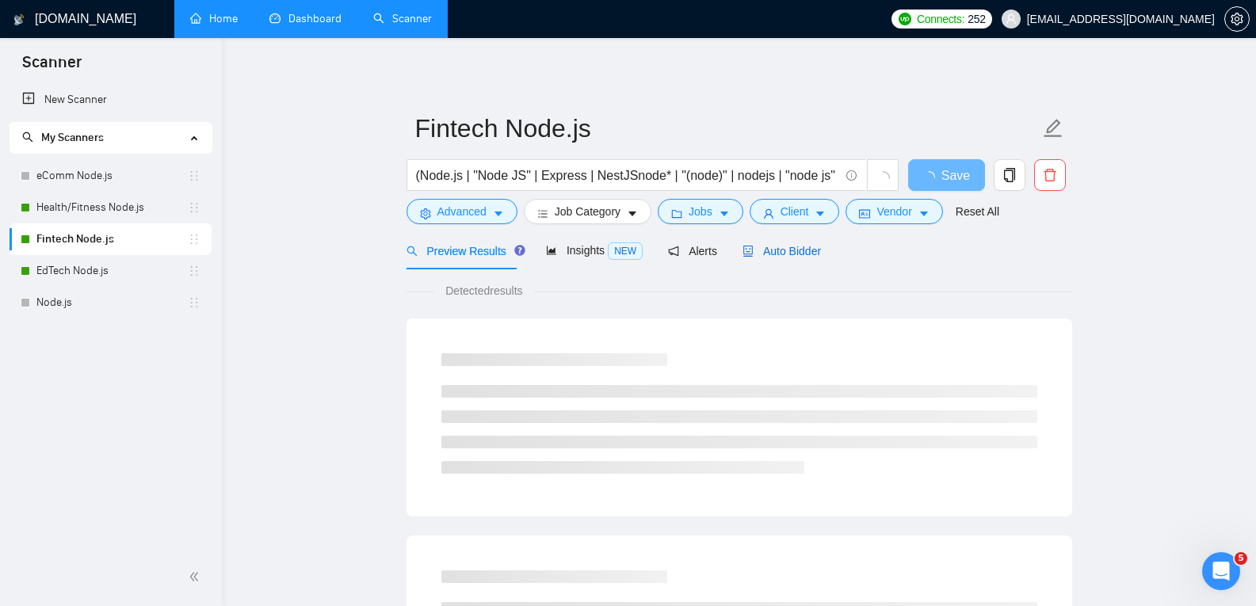
click at [758, 256] on span "Auto Bidder" at bounding box center [782, 251] width 78 height 13
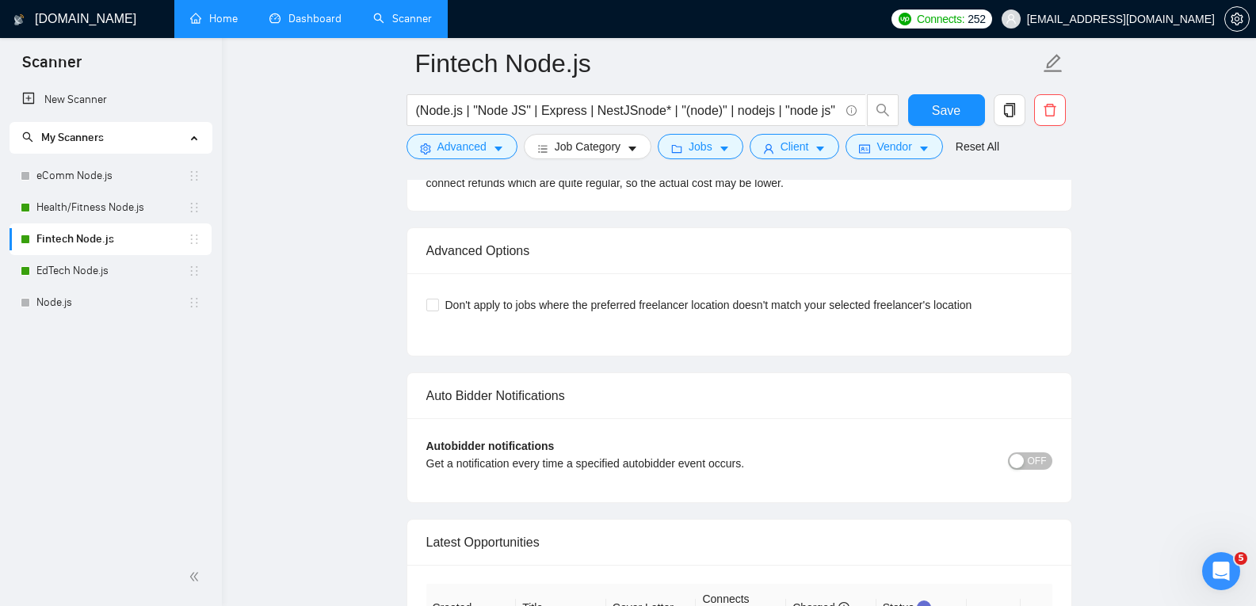
scroll to position [3615, 0]
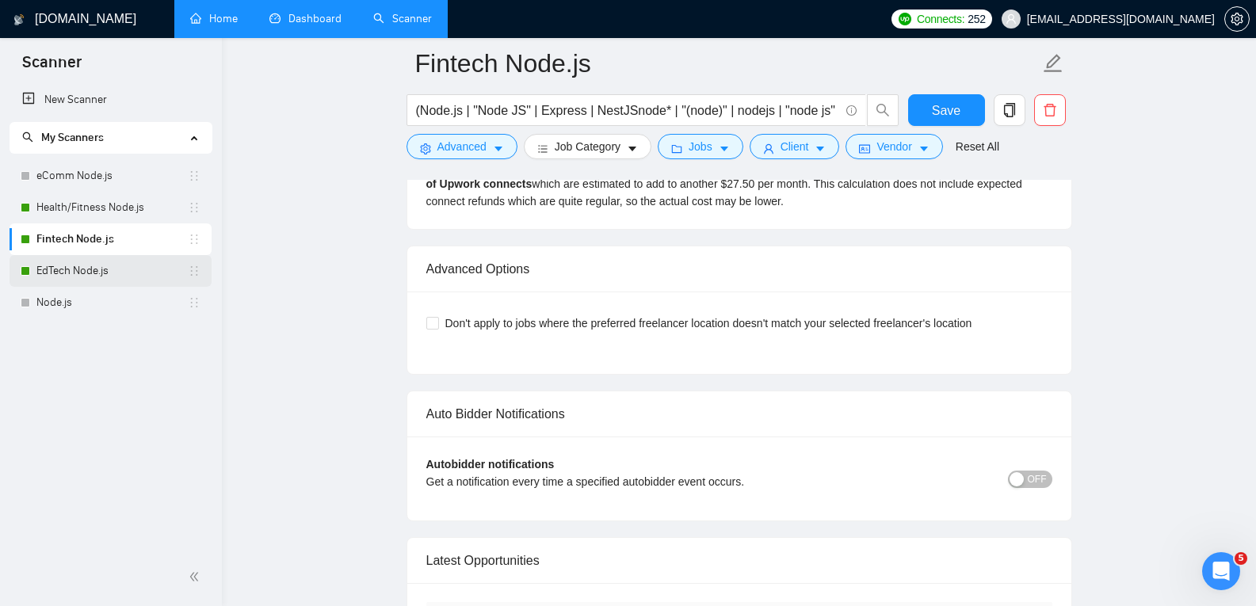
click at [113, 265] on link "EdTech Node.js" at bounding box center [111, 271] width 151 height 32
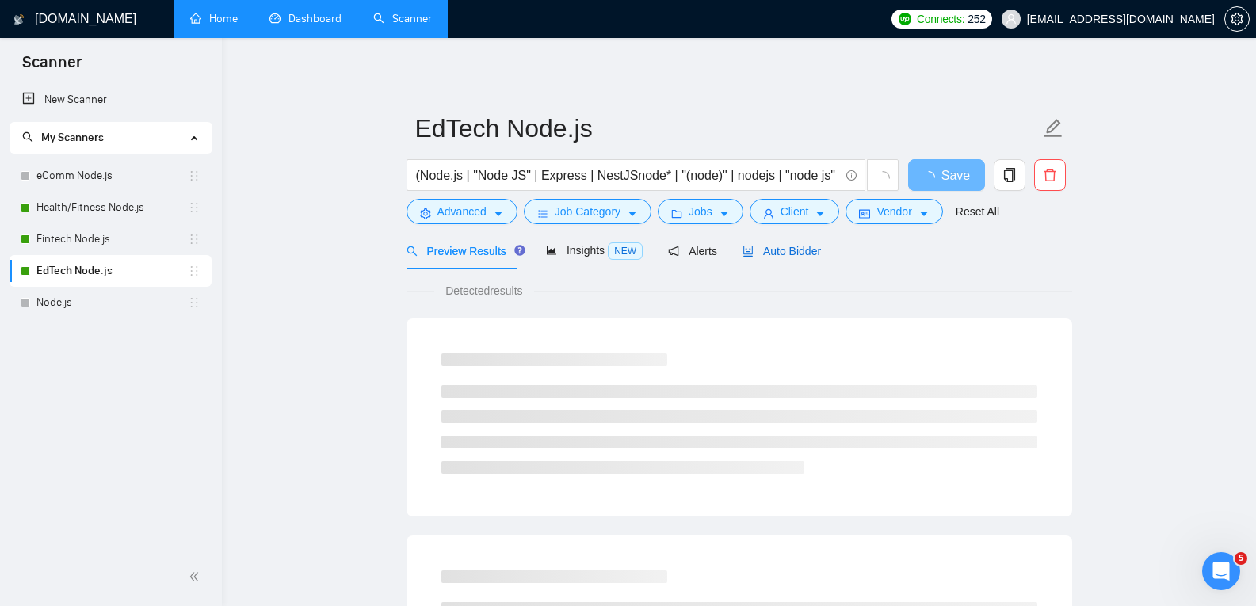
click at [773, 246] on span "Auto Bidder" at bounding box center [782, 251] width 78 height 13
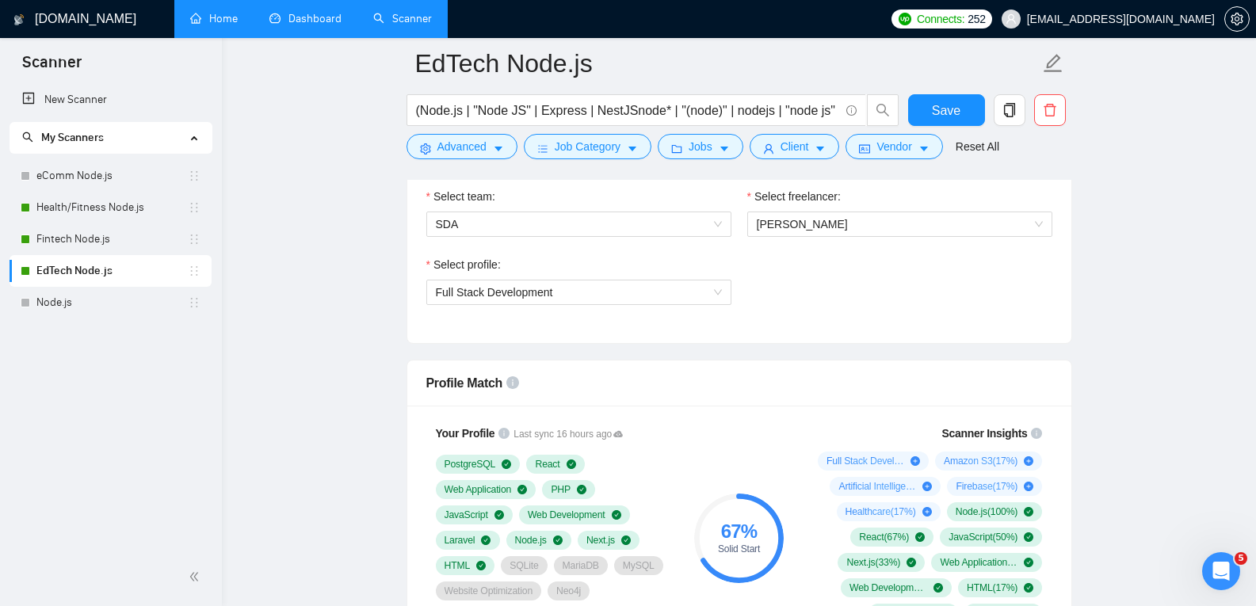
scroll to position [846, 0]
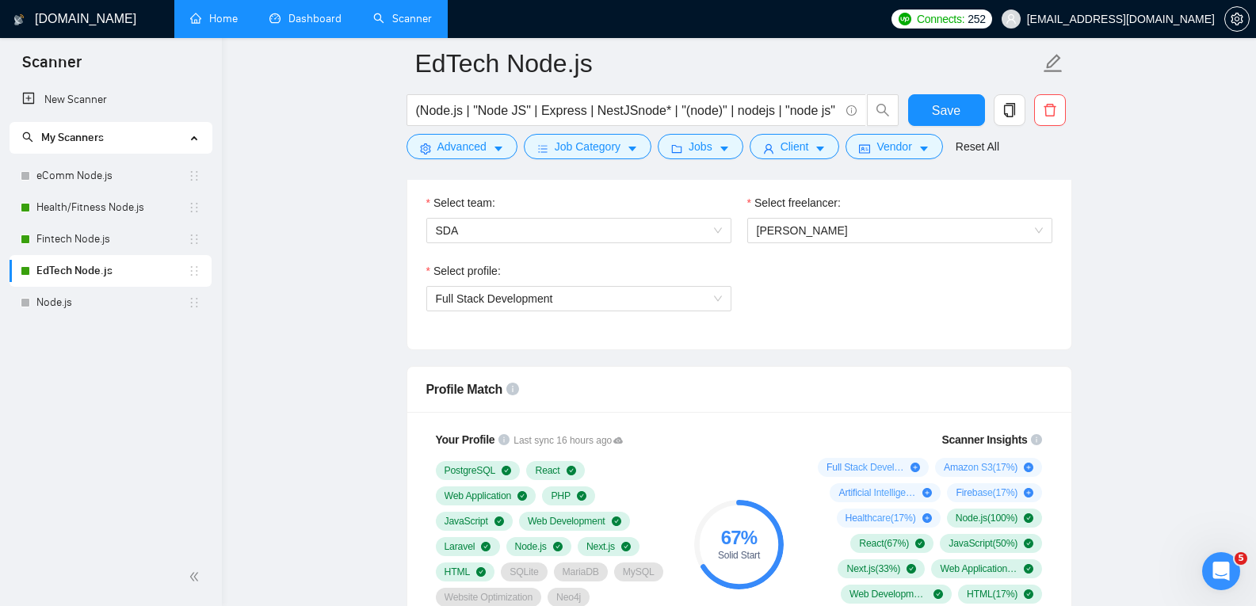
click at [625, 303] on span "Full Stack Development" at bounding box center [579, 299] width 286 height 24
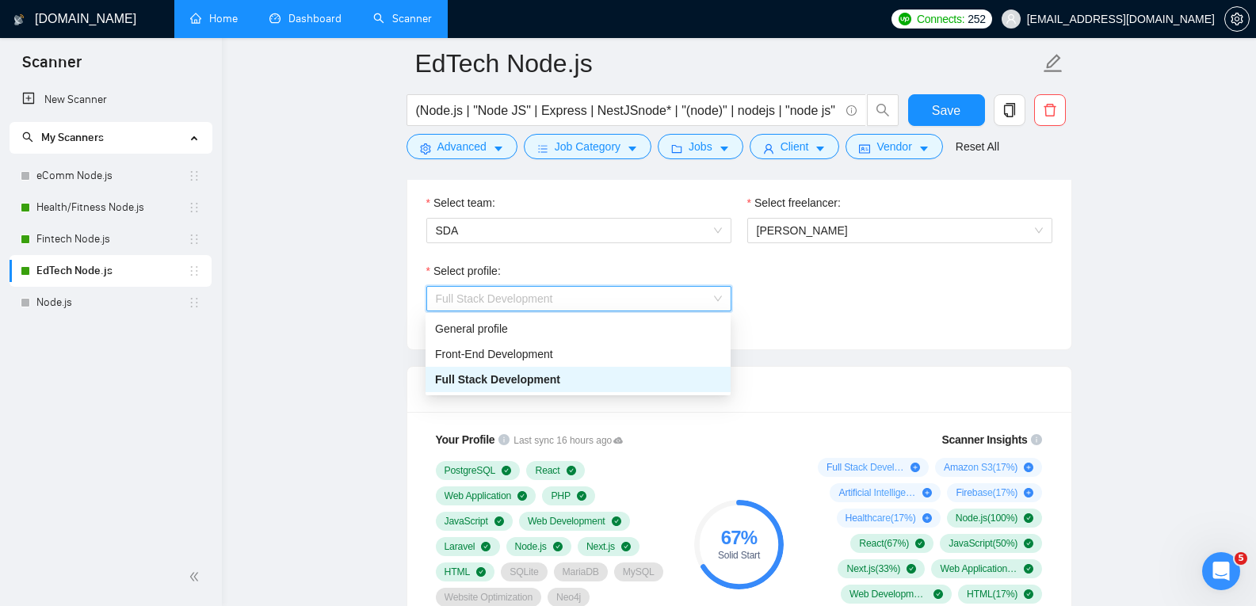
click at [625, 303] on span "Full Stack Development" at bounding box center [579, 299] width 286 height 24
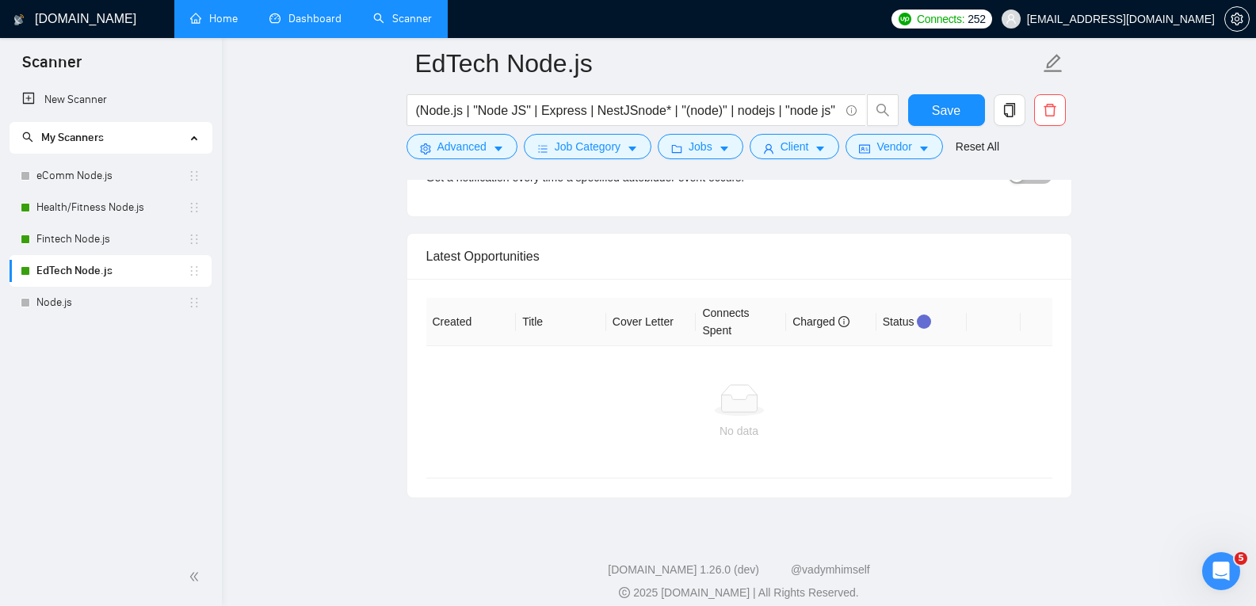
scroll to position [3895, 0]
click at [43, 200] on link "Health/Fitness Node.js" at bounding box center [111, 208] width 151 height 32
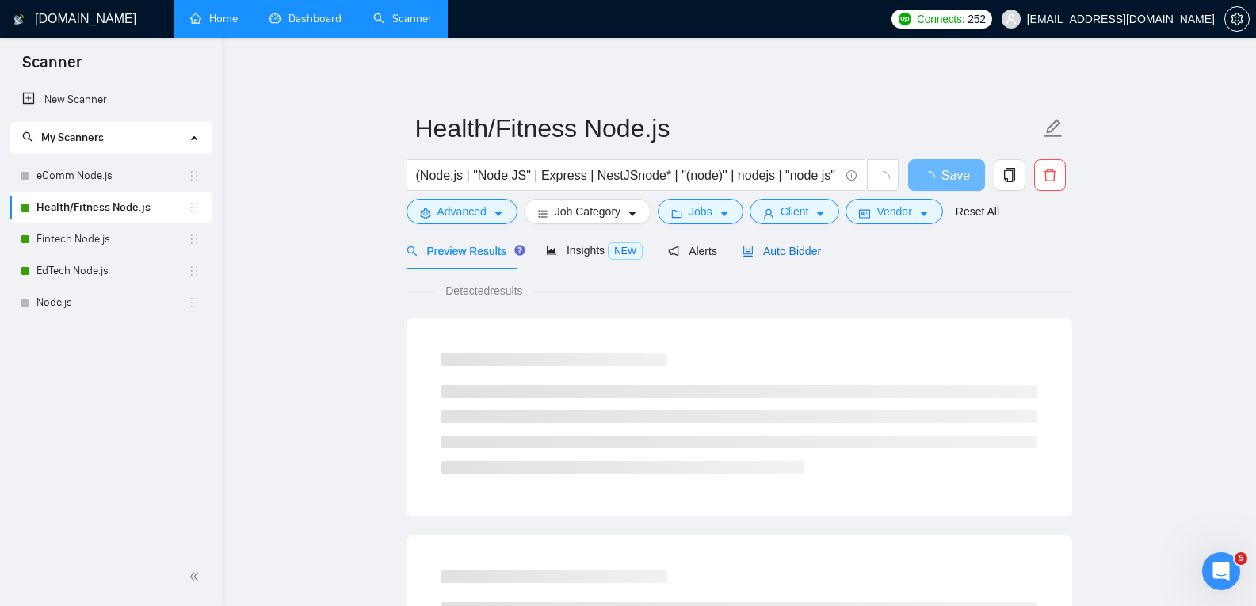
click at [779, 251] on span "Auto Bidder" at bounding box center [782, 251] width 78 height 13
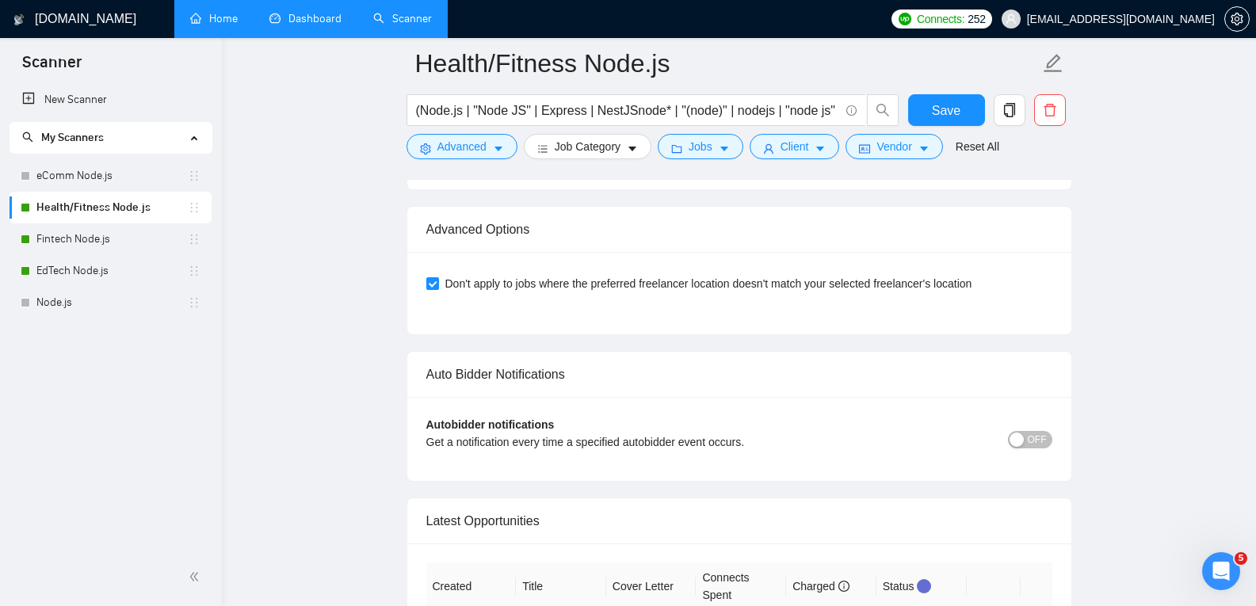
scroll to position [3647, 0]
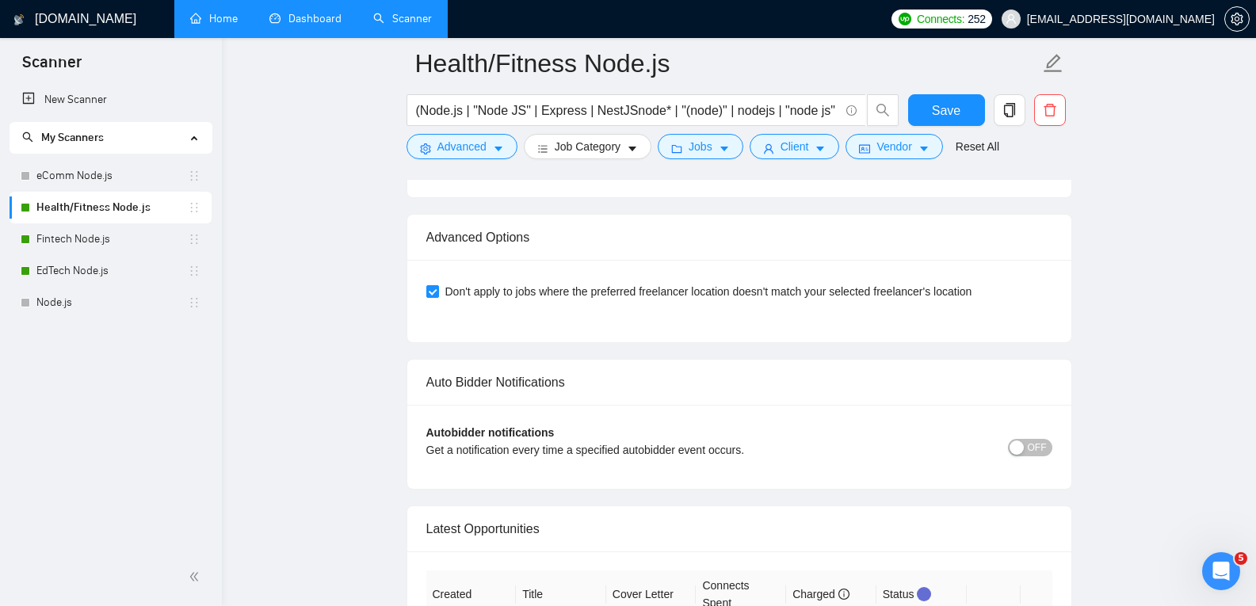
click at [424, 289] on div "Don't apply to jobs where the preferred freelancer location doesn't match your …" at bounding box center [739, 301] width 664 height 82
click at [427, 290] on input "Don't apply to jobs where the preferred freelancer location doesn't match your …" at bounding box center [431, 290] width 11 height 11
checkbox input "false"
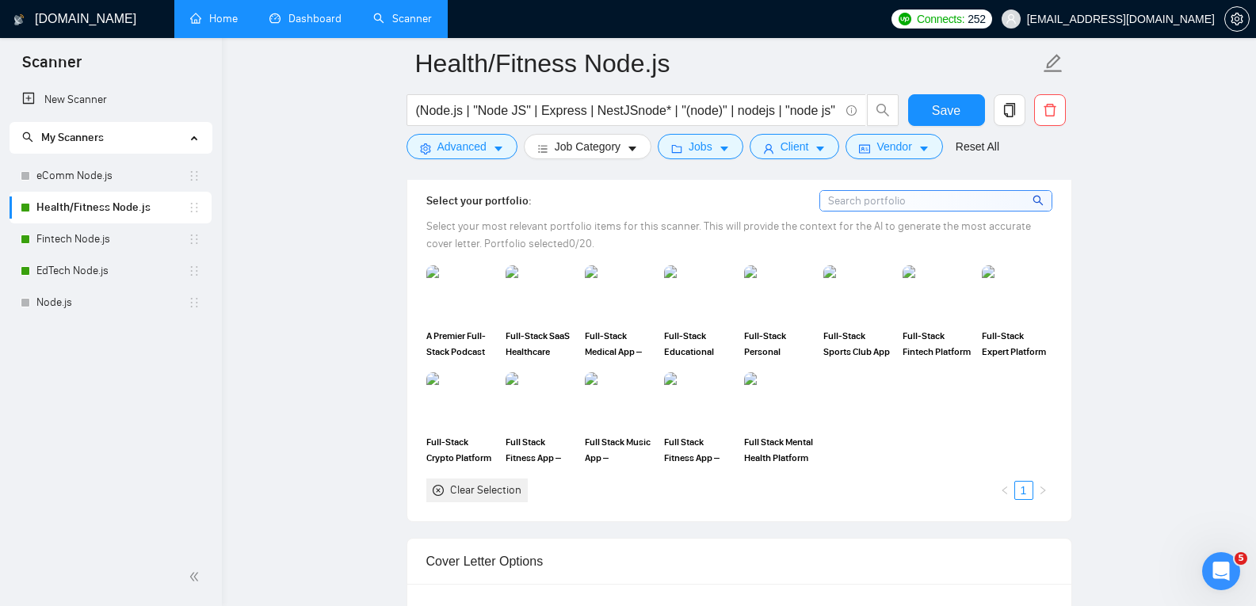
scroll to position [1356, 0]
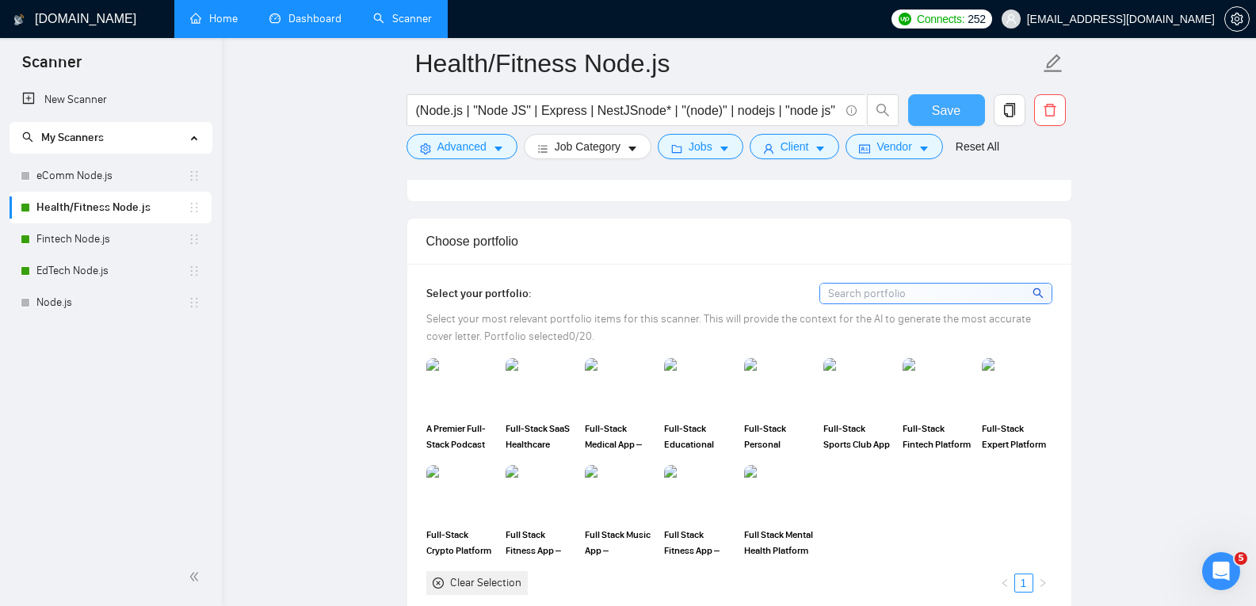
click at [949, 101] on span "Save" at bounding box center [946, 111] width 29 height 20
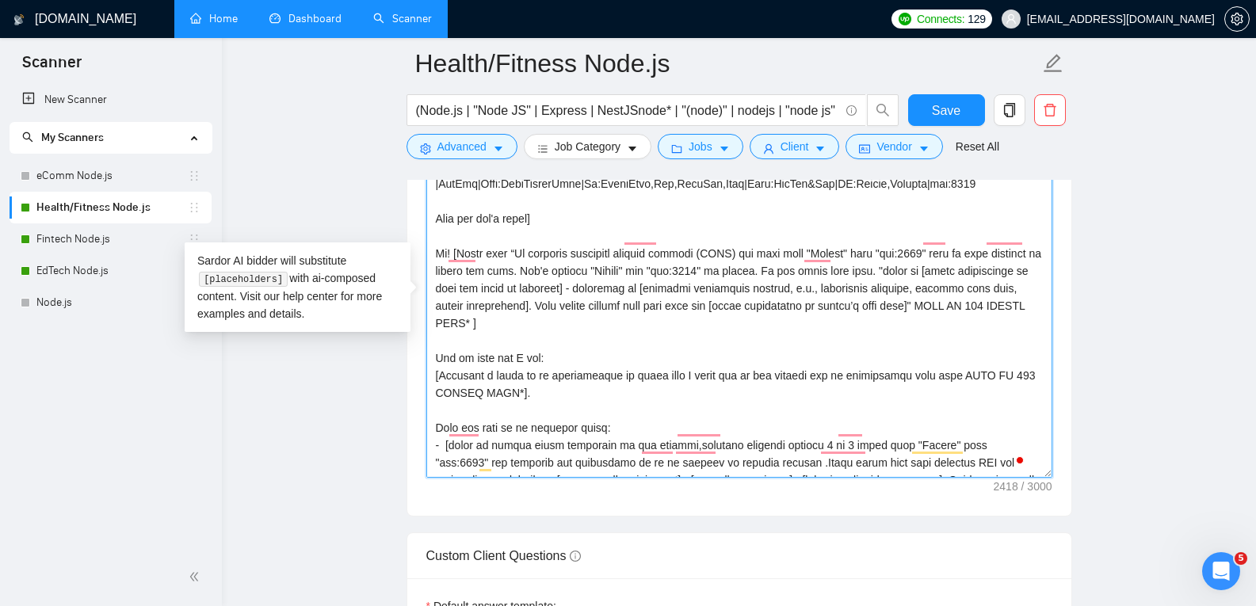
scroll to position [264, 0]
click at [430, 233] on textarea "Cover letter template:" at bounding box center [739, 299] width 626 height 357
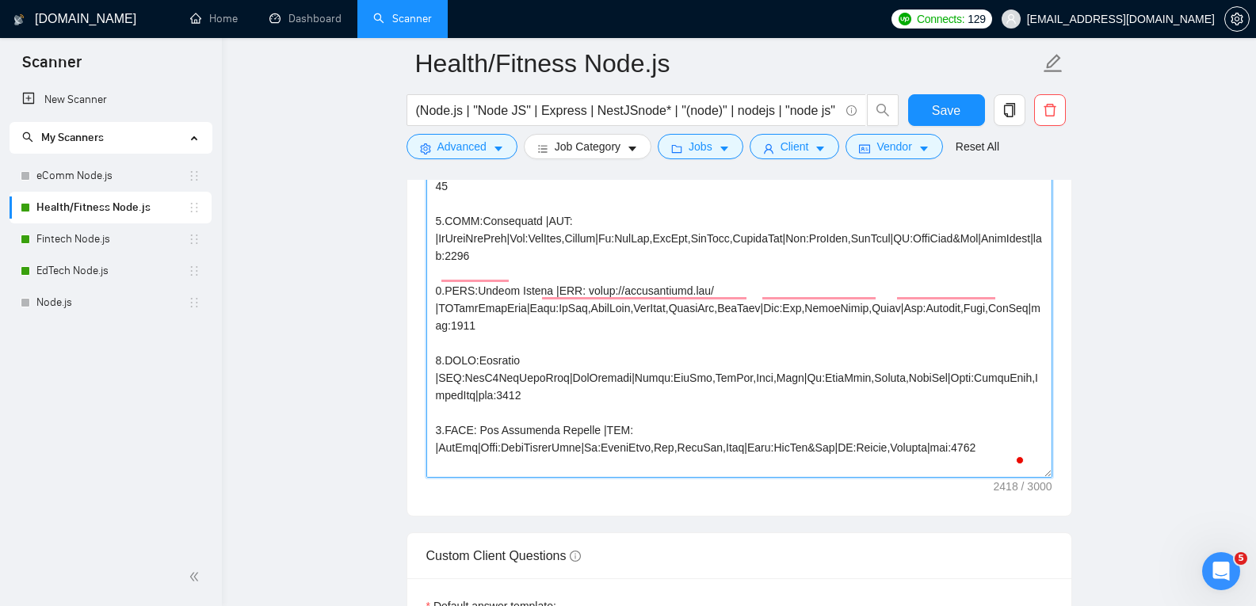
scroll to position [264, 0]
